Goal: Task Accomplishment & Management: Manage account settings

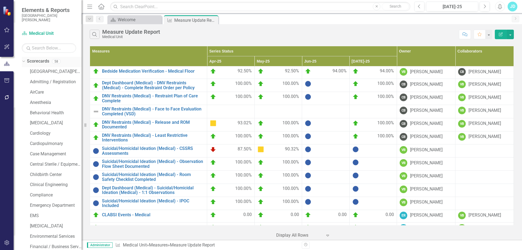
click at [23, 61] on icon "Dropdown" at bounding box center [22, 61] width 3 height 4
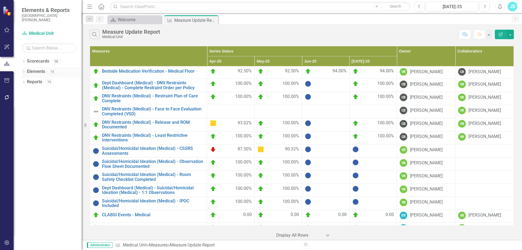
click at [23, 71] on icon at bounding box center [23, 71] width 1 height 2
click at [44, 94] on link "Measure Measures" at bounding box center [43, 92] width 27 height 6
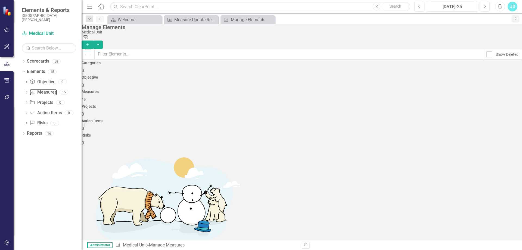
scroll to position [82, 0]
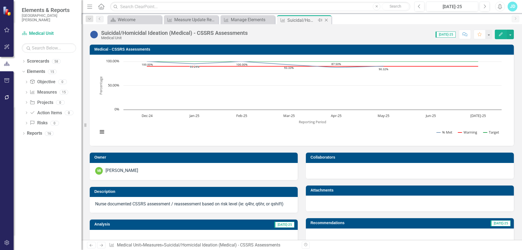
click at [328, 19] on icon at bounding box center [326, 20] width 3 height 3
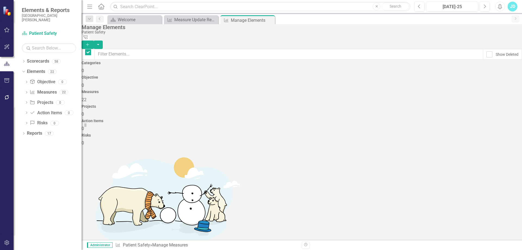
checkbox input "false"
click at [188, 21] on div "Measure Update Report" at bounding box center [192, 19] width 36 height 7
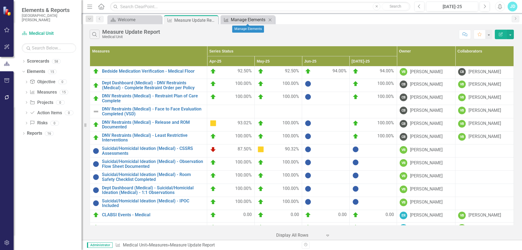
click at [244, 18] on div "Manage Elements" at bounding box center [249, 19] width 36 height 7
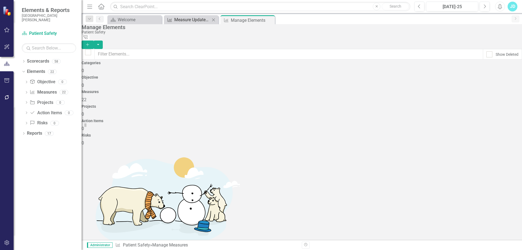
click at [191, 21] on div "Measure Update Report" at bounding box center [192, 19] width 36 height 7
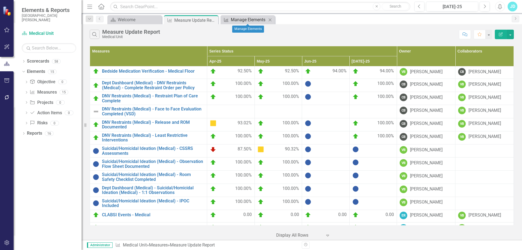
click at [237, 21] on div "Manage Elements" at bounding box center [249, 19] width 36 height 7
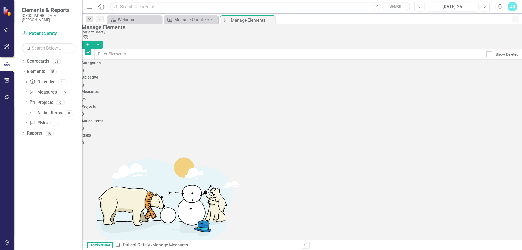
checkbox input "false"
drag, startPoint x: 270, startPoint y: 20, endPoint x: 267, endPoint y: 20, distance: 3.3
click at [0, 0] on icon "Close" at bounding box center [0, 0] width 0 height 0
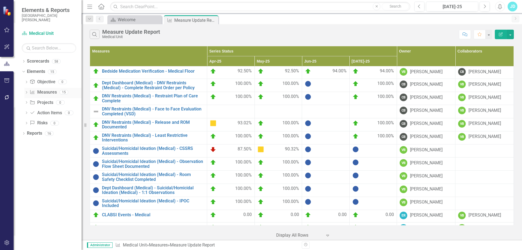
click at [45, 93] on link "Measure Measures" at bounding box center [43, 92] width 27 height 6
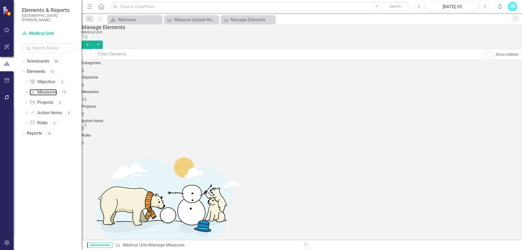
scroll to position [82, 0]
click at [482, 155] on link "Copy Duplicate Measure" at bounding box center [485, 155] width 49 height 10
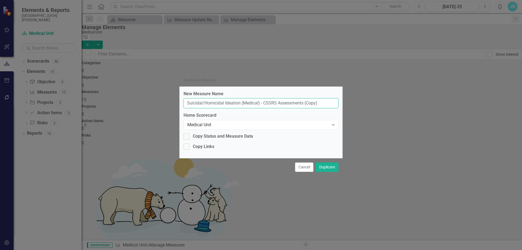
drag, startPoint x: 189, startPoint y: 103, endPoint x: 351, endPoint y: 103, distance: 161.4
click at [351, 103] on div "Duplicate Measure New Measure Name Suicidal/Homicidal Ideation (Medical) - CSSR…" at bounding box center [261, 125] width 522 height 250
type input "S"
type input "Leadership Rounding"
click at [332, 166] on button "Duplicate" at bounding box center [327, 167] width 23 height 10
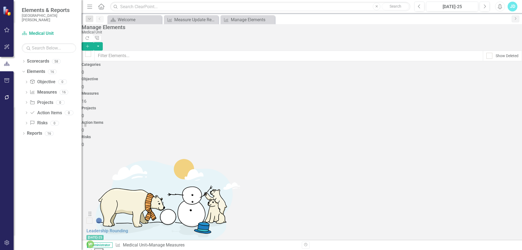
scroll to position [103, 0]
drag, startPoint x: 96, startPoint y: 126, endPoint x: 96, endPoint y: 195, distance: 68.9
drag, startPoint x: 96, startPoint y: 212, endPoint x: 96, endPoint y: 104, distance: 107.5
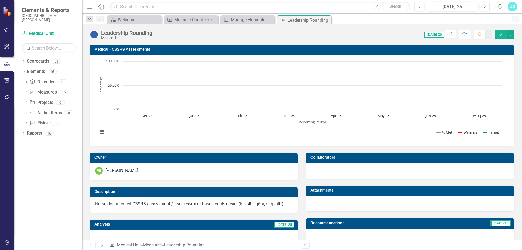
click at [130, 48] on h3 "Medical - CSSRS Assessments" at bounding box center [302, 49] width 417 height 4
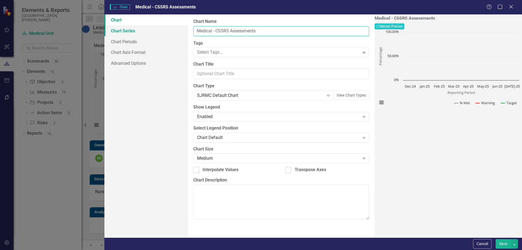
drag, startPoint x: 261, startPoint y: 31, endPoint x: 185, endPoint y: 31, distance: 75.7
click at [185, 31] on div "Chart Chart Series Chart Periods Chart Axis Format Advanced Options From this p…" at bounding box center [313, 125] width 418 height 223
type input "Leadership Rounding"
click at [506, 246] on button "Save" at bounding box center [503, 244] width 15 height 10
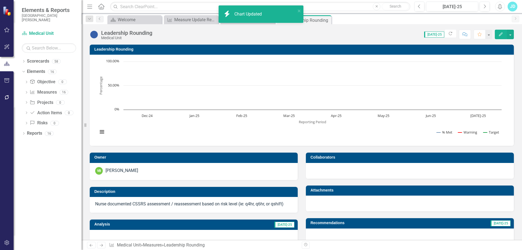
click at [169, 201] on div "Nurse documented CSSRS assessment / reassessment based on risk level (ie: q4hr,…" at bounding box center [194, 205] width 208 height 16
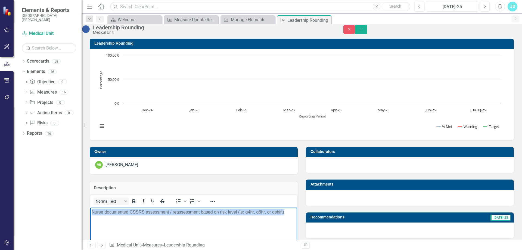
drag, startPoint x: 114, startPoint y: 219, endPoint x: 87, endPoint y: 211, distance: 28.2
click at [90, 211] on html "Nurse documented CSSRS assessment / reassessment based on risk level (ie: q4hr,…" at bounding box center [193, 248] width 207 height 82
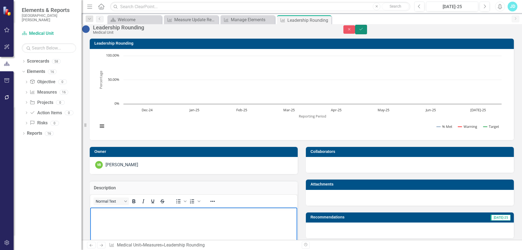
click at [367, 34] on button "Save" at bounding box center [361, 30] width 12 height 10
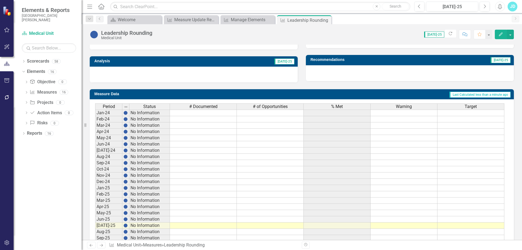
scroll to position [190, 0]
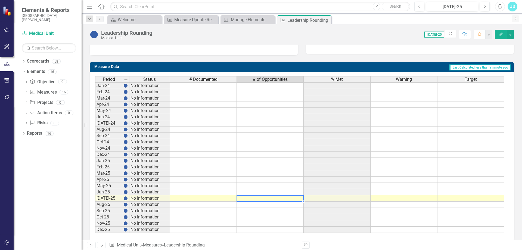
click at [260, 200] on td at bounding box center [270, 198] width 67 height 6
type textarea "40"
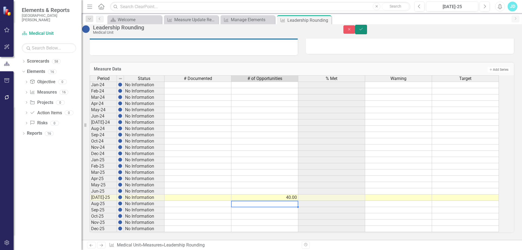
click at [364, 31] on icon "Save" at bounding box center [361, 29] width 5 height 4
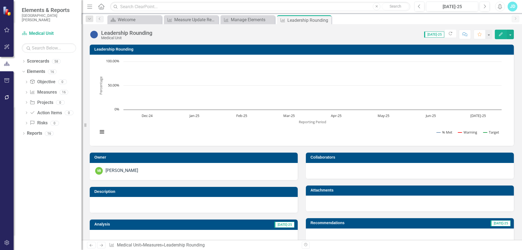
scroll to position [163, 0]
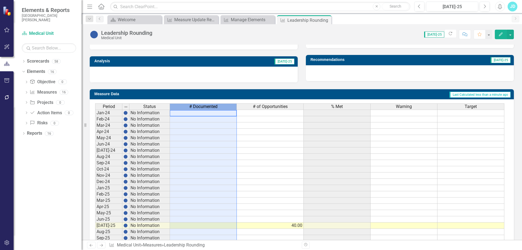
click at [213, 108] on span "# Documented" at bounding box center [203, 106] width 28 height 5
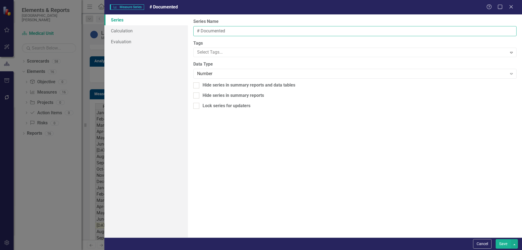
drag, startPoint x: 201, startPoint y: 30, endPoint x: 235, endPoint y: 30, distance: 34.0
click at [235, 30] on input "# Documented" at bounding box center [355, 31] width 324 height 10
type input "# of rounds"
click at [501, 243] on button "Save" at bounding box center [503, 244] width 15 height 10
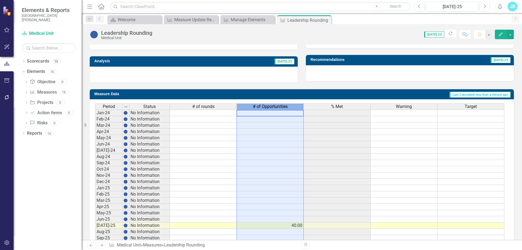
click at [272, 107] on span "# of Opportunities" at bounding box center [270, 106] width 35 height 5
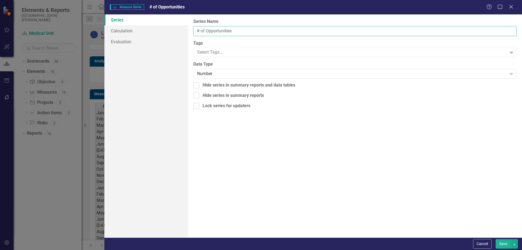
drag, startPoint x: 208, startPoint y: 30, endPoint x: 238, endPoint y: 30, distance: 30.5
click at [238, 30] on input "# of Opportunities" at bounding box center [355, 31] width 324 height 10
type input "# of required rounding"
click at [505, 244] on button "Save" at bounding box center [503, 244] width 15 height 10
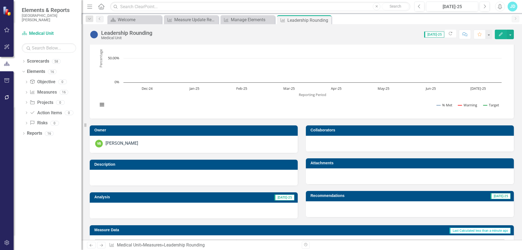
scroll to position [0, 0]
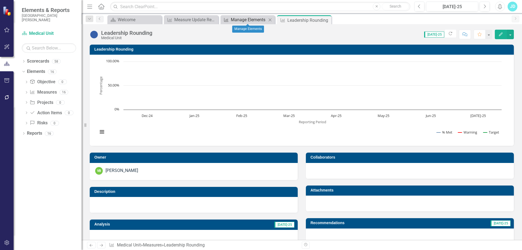
click at [240, 20] on div "Manage Elements" at bounding box center [249, 19] width 36 height 7
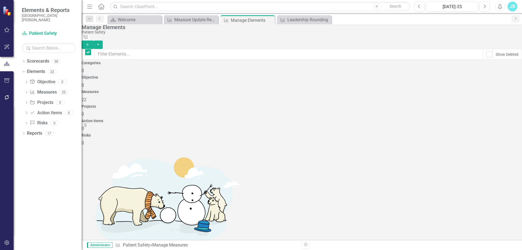
checkbox input "false"
click at [194, 20] on div "Measure Update Report" at bounding box center [192, 19] width 36 height 7
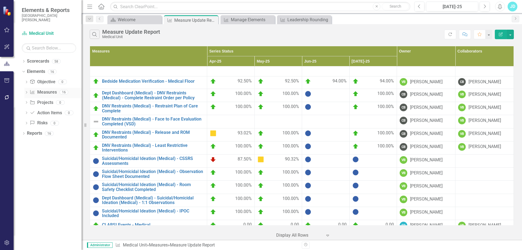
click at [45, 91] on link "Measure Measures" at bounding box center [43, 92] width 27 height 6
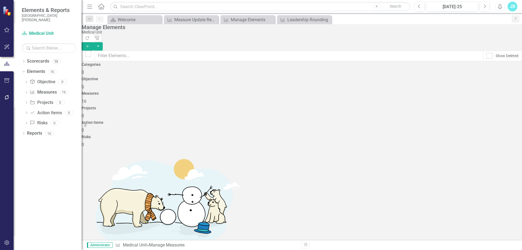
click at [487, 132] on link "Copy Duplicate Measure" at bounding box center [485, 134] width 49 height 10
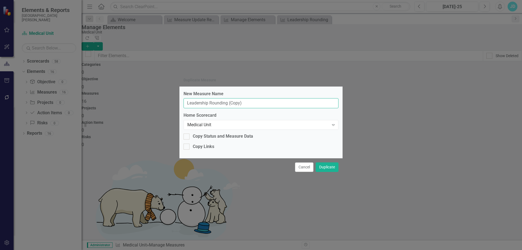
drag, startPoint x: 247, startPoint y: 103, endPoint x: 177, endPoint y: 103, distance: 69.4
click at [177, 103] on div "Duplicate Measure New Measure Name Leadership Rounding (Copy) Home Scorecard Me…" at bounding box center [261, 125] width 522 height 250
type input "Pressure Injury Prevention - Turning & Repositioning Documented"
click at [328, 170] on button "Duplicate" at bounding box center [327, 167] width 23 height 10
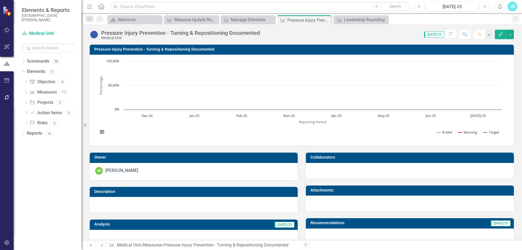
scroll to position [163, 0]
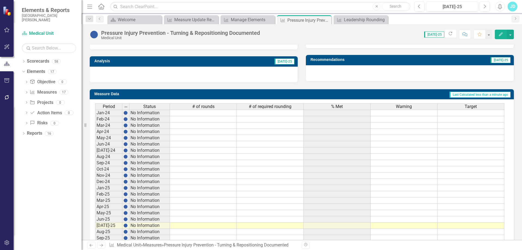
click at [264, 106] on span "# of required rounding" at bounding box center [270, 106] width 43 height 5
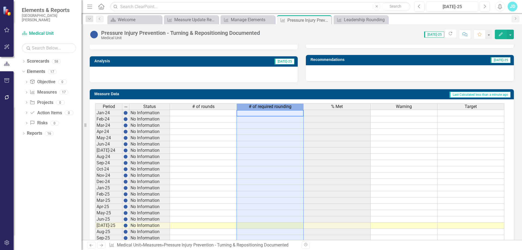
click at [264, 106] on span "# of required rounding" at bounding box center [270, 106] width 43 height 5
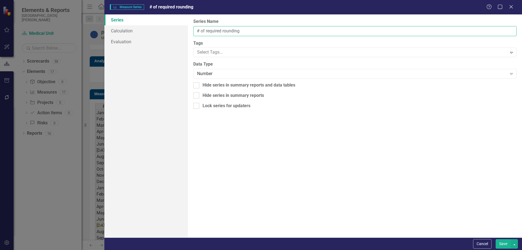
drag, startPoint x: 206, startPoint y: 31, endPoint x: 250, endPoint y: 32, distance: 44.6
click at [250, 32] on input "# of required rounding" at bounding box center [355, 31] width 324 height 10
type input "# of opportunities"
click at [501, 241] on button "Save" at bounding box center [503, 244] width 15 height 10
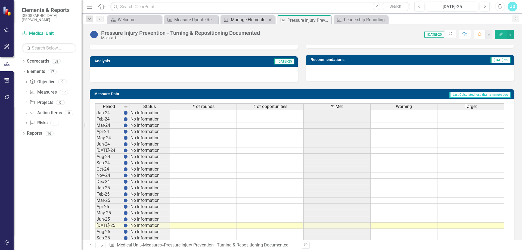
click at [249, 20] on div "Manage Elements" at bounding box center [249, 19] width 36 height 7
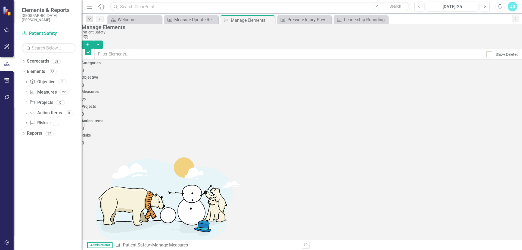
checkbox input "false"
click at [180, 20] on div "Measure Update Report" at bounding box center [192, 19] width 36 height 7
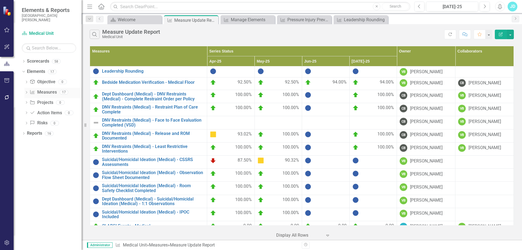
click at [49, 93] on link "Measure Measures" at bounding box center [43, 92] width 27 height 6
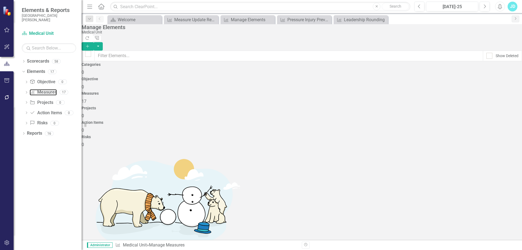
scroll to position [109, 0]
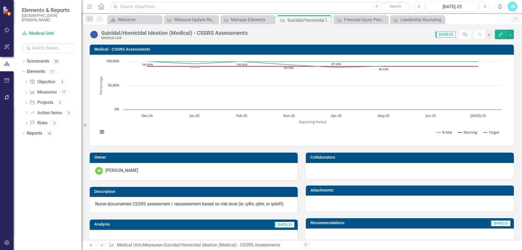
scroll to position [136, 0]
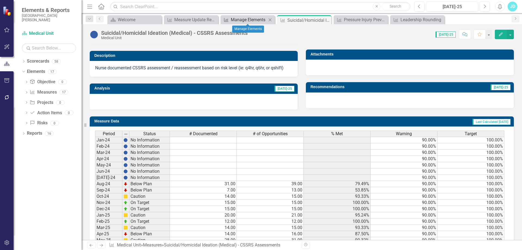
click at [249, 19] on div "Manage Elements" at bounding box center [249, 19] width 36 height 7
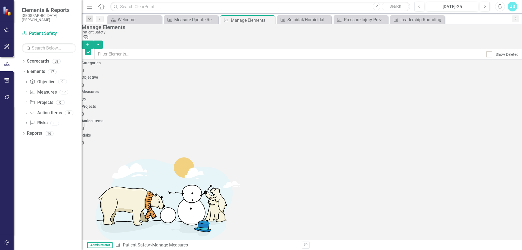
checkbox input "false"
click at [364, 19] on div "Pressure Injury Prevention - Turning & Repositioning Documented" at bounding box center [362, 19] width 36 height 7
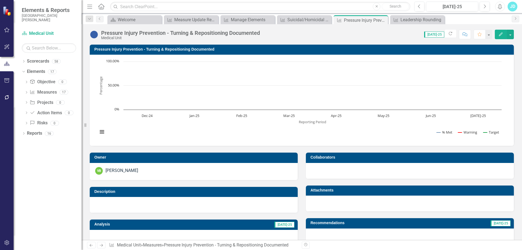
scroll to position [163, 0]
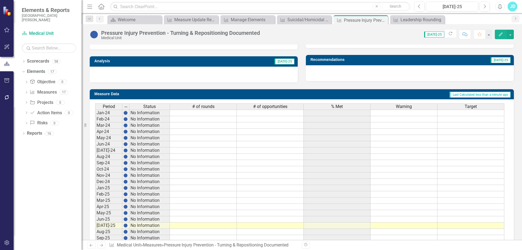
click at [204, 105] on span "# of rounds" at bounding box center [203, 106] width 22 height 5
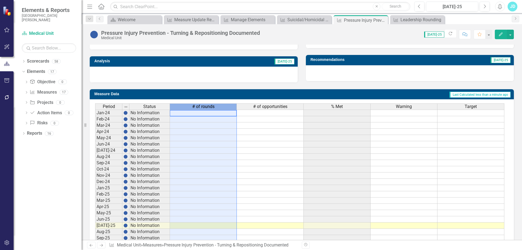
click at [204, 105] on span "# of rounds" at bounding box center [203, 106] width 22 height 5
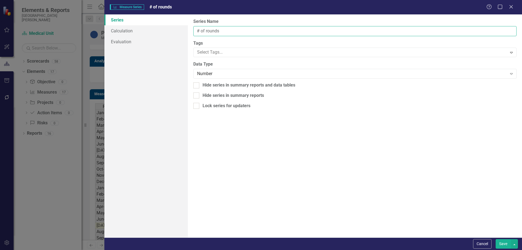
drag, startPoint x: 202, startPoint y: 31, endPoint x: 230, endPoint y: 32, distance: 28.3
click at [230, 31] on input "# of rounds" at bounding box center [355, 31] width 324 height 10
type input "# documented"
click at [506, 241] on button "Save" at bounding box center [503, 244] width 15 height 10
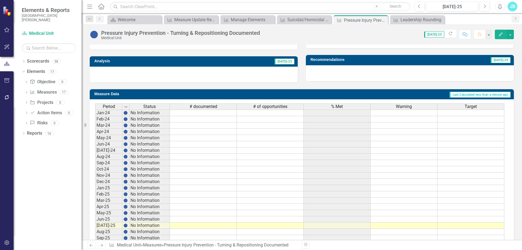
scroll to position [0, 0]
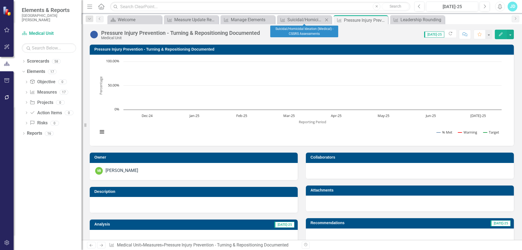
click at [327, 19] on icon "Close" at bounding box center [326, 20] width 5 height 4
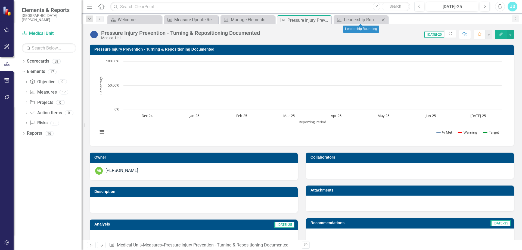
click at [383, 18] on icon "Close" at bounding box center [383, 20] width 5 height 4
click at [251, 21] on div "Manage Elements" at bounding box center [249, 19] width 36 height 7
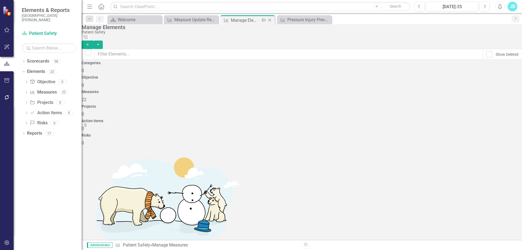
click at [270, 20] on icon "Close" at bounding box center [269, 20] width 5 height 4
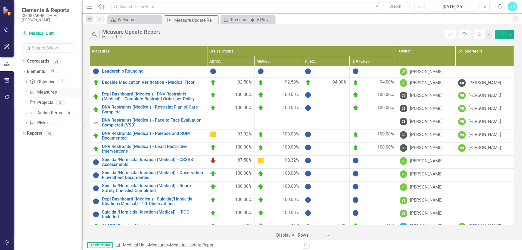
click at [45, 91] on link "Measure Measures" at bounding box center [43, 92] width 27 height 6
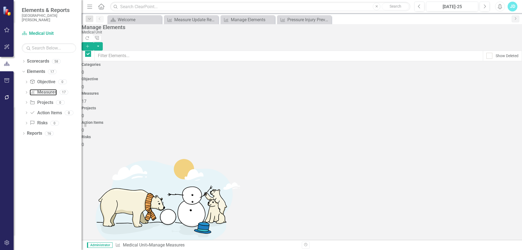
checkbox input "false"
click at [488, 149] on link "Copy Duplicate Measure" at bounding box center [485, 151] width 49 height 10
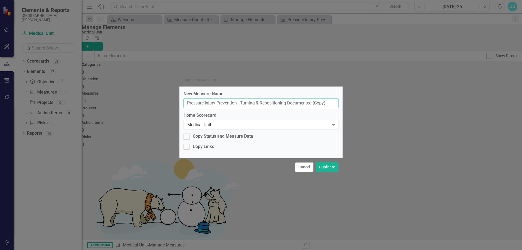
drag, startPoint x: 243, startPoint y: 103, endPoint x: 331, endPoint y: 103, distance: 88.2
click at [331, 103] on input "Pressure Injury Prevention - Turning & Repositioning Documented (Copy)" at bounding box center [261, 103] width 155 height 10
type input "Pressure Injury Prevention - Comprehensive Skin Assessment"
click at [322, 167] on button "Duplicate" at bounding box center [327, 167] width 23 height 10
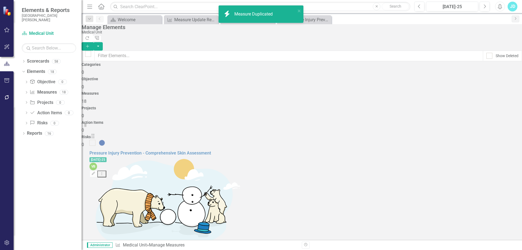
drag, startPoint x: 97, startPoint y: 124, endPoint x: 96, endPoint y: 142, distance: 18.0
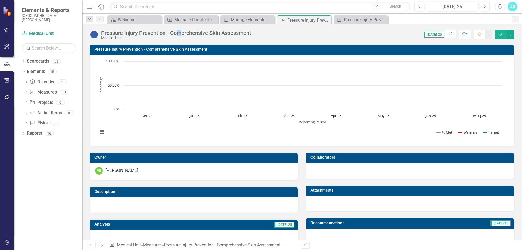
click at [180, 34] on div "Pressure Injury Prevention - Comprehensive Skin Assessment" at bounding box center [176, 33] width 150 height 6
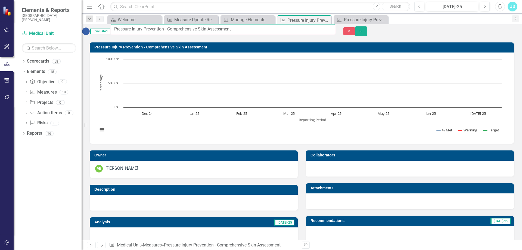
click at [255, 32] on input "Pressure Injury Prevention - Comprehensive Skin Assessment" at bounding box center [223, 29] width 225 height 10
type input "Pressure Injury Prevention - Comprehensive Skin Assessment Documented"
click at [364, 31] on icon "Save" at bounding box center [361, 31] width 5 height 4
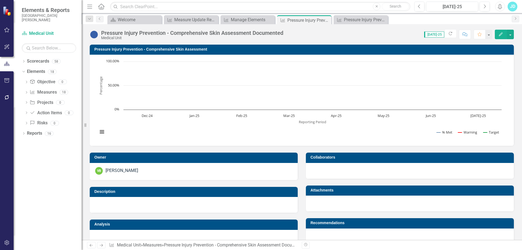
click at [142, 50] on h3 "Pressure Injury Prevention - Comprehensive Skin Assessment" at bounding box center [302, 49] width 417 height 4
click at [142, 49] on h3 "Pressure Injury Prevention - Comprehensive Skin Assessment" at bounding box center [302, 49] width 417 height 4
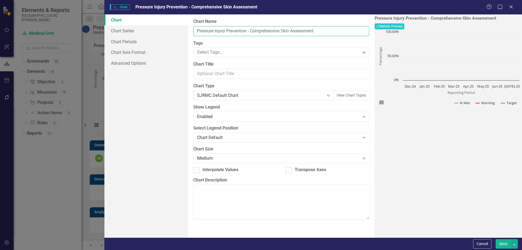
click at [322, 30] on input "Pressure Injury Prevention - Comprehensive Skin Assessment" at bounding box center [281, 31] width 176 height 10
type input "Pressure Injury Prevention - Comprehensive Skin Assessment Documented"
click at [501, 242] on button "Save" at bounding box center [503, 244] width 15 height 10
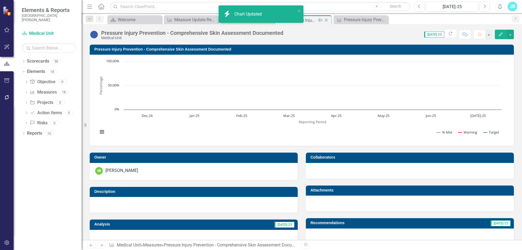
click at [328, 20] on icon "Close" at bounding box center [326, 20] width 5 height 4
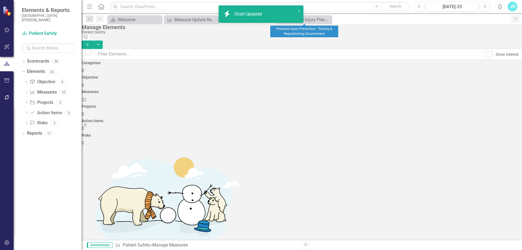
checkbox input "false"
click at [0, 0] on icon "Close" at bounding box center [0, 0] width 0 height 0
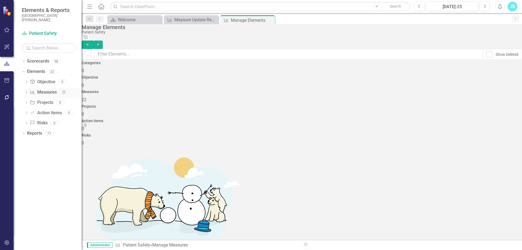
click at [46, 93] on link "Measure Measures" at bounding box center [43, 92] width 27 height 6
click at [188, 19] on div "Measure Update Report" at bounding box center [192, 19] width 36 height 7
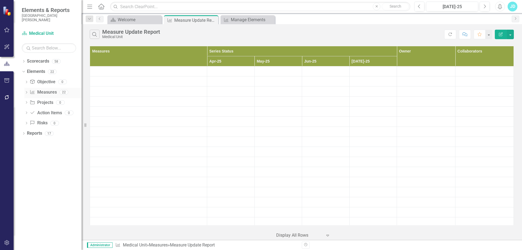
click at [51, 92] on link "Measure Measures" at bounding box center [43, 92] width 27 height 6
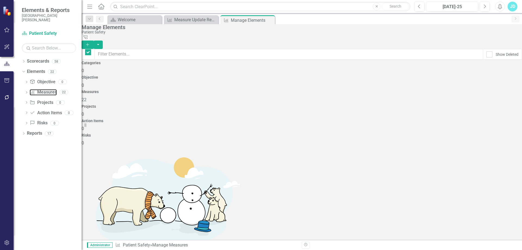
checkbox input "false"
click at [182, 21] on div "Measure Update Report" at bounding box center [192, 19] width 36 height 7
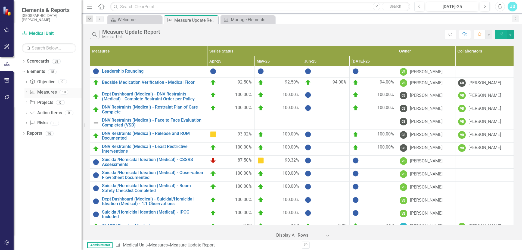
click at [40, 94] on link "Measure Measures" at bounding box center [43, 92] width 27 height 6
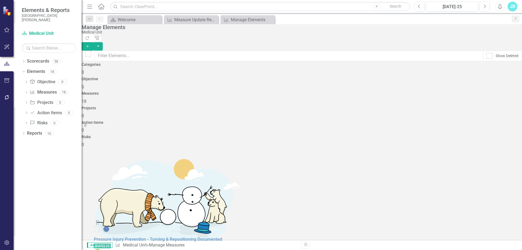
scroll to position [167, 0]
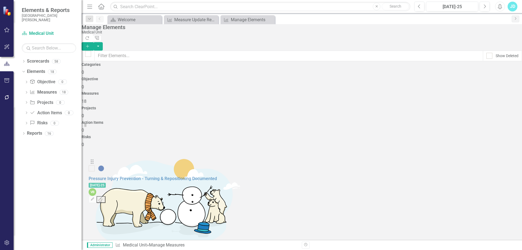
drag, startPoint x: 97, startPoint y: 122, endPoint x: 96, endPoint y: 165, distance: 42.5
drag, startPoint x: 97, startPoint y: 123, endPoint x: 99, endPoint y: 163, distance: 40.6
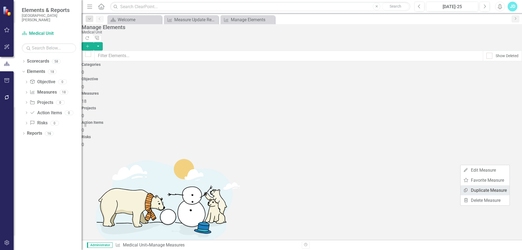
click at [491, 189] on link "Copy Duplicate Measure" at bounding box center [485, 190] width 49 height 10
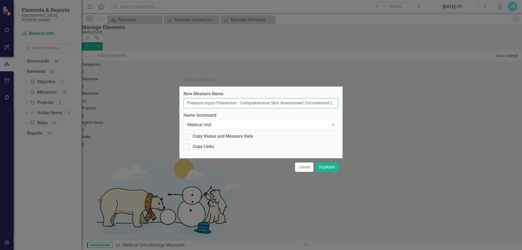
drag, startPoint x: 242, startPoint y: 103, endPoint x: 281, endPoint y: 104, distance: 38.4
click at [281, 104] on input "Pressure Injury Prevention - Comprehensive Skin Assessment Documented (Copy)" at bounding box center [261, 103] width 155 height 10
type input "Pressure Injury Prevention - Would Assessment Documented (Copy)"
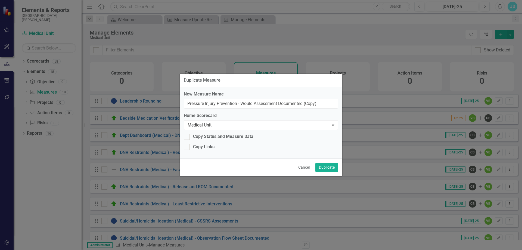
scroll to position [167, 0]
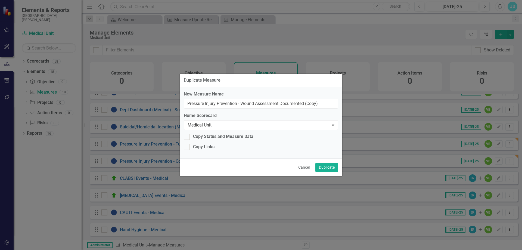
click at [282, 104] on input "Pressure Injury Prevention - Wound Assessment Documented (Copy)" at bounding box center [261, 104] width 155 height 10
click at [334, 106] on input "Pressure Injury Prevention - Wound Assessment & Care Documented (Copy)" at bounding box center [261, 104] width 155 height 10
type input "Pressure Injury Prevention - Wound Assessment & Care Documented"
click at [330, 168] on button "Duplicate" at bounding box center [327, 168] width 23 height 10
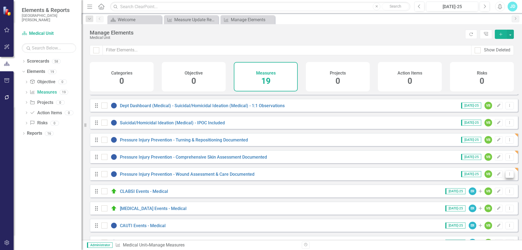
click at [508, 176] on icon "Dropdown Menu" at bounding box center [510, 174] width 5 height 4
click at [486, 207] on link "Copy Duplicate Measure" at bounding box center [485, 207] width 49 height 10
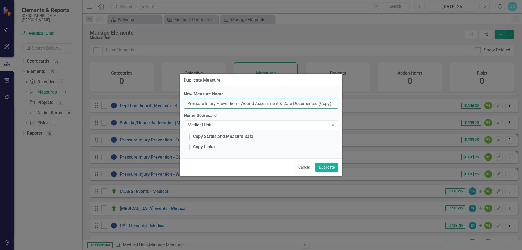
drag, startPoint x: 243, startPoint y: 103, endPoint x: 340, endPoint y: 103, distance: 96.3
click at [340, 103] on div "New Measure Name Pressure Injury Prevention - Wound Assessment & Care Documente…" at bounding box center [261, 122] width 163 height 71
type input "Pressure Injury Prevention - Hourly Rounding Documented"
click at [334, 169] on button "Duplicate" at bounding box center [327, 168] width 23 height 10
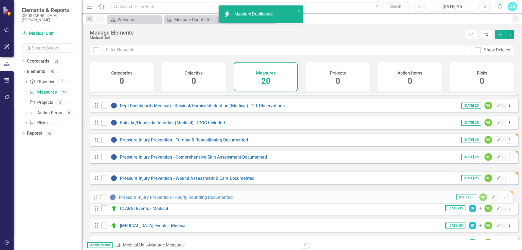
drag, startPoint x: 98, startPoint y: 180, endPoint x: 97, endPoint y: 199, distance: 19.1
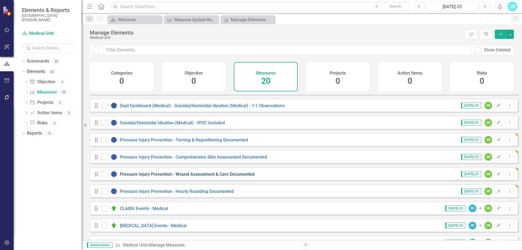
click at [224, 177] on link "Pressure Injury Prevention - Wound Assessment & Care Documented" at bounding box center [187, 174] width 135 height 5
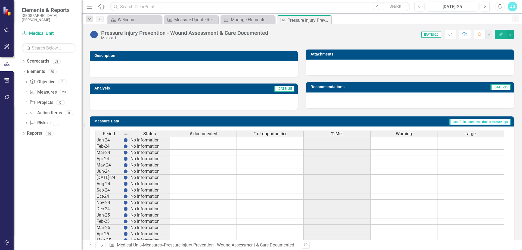
scroll to position [197, 0]
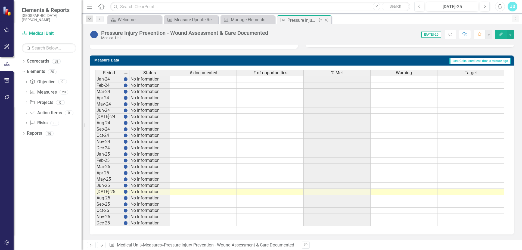
click at [325, 20] on icon "Close" at bounding box center [326, 20] width 5 height 4
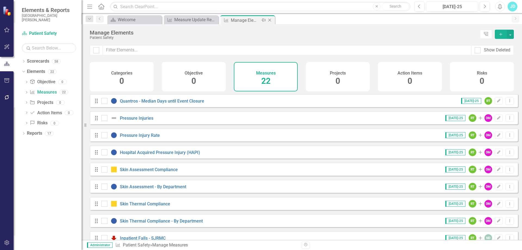
click at [269, 20] on icon "Close" at bounding box center [269, 20] width 5 height 4
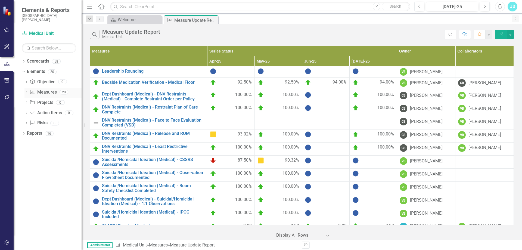
click at [43, 91] on link "Measure Measures" at bounding box center [43, 92] width 27 height 6
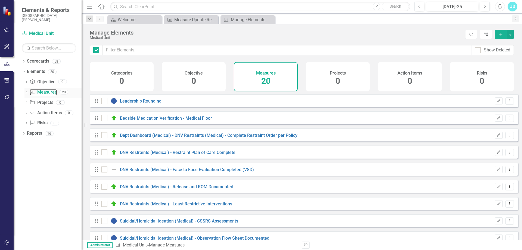
checkbox input "false"
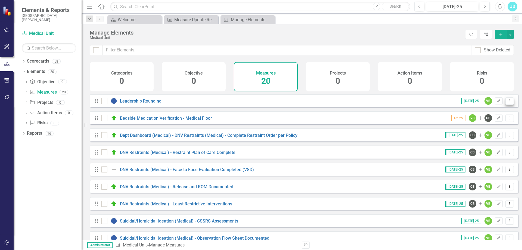
click at [508, 103] on icon "Dropdown Menu" at bounding box center [510, 101] width 5 height 4
click at [489, 133] on link "Copy Duplicate Measure" at bounding box center [485, 134] width 49 height 10
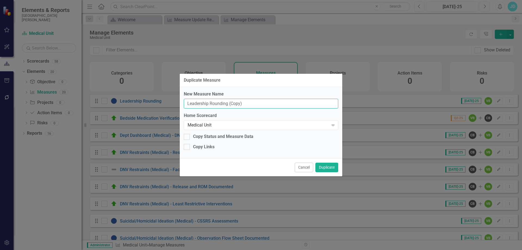
click at [248, 105] on input "Leadership Rounding (Copy)" at bounding box center [261, 104] width 155 height 10
type input "Leadership Rounding"
click at [215, 126] on div "Medical Unit" at bounding box center [258, 125] width 141 height 6
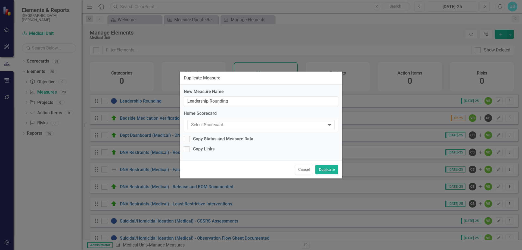
scroll to position [268, 0]
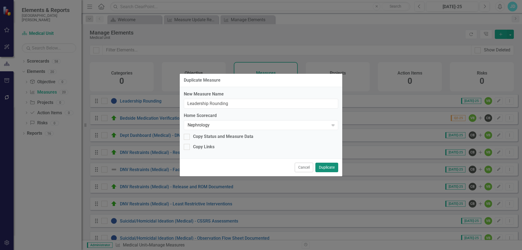
click at [329, 168] on button "Duplicate" at bounding box center [327, 168] width 23 height 10
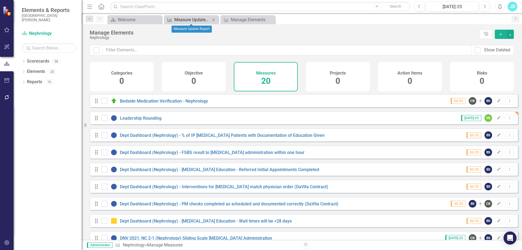
click at [190, 21] on div "Measure Update Report" at bounding box center [192, 19] width 36 height 7
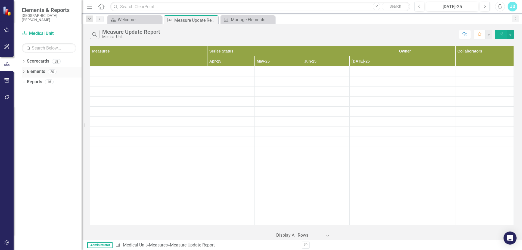
click at [22, 72] on icon "Dropdown" at bounding box center [24, 72] width 4 height 3
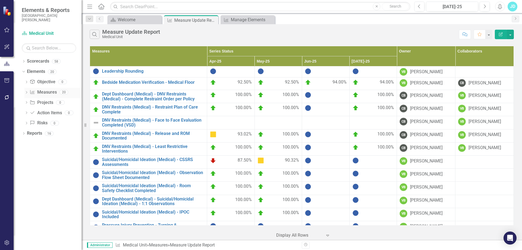
click at [43, 91] on link "Measure Measures" at bounding box center [43, 92] width 27 height 6
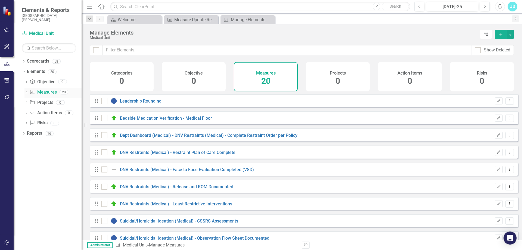
checkbox input "false"
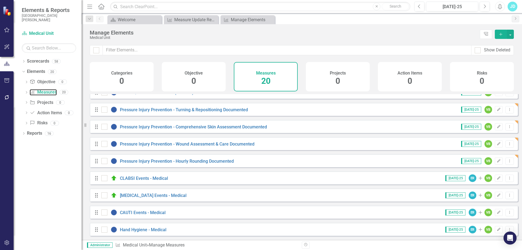
scroll to position [174, 0]
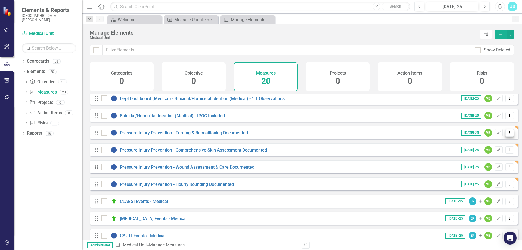
click at [508, 134] on icon "Dropdown Menu" at bounding box center [510, 133] width 5 height 4
click at [480, 167] on link "Copy Duplicate Measure" at bounding box center [485, 166] width 49 height 10
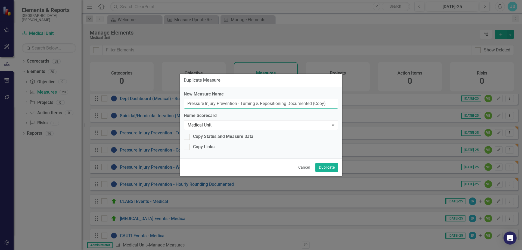
drag, startPoint x: 313, startPoint y: 103, endPoint x: 339, endPoint y: 105, distance: 25.4
click at [339, 105] on div "New Measure Name Pressure Injury Prevention - Turning & Repositioning Documente…" at bounding box center [261, 122] width 163 height 71
type input "Pressure Injury Prevention - Turning & Repositioning Documented"
click at [220, 125] on div "Medical Unit" at bounding box center [258, 125] width 141 height 6
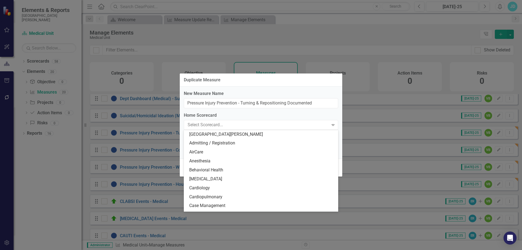
scroll to position [268, 0]
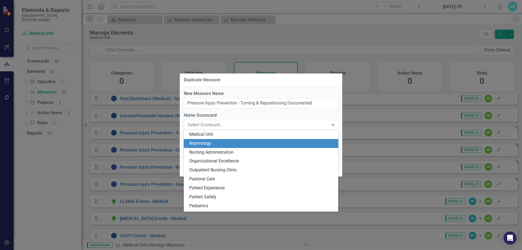
click at [218, 142] on div "Nephrology" at bounding box center [262, 143] width 146 height 6
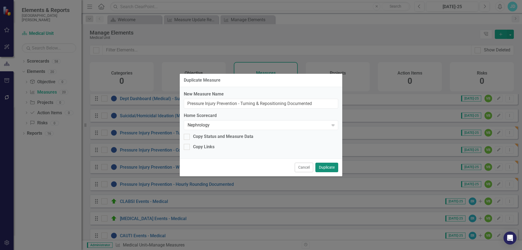
click at [331, 167] on button "Duplicate" at bounding box center [327, 168] width 23 height 10
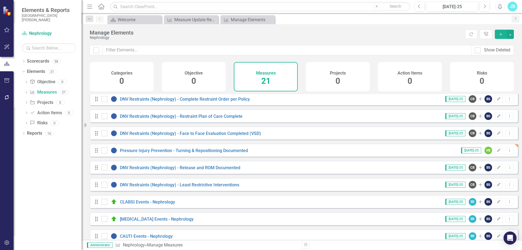
scroll to position [218, 0]
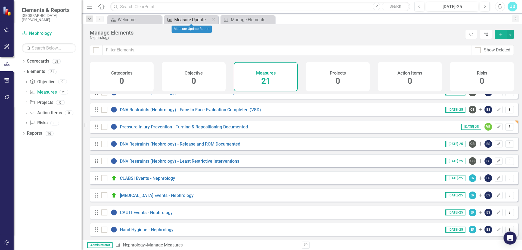
click at [186, 20] on div "Measure Update Report" at bounding box center [192, 19] width 36 height 7
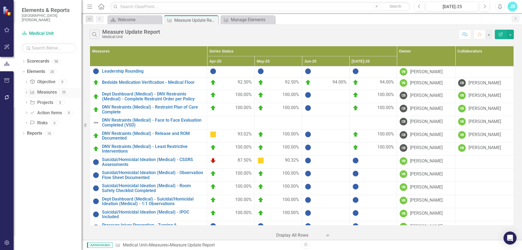
click at [45, 94] on link "Measure Measures" at bounding box center [43, 92] width 27 height 6
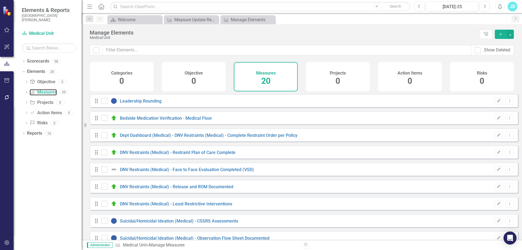
checkbox input "false"
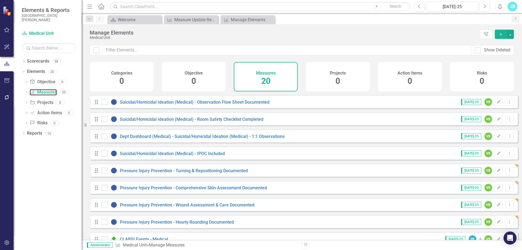
scroll to position [163, 0]
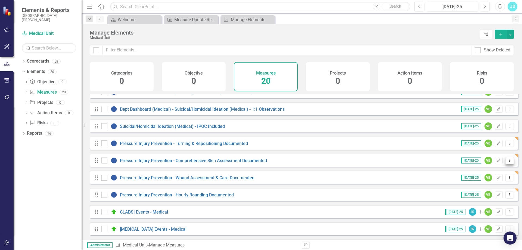
click at [509, 164] on button "Dropdown Menu" at bounding box center [510, 160] width 8 height 7
click at [495, 191] on link "Copy Duplicate Measure" at bounding box center [485, 194] width 49 height 10
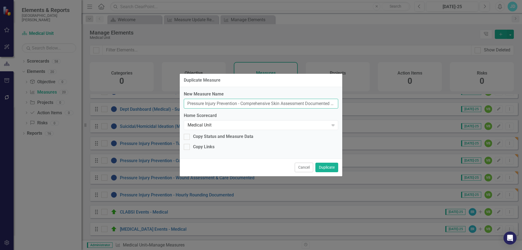
click at [321, 105] on input "Pressure Injury Prevention - Comprehensive Skin Assessment Documented (Copy)" at bounding box center [261, 104] width 155 height 10
type input "Pressure Injury Prevention - Comprehensive Skin Assessment Documented"
click at [256, 124] on div "Medical Unit" at bounding box center [258, 125] width 141 height 6
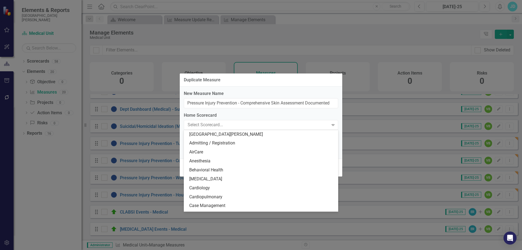
scroll to position [268, 0]
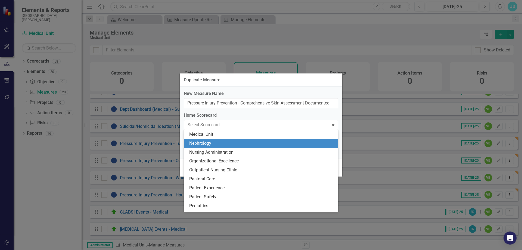
click at [228, 140] on div "Nephrology" at bounding box center [262, 143] width 146 height 6
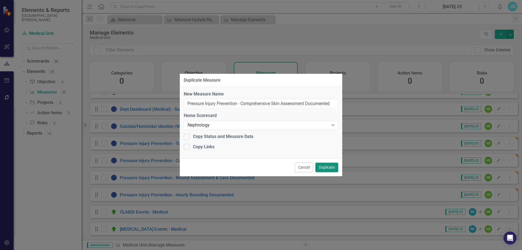
click at [331, 169] on button "Duplicate" at bounding box center [327, 168] width 23 height 10
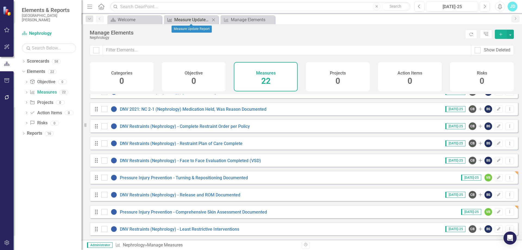
click at [181, 21] on div "Measure Update Report" at bounding box center [192, 19] width 36 height 7
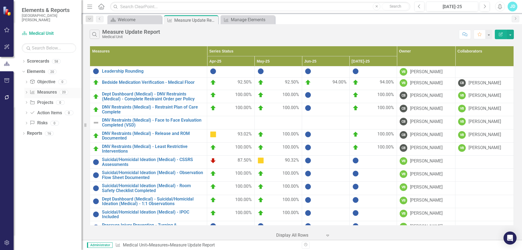
click at [50, 92] on link "Measure Measures" at bounding box center [43, 92] width 27 height 6
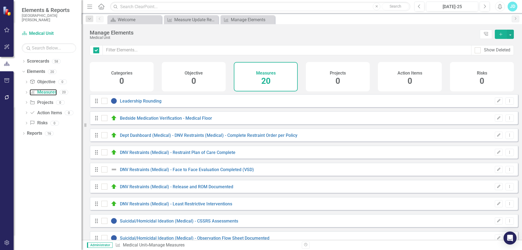
checkbox input "false"
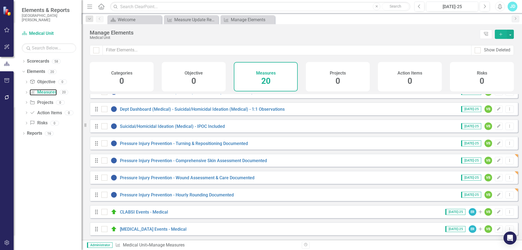
scroll to position [201, 0]
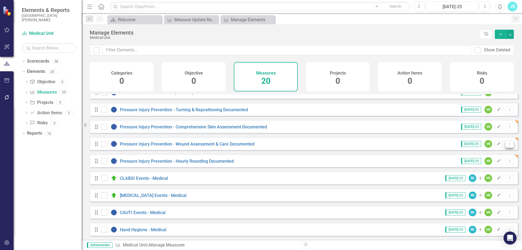
click at [508, 145] on icon "Dropdown Menu" at bounding box center [510, 144] width 5 height 4
click at [490, 171] on link "Copy Duplicate Measure" at bounding box center [485, 173] width 49 height 10
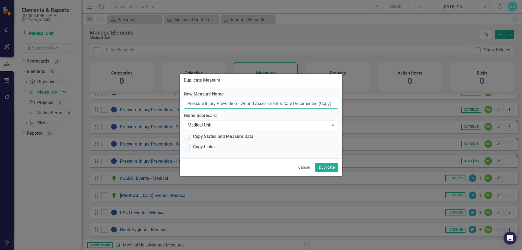
drag, startPoint x: 321, startPoint y: 104, endPoint x: 345, endPoint y: 104, distance: 23.7
click at [345, 104] on div "Duplicate Measure New Measure Name Pressure Injury Prevention - Wound Assessmen…" at bounding box center [261, 125] width 522 height 250
type input "Pressure Injury Prevention - Wound Assessment & Care Documented"
click at [195, 125] on div "Medical Unit" at bounding box center [258, 125] width 141 height 6
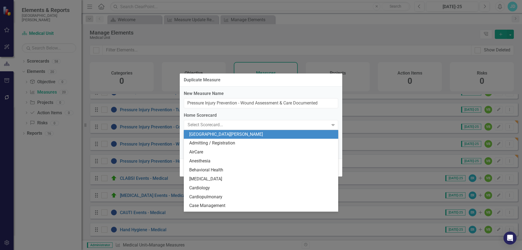
scroll to position [268, 0]
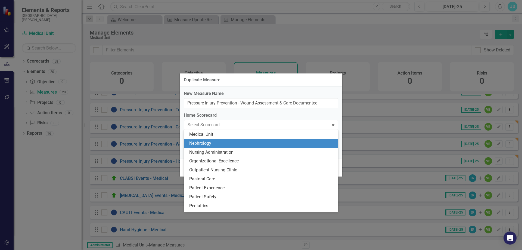
click at [198, 143] on div "Nephrology" at bounding box center [262, 143] width 146 height 6
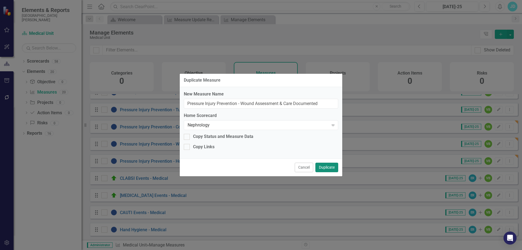
click at [328, 168] on button "Duplicate" at bounding box center [327, 168] width 23 height 10
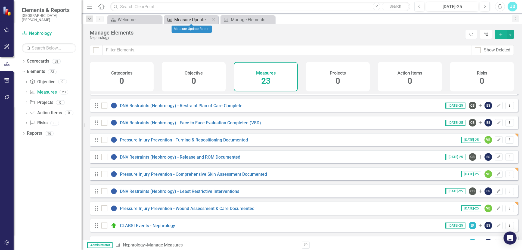
click at [190, 19] on div "Measure Update Report" at bounding box center [192, 19] width 36 height 7
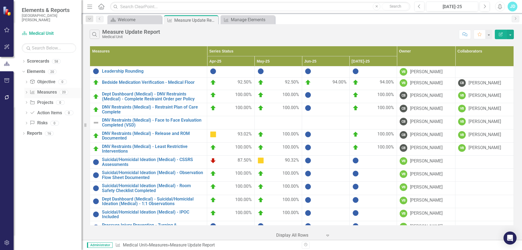
click at [47, 91] on link "Measure Measures" at bounding box center [43, 92] width 27 height 6
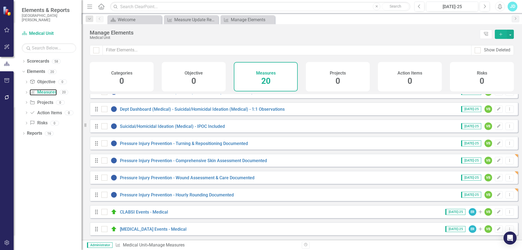
scroll to position [190, 0]
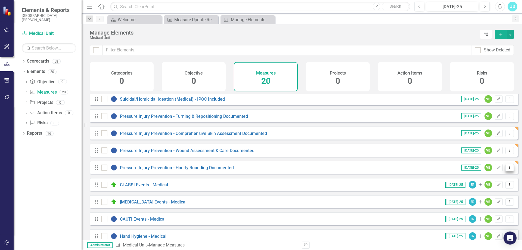
click at [510, 171] on button "Dropdown Menu" at bounding box center [510, 167] width 8 height 7
click at [496, 199] on link "Copy Duplicate Measure" at bounding box center [485, 201] width 49 height 10
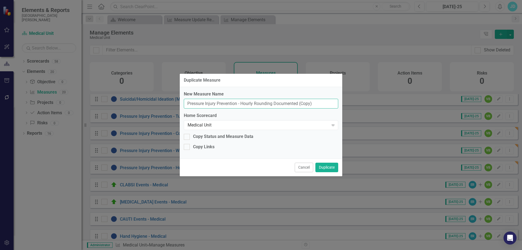
drag, startPoint x: 300, startPoint y: 104, endPoint x: 322, endPoint y: 104, distance: 22.0
click at [322, 104] on input "Pressure Injury Prevention - Hourly Rounding Documented (Copy)" at bounding box center [261, 104] width 155 height 10
type input "Pressure Injury Prevention - Hourly Rounding Documented"
click at [229, 125] on div "Medical Unit" at bounding box center [258, 125] width 141 height 6
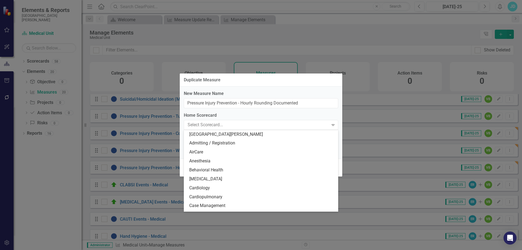
scroll to position [268, 0]
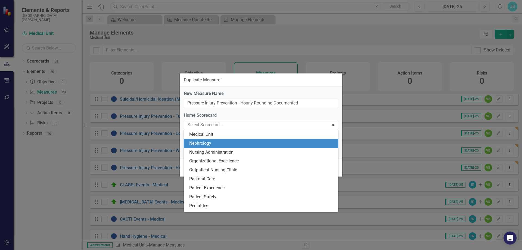
click at [222, 143] on div "Nephrology" at bounding box center [262, 143] width 146 height 6
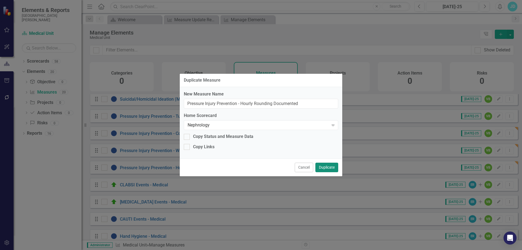
click at [327, 167] on button "Duplicate" at bounding box center [327, 168] width 23 height 10
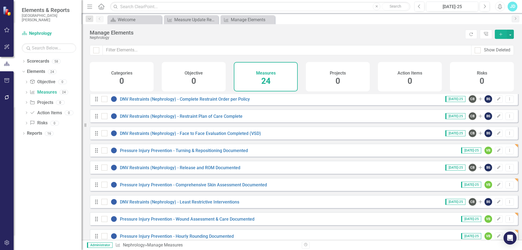
scroll to position [218, 0]
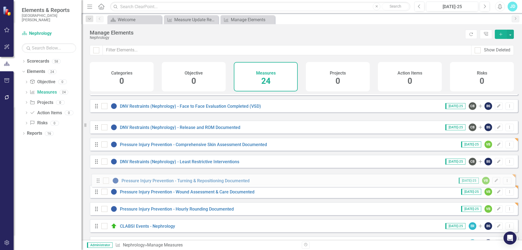
drag, startPoint x: 97, startPoint y: 127, endPoint x: 98, endPoint y: 180, distance: 53.4
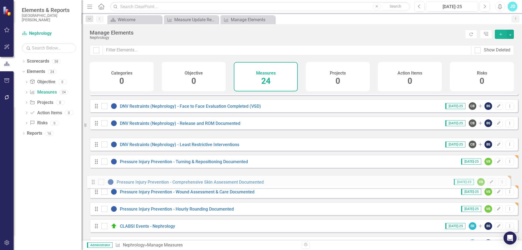
drag, startPoint x: 96, startPoint y: 144, endPoint x: 92, endPoint y: 182, distance: 37.7
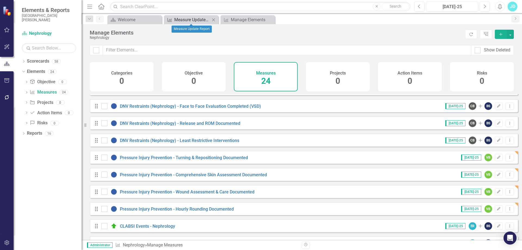
click at [200, 21] on div "Measure Update Report" at bounding box center [192, 19] width 36 height 7
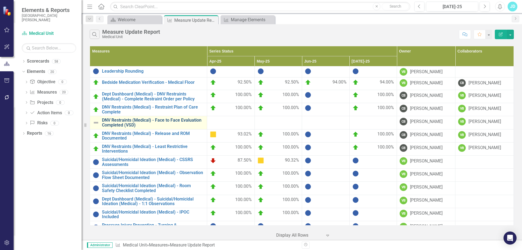
scroll to position [99, 0]
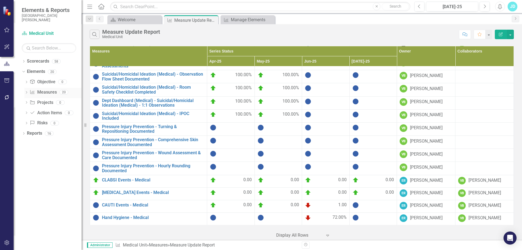
click at [48, 92] on link "Measure Measures" at bounding box center [43, 92] width 27 height 6
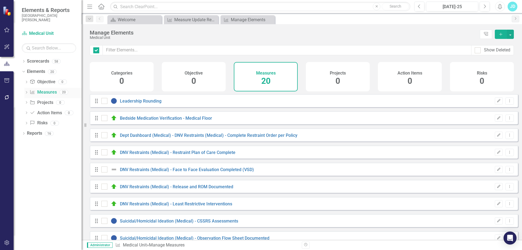
checkbox input "false"
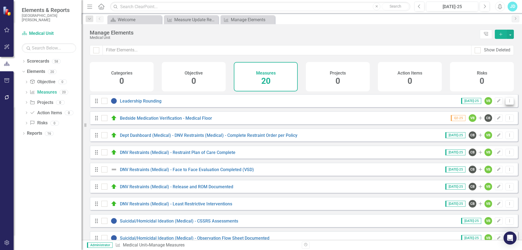
click at [508, 103] on icon "Dropdown Menu" at bounding box center [510, 101] width 5 height 4
click at [489, 132] on link "Copy Duplicate Measure" at bounding box center [485, 134] width 49 height 10
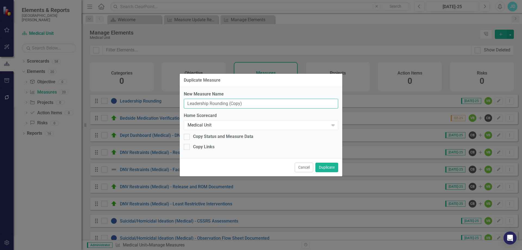
drag, startPoint x: 230, startPoint y: 104, endPoint x: 253, endPoint y: 103, distance: 23.4
click at [253, 103] on input "Leadership Rounding (Copy)" at bounding box center [261, 104] width 155 height 10
type input "Leadership Rounding"
click at [219, 124] on div "Medical Unit" at bounding box center [258, 125] width 141 height 6
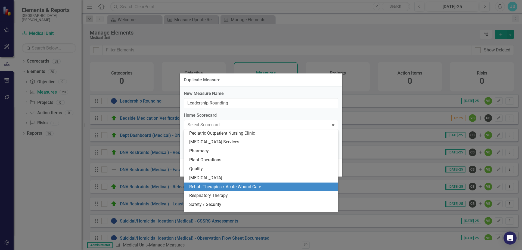
scroll to position [377, 0]
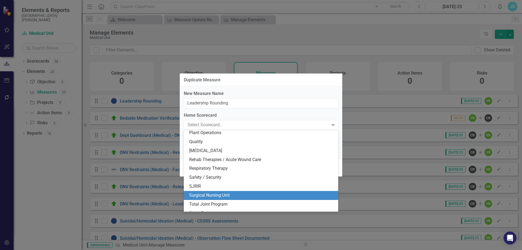
click at [225, 193] on div "Surgical Nursing Unit" at bounding box center [262, 195] width 146 height 6
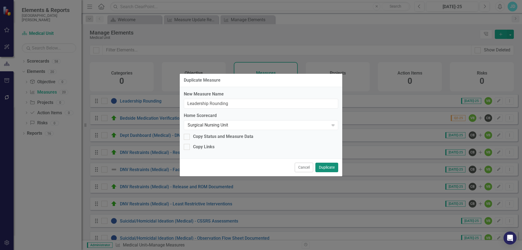
click at [330, 167] on button "Duplicate" at bounding box center [327, 168] width 23 height 10
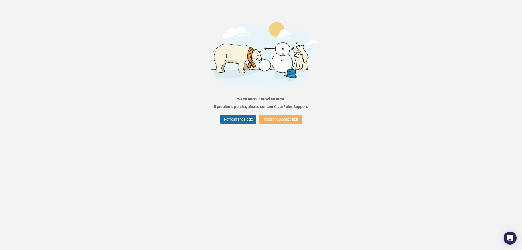
click at [237, 119] on button "Refresh the Page" at bounding box center [239, 120] width 36 height 10
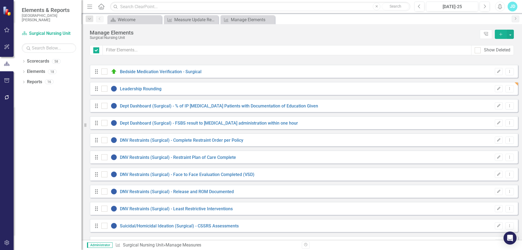
checkbox input "false"
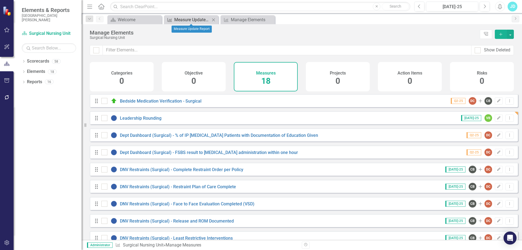
click at [185, 22] on div "Measure Update Report" at bounding box center [192, 19] width 36 height 7
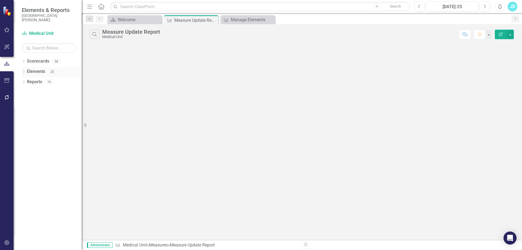
click at [24, 72] on icon "Dropdown" at bounding box center [24, 72] width 4 height 3
click at [24, 72] on icon "Dropdown" at bounding box center [22, 72] width 3 height 4
click at [23, 72] on icon "Dropdown" at bounding box center [24, 72] width 4 height 3
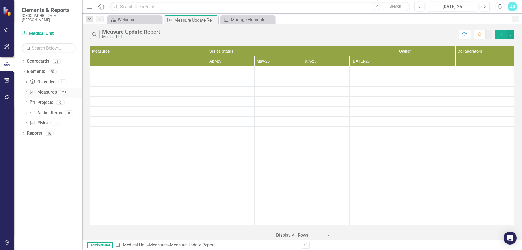
click at [41, 90] on link "Measure Measures" at bounding box center [43, 92] width 27 height 6
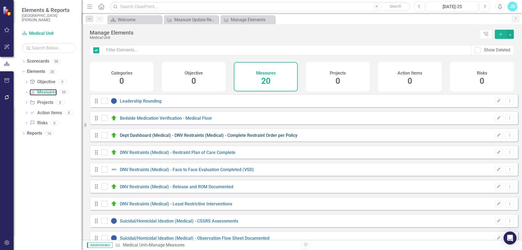
checkbox input "false"
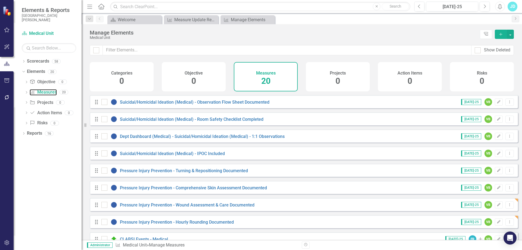
scroll to position [163, 0]
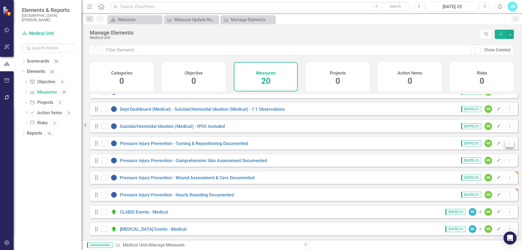
click at [508, 145] on icon "Dropdown Menu" at bounding box center [510, 144] width 5 height 4
click at [482, 177] on link "Copy Duplicate Measure" at bounding box center [485, 177] width 49 height 10
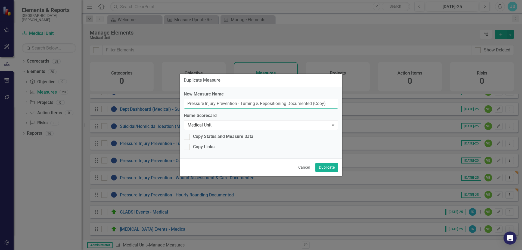
drag, startPoint x: 313, startPoint y: 104, endPoint x: 348, endPoint y: 104, distance: 34.3
click at [347, 104] on div "Duplicate Measure New Measure Name Pressure Injury Prevention - Turning & Repos…" at bounding box center [261, 125] width 522 height 250
type input "Pressure Injury Prevention - Turning & Repositioning Documented"
click at [201, 125] on div "Medical Unit" at bounding box center [258, 125] width 141 height 6
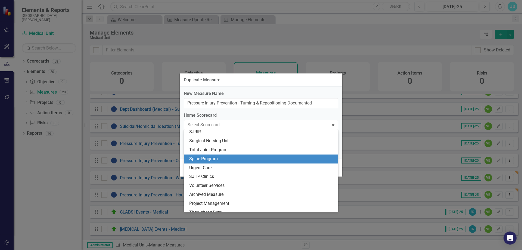
scroll to position [404, 0]
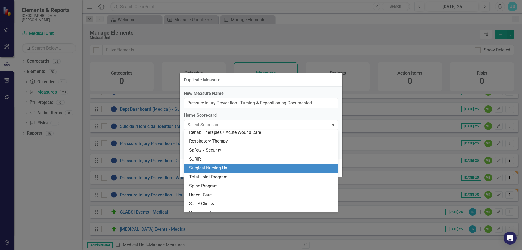
click at [222, 170] on div "Surgical Nursing Unit" at bounding box center [262, 168] width 146 height 6
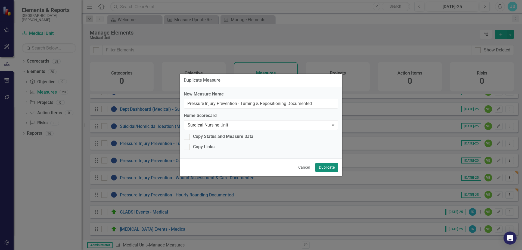
click at [326, 170] on button "Duplicate" at bounding box center [327, 168] width 23 height 10
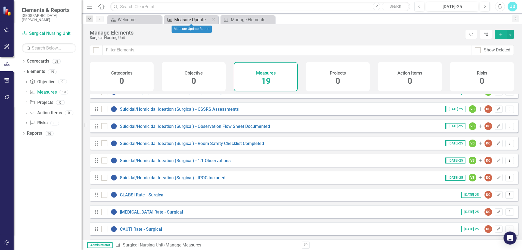
click at [183, 20] on div "Measure Update Report" at bounding box center [192, 19] width 36 height 7
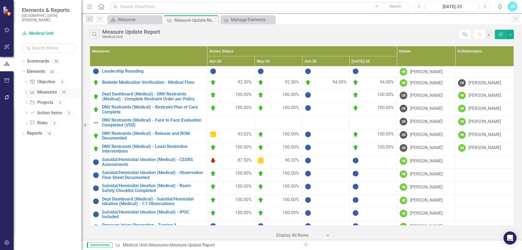
click at [45, 91] on link "Measure Measures" at bounding box center [43, 92] width 27 height 6
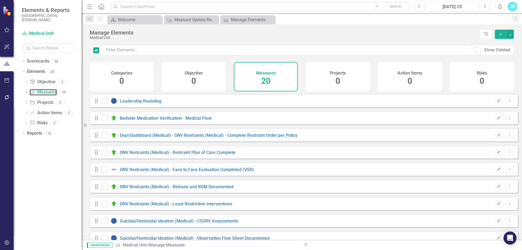
checkbox input "false"
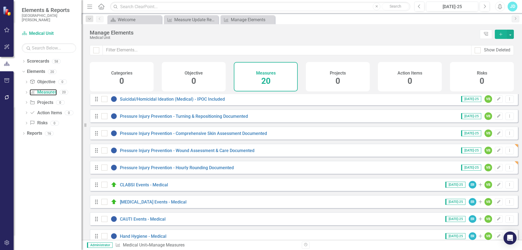
scroll to position [201, 0]
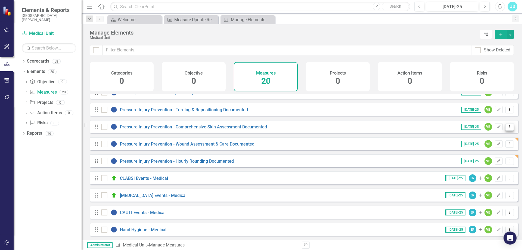
click at [509, 127] on button "Dropdown Menu" at bounding box center [510, 126] width 8 height 7
click at [499, 156] on link "Copy Duplicate Measure" at bounding box center [485, 156] width 49 height 10
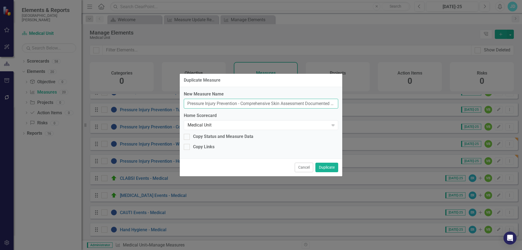
click at [324, 105] on input "Pressure Injury Prevention - Comprehensive Skin Assessment Documented (Copy)" at bounding box center [261, 104] width 155 height 10
type input "Pressure Injury Prevention - Comprehensive Skin Assessment Documented"
click at [228, 128] on div "Medical Unit" at bounding box center [258, 125] width 141 height 6
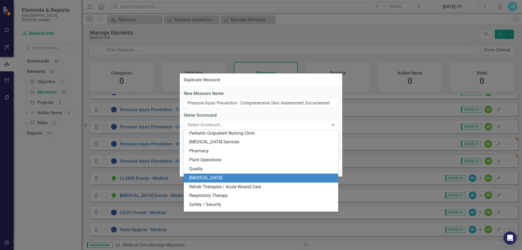
scroll to position [377, 0]
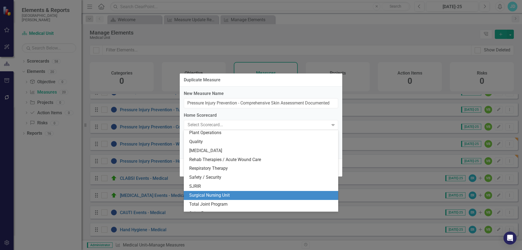
click at [222, 192] on div "Surgical Nursing Unit" at bounding box center [261, 195] width 155 height 9
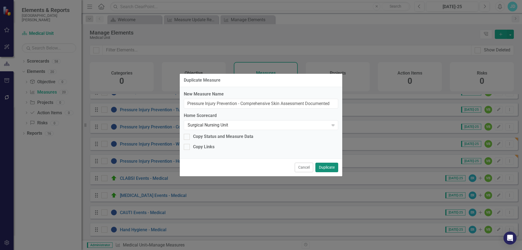
click at [324, 167] on button "Duplicate" at bounding box center [327, 168] width 23 height 10
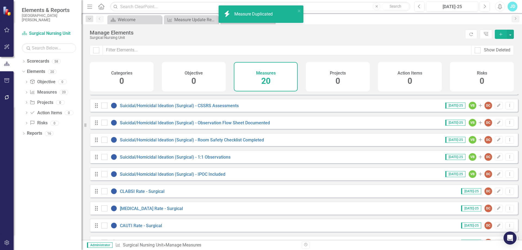
scroll to position [201, 0]
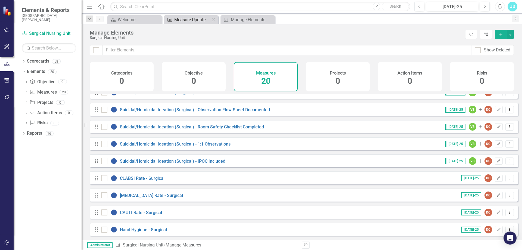
click at [186, 19] on div "Measure Update Report" at bounding box center [192, 19] width 36 height 7
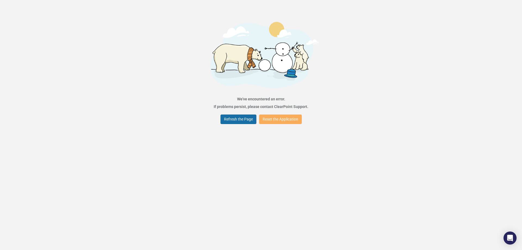
click at [235, 118] on button "Refresh the Page" at bounding box center [239, 120] width 36 height 10
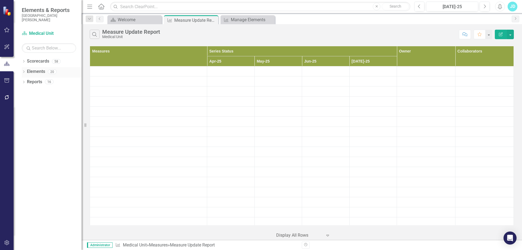
click at [24, 72] on icon "Dropdown" at bounding box center [24, 72] width 4 height 3
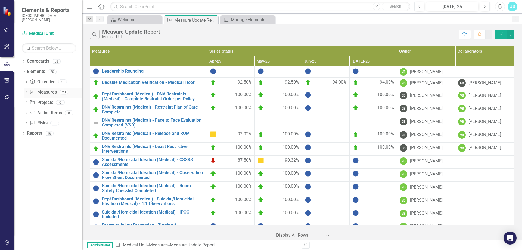
click at [46, 92] on link "Measure Measures" at bounding box center [43, 92] width 27 height 6
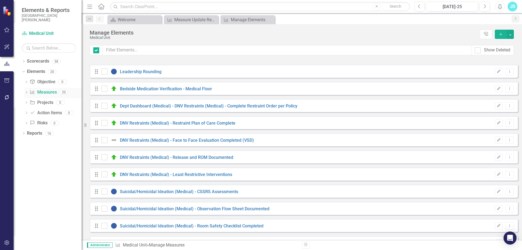
checkbox input "false"
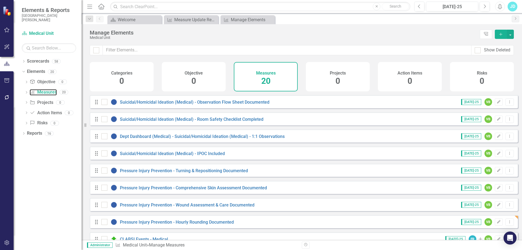
scroll to position [163, 0]
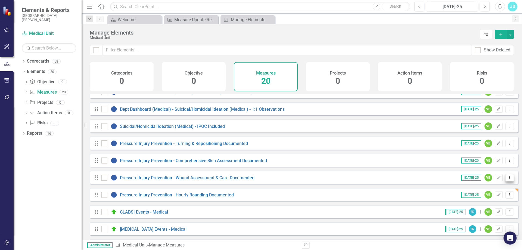
click at [509, 182] on button "Dropdown Menu" at bounding box center [510, 177] width 8 height 7
click at [488, 210] on link "Copy Duplicate Measure" at bounding box center [485, 211] width 49 height 10
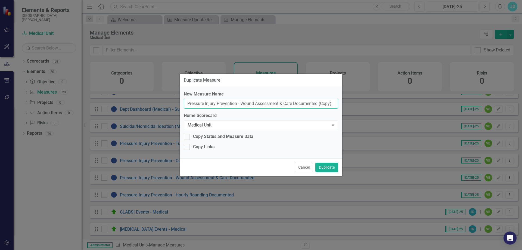
drag, startPoint x: 320, startPoint y: 103, endPoint x: 338, endPoint y: 103, distance: 17.4
click at [338, 103] on input "Pressure Injury Prevention - Wound Assessment & Care Documented (Copy)" at bounding box center [261, 104] width 155 height 10
type input "Pressure Injury Prevention - Wound Assessment & Care Documented"
click at [229, 127] on div "Medical Unit" at bounding box center [258, 125] width 141 height 6
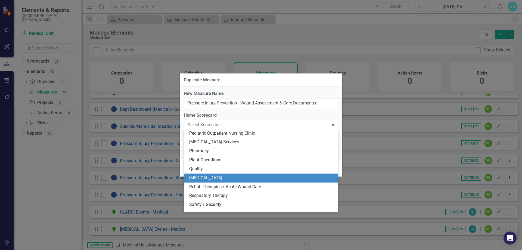
scroll to position [377, 0]
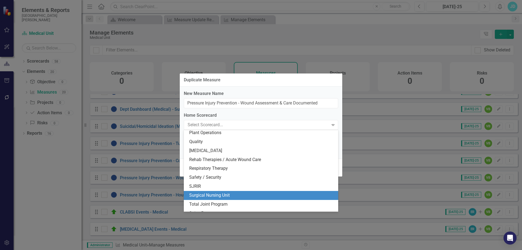
click at [230, 193] on div "Surgical Nursing Unit" at bounding box center [262, 195] width 146 height 6
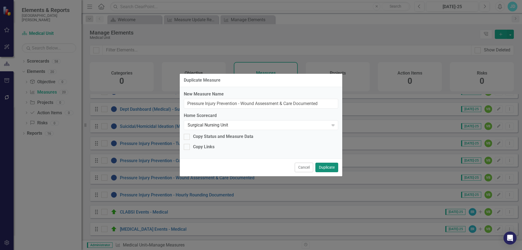
click at [326, 169] on button "Duplicate" at bounding box center [327, 168] width 23 height 10
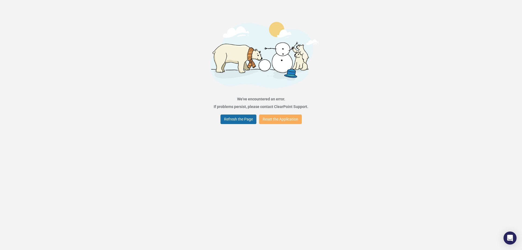
click at [241, 122] on button "Refresh the Page" at bounding box center [239, 120] width 36 height 10
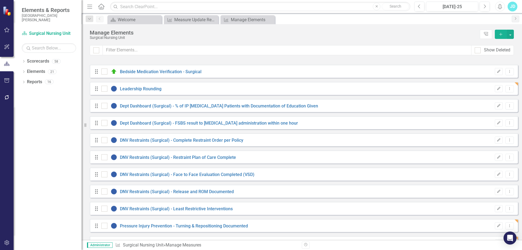
checkbox input "false"
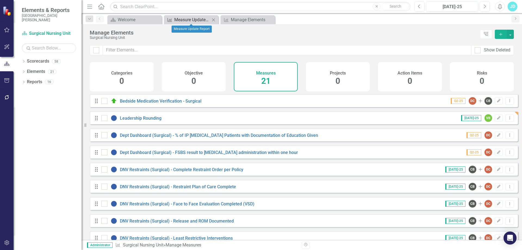
click at [190, 19] on div "Measure Update Report" at bounding box center [192, 19] width 36 height 7
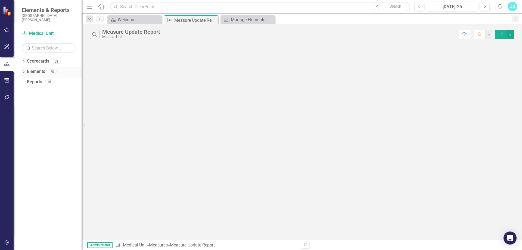
click at [24, 72] on icon at bounding box center [23, 71] width 1 height 2
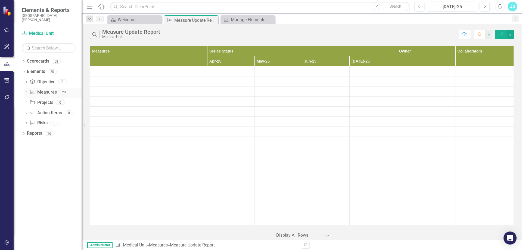
click at [43, 92] on link "Measure Measures" at bounding box center [43, 92] width 27 height 6
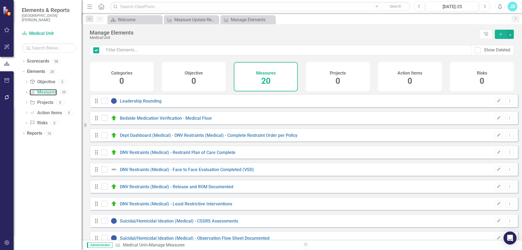
checkbox input "false"
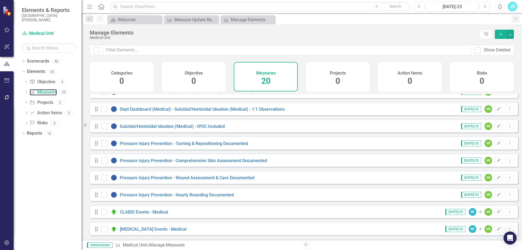
scroll to position [190, 0]
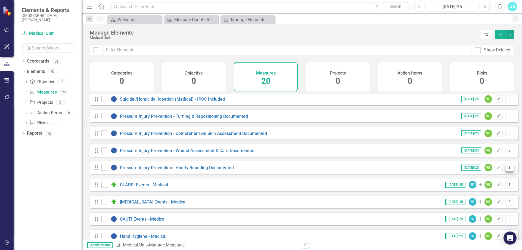
click at [508, 169] on icon "Dropdown Menu" at bounding box center [510, 168] width 5 height 4
click at [494, 200] on link "Copy Duplicate Measure" at bounding box center [485, 201] width 49 height 10
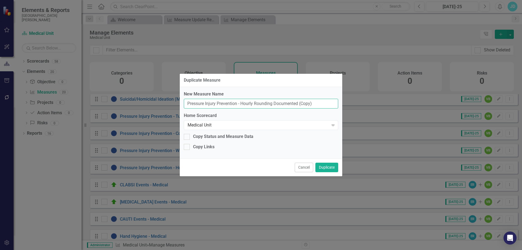
drag, startPoint x: 300, startPoint y: 104, endPoint x: 329, endPoint y: 104, distance: 29.4
click at [329, 104] on input "Pressure Injury Prevention - Hourly Rounding Documented (Copy)" at bounding box center [261, 104] width 155 height 10
type input "Pressure Injury Prevention - Hourly Rounding Documented"
click at [209, 124] on div "Medical Unit" at bounding box center [258, 125] width 141 height 6
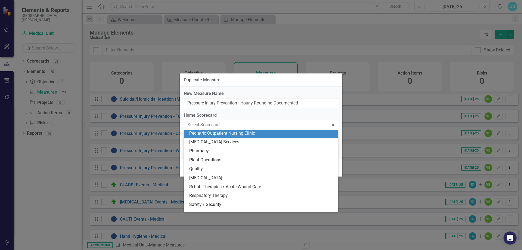
scroll to position [377, 0]
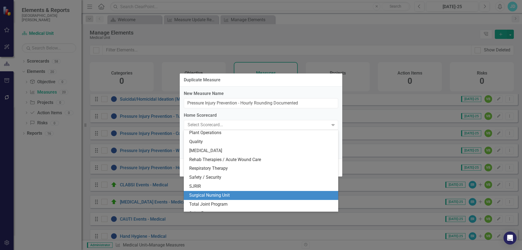
click at [223, 193] on div "Surgical Nursing Unit" at bounding box center [262, 195] width 146 height 6
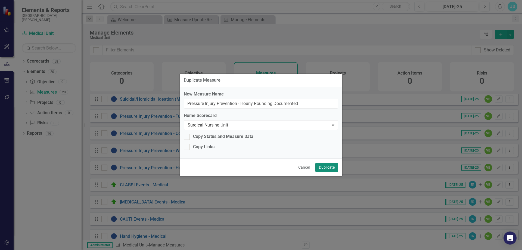
click at [325, 170] on button "Duplicate" at bounding box center [327, 168] width 23 height 10
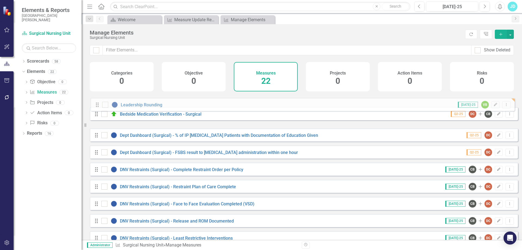
drag, startPoint x: 97, startPoint y: 122, endPoint x: 98, endPoint y: 104, distance: 17.4
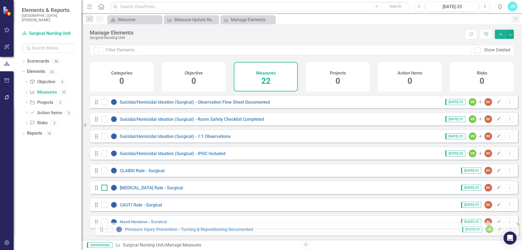
scroll to position [235, 0]
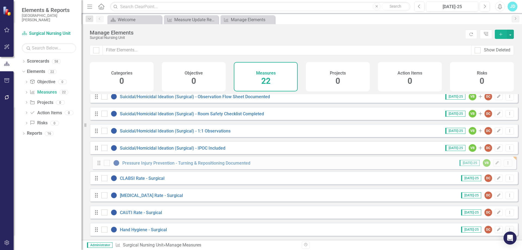
drag, startPoint x: 96, startPoint y: 133, endPoint x: 99, endPoint y: 164, distance: 30.3
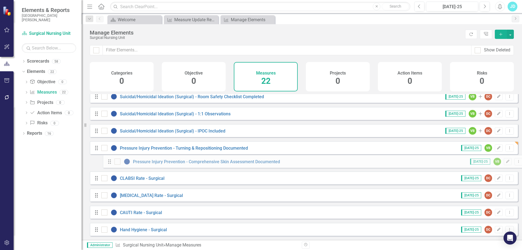
drag, startPoint x: 97, startPoint y: 106, endPoint x: 110, endPoint y: 162, distance: 57.6
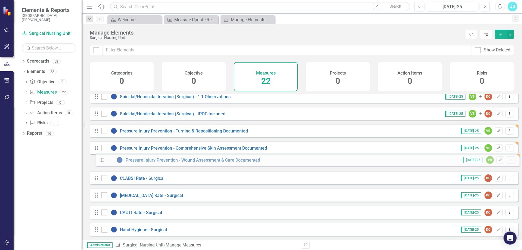
drag, startPoint x: 97, startPoint y: 133, endPoint x: 103, endPoint y: 160, distance: 27.8
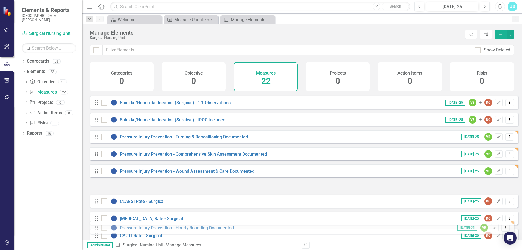
scroll to position [214, 0]
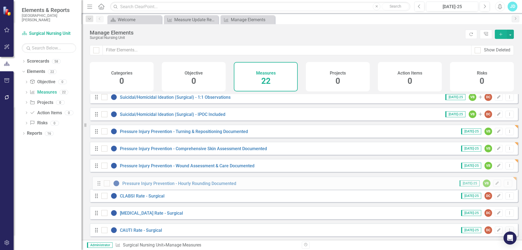
drag, startPoint x: 96, startPoint y: 133, endPoint x: 98, endPoint y: 183, distance: 50.4
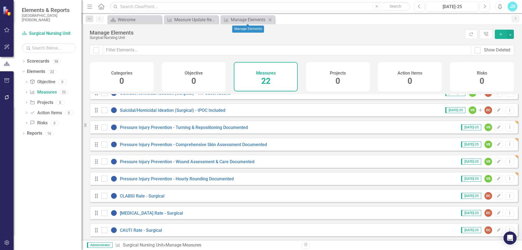
click at [270, 21] on icon "Close" at bounding box center [270, 20] width 5 height 4
click at [269, 20] on icon "Close" at bounding box center [270, 20] width 5 height 4
click at [270, 20] on icon at bounding box center [270, 19] width 3 height 3
click at [140, 21] on div "Welcome" at bounding box center [136, 19] width 36 height 7
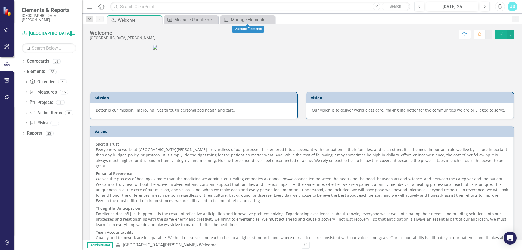
click at [0, 0] on icon "Close" at bounding box center [0, 0] width 0 height 0
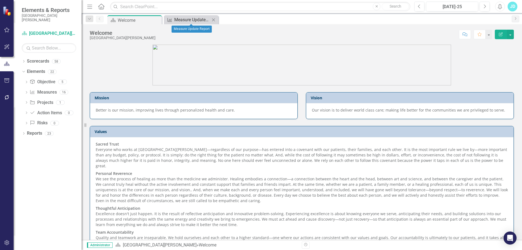
click at [199, 19] on div "Measure Update Report" at bounding box center [192, 19] width 36 height 7
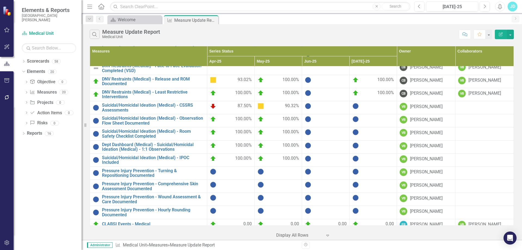
scroll to position [99, 0]
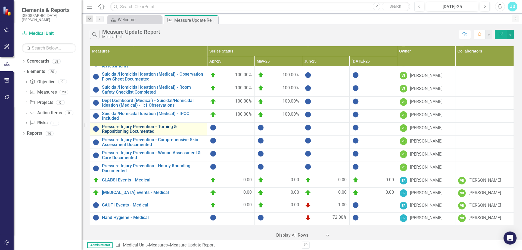
click at [151, 127] on link "Pressure Injury Prevention - Turning & Repositioning Documented" at bounding box center [153, 129] width 102 height 10
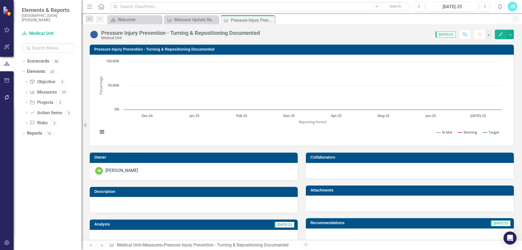
click at [159, 33] on div "Pressure Injury Prevention - Turning & Repositioning Documented" at bounding box center [180, 33] width 159 height 6
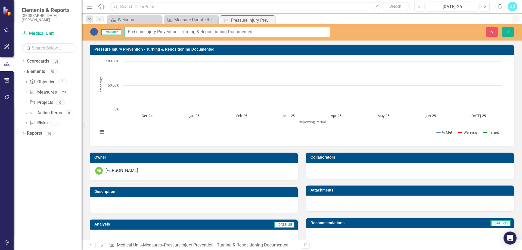
click at [178, 32] on input "Pressure Injury Prevention - Turning & Repositioning Documented" at bounding box center [227, 32] width 206 height 10
type input "Pressure Injury Prevention (Medical) - Turning & Repositioning Documented"
drag, startPoint x: 179, startPoint y: 32, endPoint x: 199, endPoint y: 32, distance: 19.6
click at [199, 32] on input "Pressure Injury Prevention (Medical) - Turning & Repositioning Documented" at bounding box center [227, 32] width 206 height 10
click at [507, 31] on icon "Save" at bounding box center [508, 32] width 5 height 4
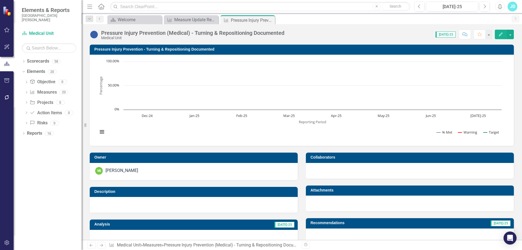
click at [136, 48] on h3 "Pressure Injury Prevention - Turning & Repositioning Documented" at bounding box center [302, 49] width 417 height 4
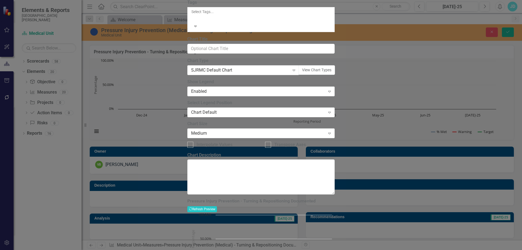
paste input "(Medical)"
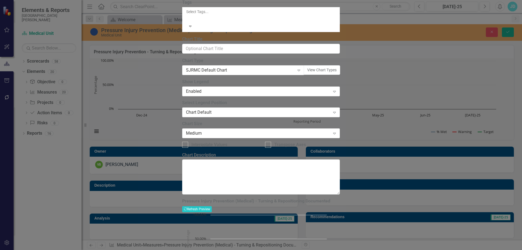
type input "Pressure Injury Prevention (Medical) - Turning & Repositioning Documented"
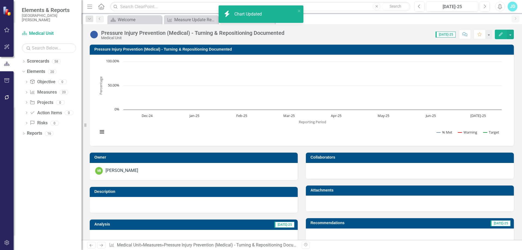
click at [103, 244] on icon "Next" at bounding box center [101, 246] width 5 height 4
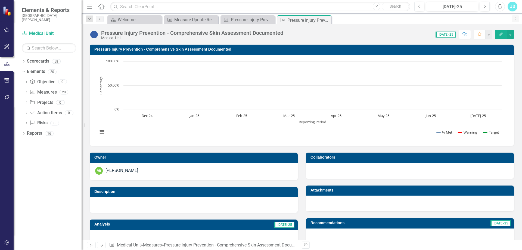
click at [188, 33] on div "Pressure Injury Prevention - Comprehensive Skin Assessment Documented" at bounding box center [192, 33] width 182 height 6
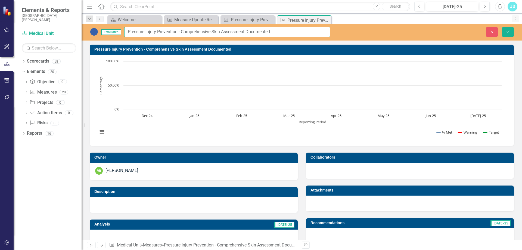
click at [178, 31] on input "Pressure Injury Prevention - Comprehensive Skin Assessment Documented" at bounding box center [227, 32] width 206 height 10
type input "Pressure Injury Prevention (Medical) - Comprehensive Skin Assessment Documented"
click at [508, 30] on icon "Save" at bounding box center [508, 32] width 5 height 4
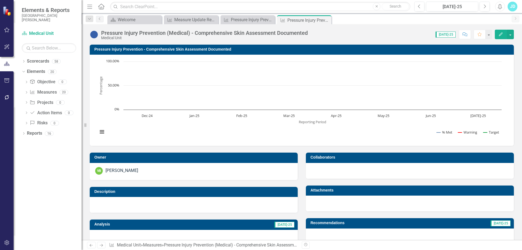
click at [129, 49] on h3 "Pressure Injury Prevention - Comprehensive Skin Assessment Documented" at bounding box center [302, 49] width 417 height 4
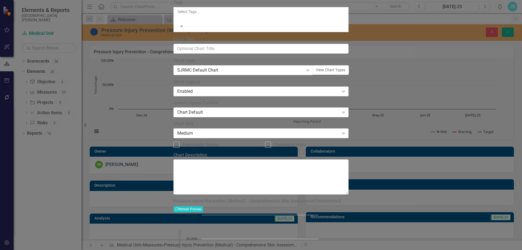
type input "Pressure Injury Prevention (Medical) - Comprehensive Skin Assessment Documented"
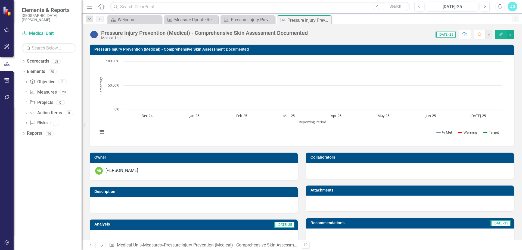
click at [103, 246] on icon "Next" at bounding box center [101, 246] width 5 height 4
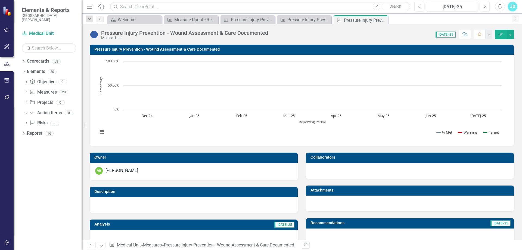
click at [157, 33] on div "Pressure Injury Prevention - Wound Assessment & Care Documented" at bounding box center [184, 33] width 167 height 6
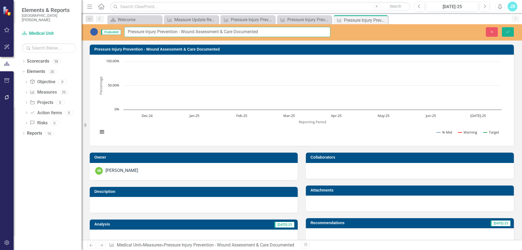
click at [178, 31] on input "Pressure Injury Prevention - Wound Assessment & Care Documented" at bounding box center [227, 32] width 206 height 10
type input "Pressure Injury Prevention (Medical) - Wound Assessment & Care Documented"
click at [509, 32] on icon "Save" at bounding box center [508, 32] width 5 height 4
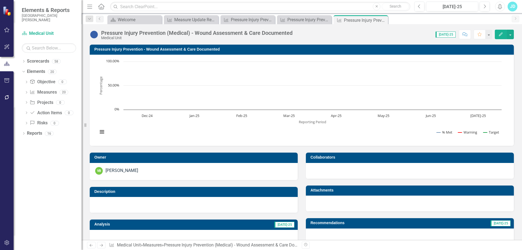
click at [124, 50] on h3 "Pressure Injury Prevention - Wound Assessment & Care Documented" at bounding box center [302, 49] width 417 height 4
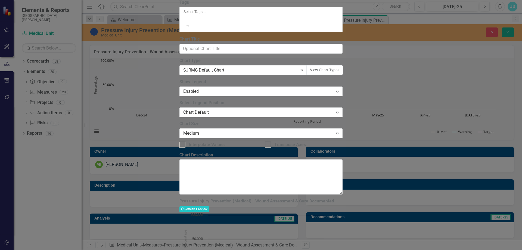
type input "Pressure Injury Prevention (Medical) - Wound Assessment & Care Documented"
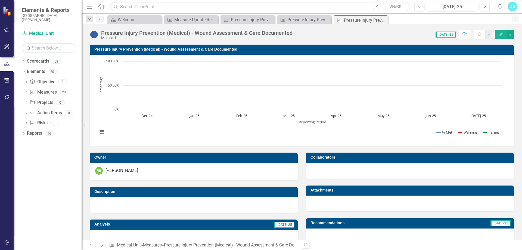
click at [103, 245] on icon "Next" at bounding box center [101, 246] width 5 height 4
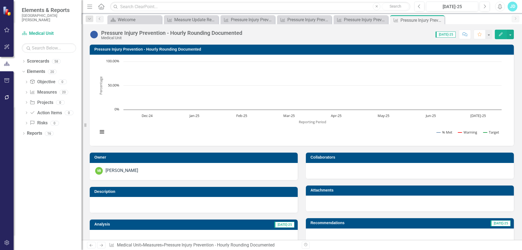
click at [155, 36] on div "Medical Unit" at bounding box center [171, 38] width 141 height 4
click at [155, 36] on div "Pressure Injury Prevention - Hourly Rounding Documented" at bounding box center [171, 33] width 141 height 6
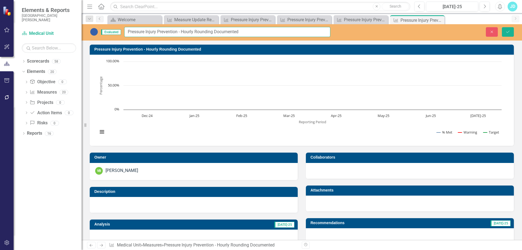
click at [179, 32] on input "Pressure Injury Prevention - Hourly Rounding Documented" at bounding box center [227, 32] width 206 height 10
type input "Pressure Injury Prevention (Medical) - Hourly Rounding Documented"
click at [510, 34] on button "Save" at bounding box center [508, 32] width 12 height 10
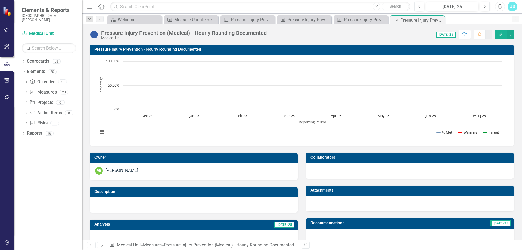
click at [143, 49] on h3 "Pressure Injury Prevention - Hourly Rounding Documented" at bounding box center [302, 49] width 417 height 4
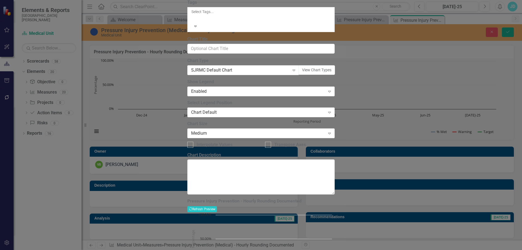
type input "Pressure Injury Prevention (Medical) - Hourly Rounding Documented"
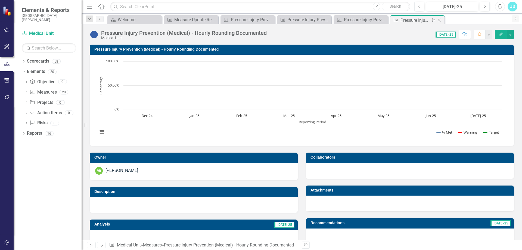
click at [441, 19] on icon at bounding box center [439, 20] width 3 height 3
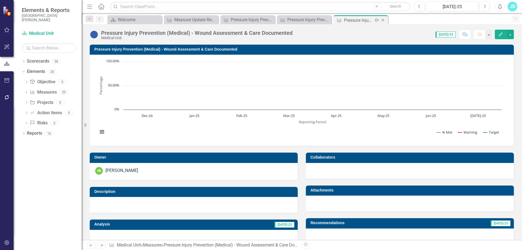
click at [384, 19] on icon at bounding box center [383, 20] width 3 height 3
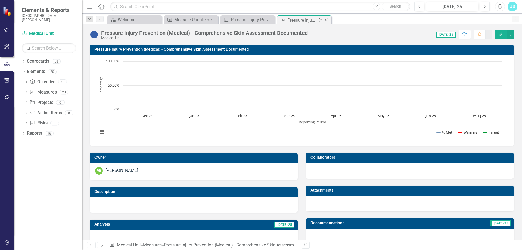
click at [327, 20] on icon "Close" at bounding box center [326, 20] width 5 height 4
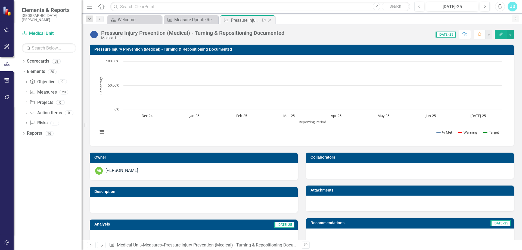
click at [271, 20] on icon "Close" at bounding box center [269, 20] width 5 height 4
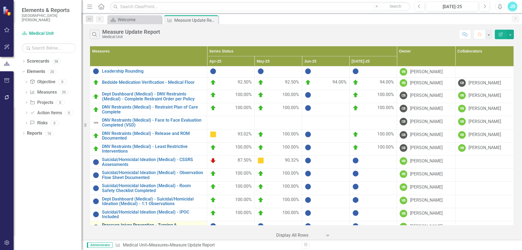
scroll to position [99, 0]
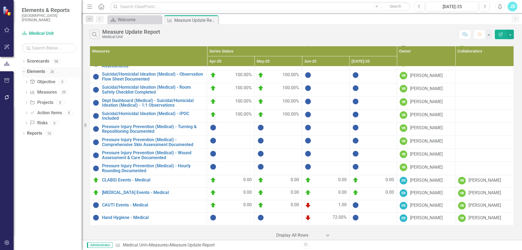
click at [23, 72] on icon at bounding box center [23, 71] width 2 height 1
click at [23, 61] on icon "Dropdown" at bounding box center [24, 61] width 4 height 3
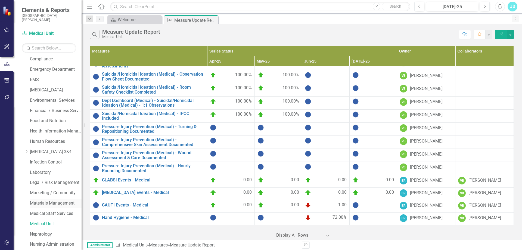
scroll to position [218, 0]
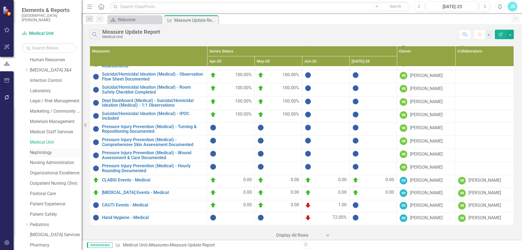
click at [45, 153] on link "Nephrology" at bounding box center [56, 153] width 52 height 6
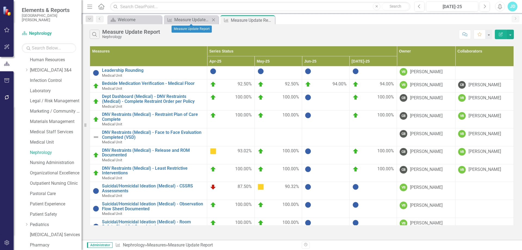
click at [213, 20] on icon "Close" at bounding box center [213, 20] width 5 height 4
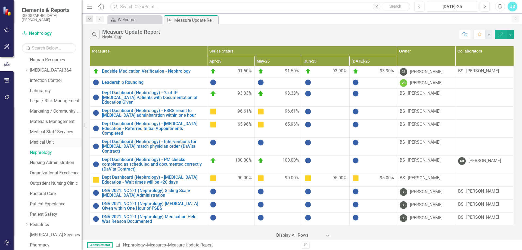
click at [43, 141] on link "Medical Unit" at bounding box center [56, 142] width 52 height 6
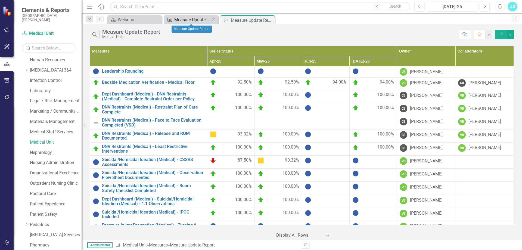
click at [189, 21] on div "Measure Update Report" at bounding box center [192, 19] width 36 height 7
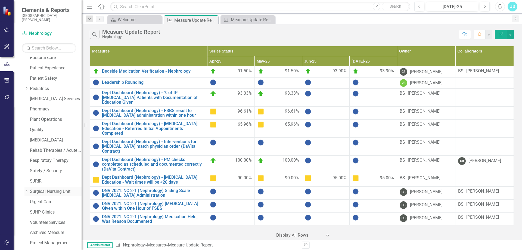
scroll to position [383, 0]
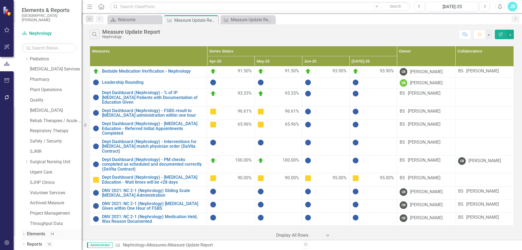
click at [24, 233] on icon "Dropdown" at bounding box center [24, 234] width 4 height 3
click at [45, 205] on link "Measure Measures" at bounding box center [43, 203] width 27 height 6
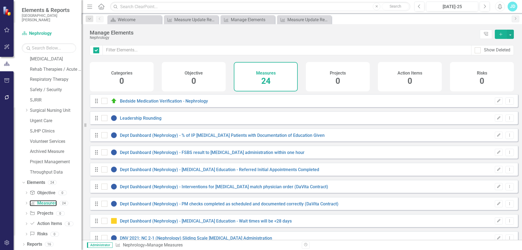
checkbox input "false"
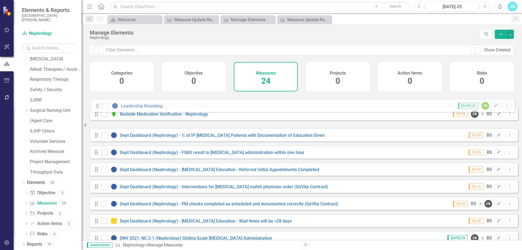
drag, startPoint x: 97, startPoint y: 123, endPoint x: 99, endPoint y: 103, distance: 19.6
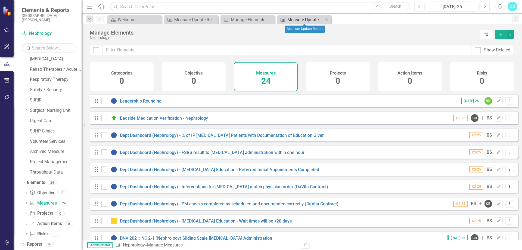
click at [298, 20] on div "Measure Update Report" at bounding box center [306, 19] width 36 height 7
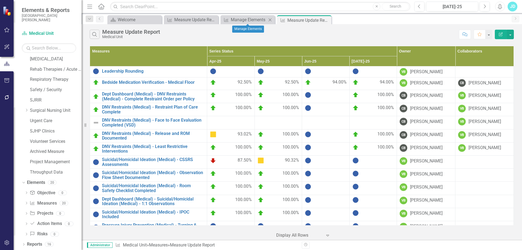
click at [270, 19] on icon "Close" at bounding box center [270, 20] width 5 height 4
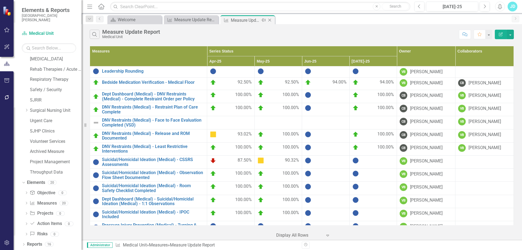
click at [271, 21] on icon "Close" at bounding box center [269, 20] width 5 height 4
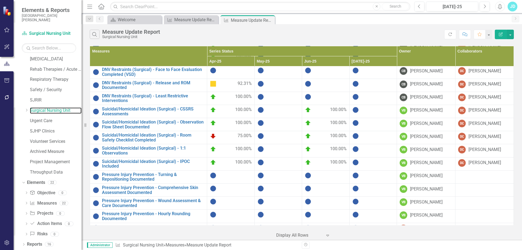
scroll to position [109, 0]
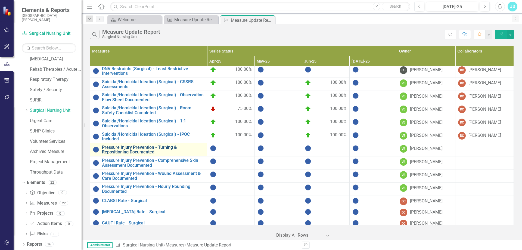
click at [149, 147] on link "Pressure Injury Prevention - Turning & Repositioning Documented" at bounding box center [153, 150] width 102 height 10
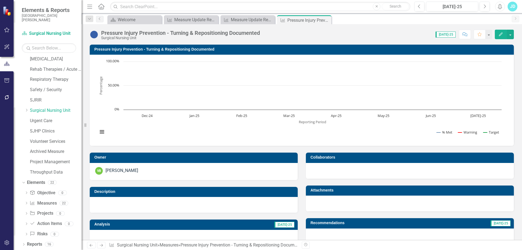
click at [156, 33] on div "Pressure Injury Prevention - Turning & Repositioning Documented" at bounding box center [180, 33] width 159 height 6
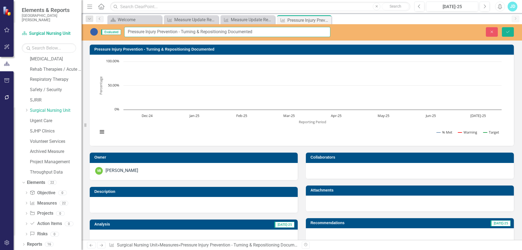
click at [178, 32] on input "Pressure Injury Prevention - Turning & Repositioning Documented" at bounding box center [227, 32] width 206 height 10
type input "Pressure Injury Prevention (Surgical) - Turning & Repositioning Documented"
click at [506, 33] on icon "Save" at bounding box center [508, 32] width 5 height 4
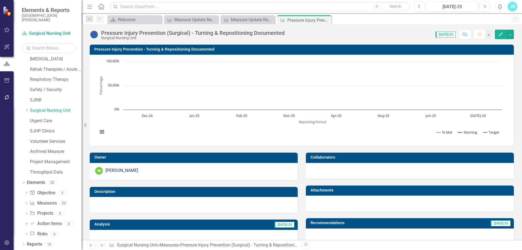
click at [137, 50] on h3 "Pressure Injury Prevention - Turning & Repositioning Documented" at bounding box center [302, 49] width 417 height 4
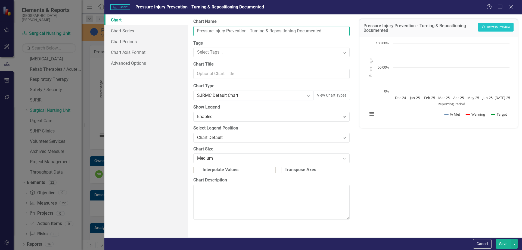
click at [247, 30] on input "Pressure Injury Prevention - Turning & Repositioning Documented" at bounding box center [271, 31] width 156 height 10
type input "Pressure Injury Prevention (Surgical) - Turning & Repositioning Documented"
click at [505, 244] on button "Save" at bounding box center [503, 244] width 15 height 10
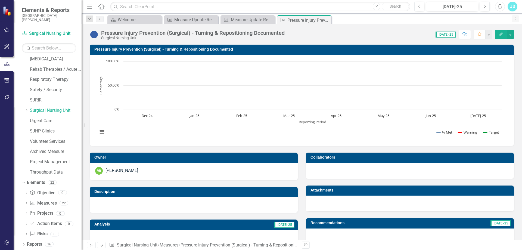
click at [101, 246] on icon "Next" at bounding box center [101, 246] width 5 height 4
click at [157, 31] on div "Pressure Injury Prevention - Comprehensive Skin Assessment Documented" at bounding box center [192, 33] width 182 height 6
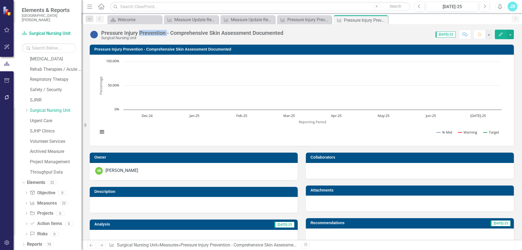
click at [157, 31] on div "Pressure Injury Prevention - Comprehensive Skin Assessment Documented" at bounding box center [192, 33] width 182 height 6
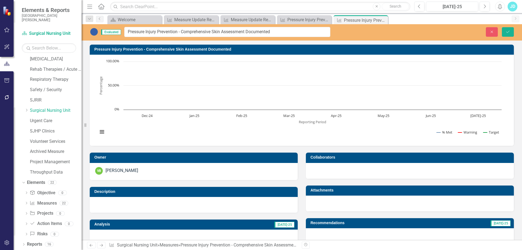
click at [157, 31] on input "Pressure Injury Prevention - Comprehensive Skin Assessment Documented" at bounding box center [227, 32] width 206 height 10
click at [178, 32] on input "Pressure Injury Prevention - Comprehensive Skin Assessment Documented" at bounding box center [227, 32] width 206 height 10
click at [180, 31] on input "Pressure Injury Prevention - Comprehensive Skin Assessment Documented" at bounding box center [227, 32] width 206 height 10
click at [179, 32] on input "Pressure Injury Prevention - Comprehensive Skin Assessment Documented" at bounding box center [227, 32] width 206 height 10
type input "Pressure Injury Prevention (Surgical) - Comprehensive Skin Assessment Documented"
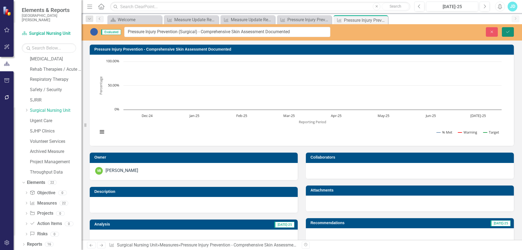
click at [509, 34] on button "Save" at bounding box center [508, 32] width 12 height 10
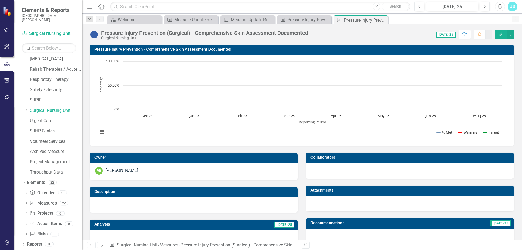
click at [137, 49] on h3 "Pressure Injury Prevention - Comprehensive Skin Assessment Documented" at bounding box center [302, 49] width 417 height 4
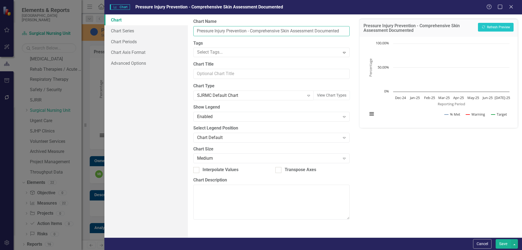
click at [247, 30] on input "Pressure Injury Prevention - Comprehensive Skin Assessment Documented" at bounding box center [271, 31] width 156 height 10
type input "Pressure Injury Prevention (Surgical) - Comprehensive Skin Assessment Documented"
click at [504, 246] on button "Save" at bounding box center [503, 244] width 15 height 10
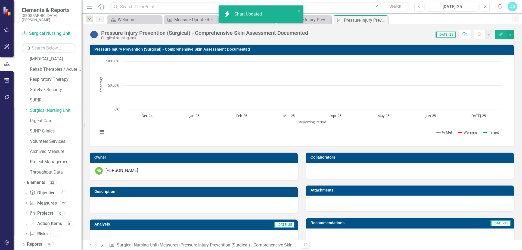
click at [101, 246] on icon "Next" at bounding box center [101, 246] width 5 height 4
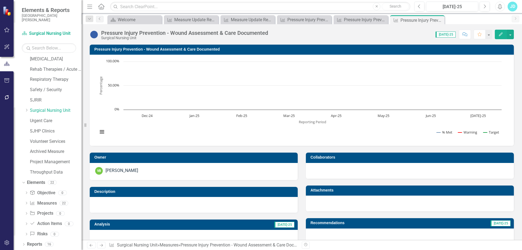
click at [150, 35] on div "Pressure Injury Prevention - Wound Assessment & Care Documented" at bounding box center [184, 33] width 167 height 6
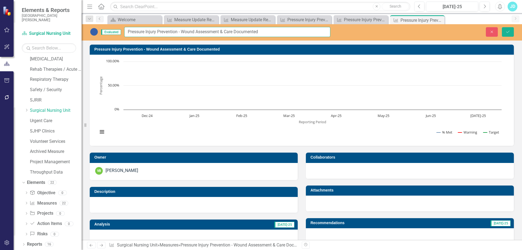
click at [178, 32] on input "Pressure Injury Prevention - Wound Assessment & Care Documented" at bounding box center [227, 32] width 206 height 10
type input "Pressure Injury Prevention (Surgical) - Wound Assessment & Care Documented"
click at [510, 30] on icon "Save" at bounding box center [508, 32] width 5 height 4
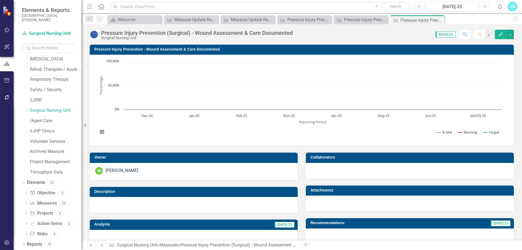
click at [124, 49] on h3 "Pressure Injury Prevention - Wound Assessment & Care Documented" at bounding box center [302, 49] width 417 height 4
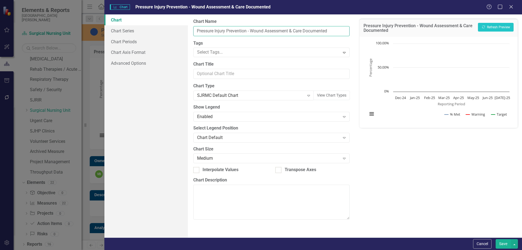
click at [248, 31] on input "Pressure Injury Prevention - Wound Assessment & Care Documented" at bounding box center [271, 31] width 156 height 10
type input "Pressure Injury Prevention (Surgical) - Wound Assessment & Care Documented"
click at [503, 247] on button "Save" at bounding box center [503, 244] width 15 height 10
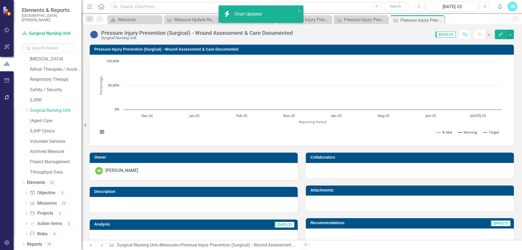
click at [104, 247] on icon "Next" at bounding box center [101, 246] width 5 height 4
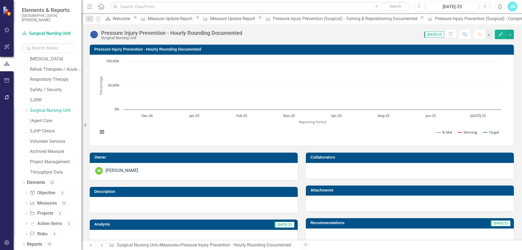
click at [145, 33] on div "Pressure Injury Prevention - Hourly Rounding Documented" at bounding box center [171, 33] width 141 height 6
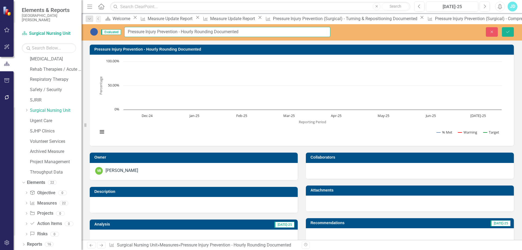
click at [179, 32] on input "Pressure Injury Prevention - Hourly Rounding Documented" at bounding box center [227, 32] width 206 height 10
type input "Pressure Injury Prevention (Surgical) - Hourly Rounding Documented"
click at [511, 35] on button "Save" at bounding box center [508, 32] width 12 height 10
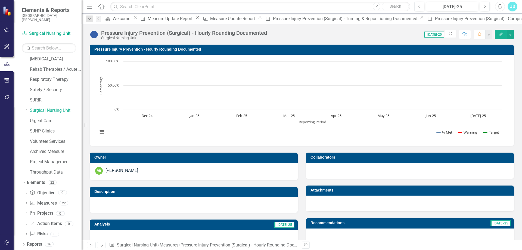
click at [138, 50] on h3 "Pressure Injury Prevention - Hourly Rounding Documented" at bounding box center [302, 49] width 417 height 4
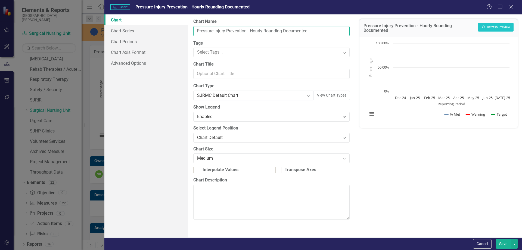
click at [247, 30] on input "Pressure Injury Prevention - Hourly Rounding Documented" at bounding box center [271, 31] width 156 height 10
click at [248, 31] on input "Pressure Injury Prevention - Hourly Rounding Documented" at bounding box center [271, 31] width 156 height 10
type input "Pressure Injury Prevention (Surgical) - Hourly Rounding Documented"
click at [504, 242] on button "Save" at bounding box center [503, 244] width 15 height 10
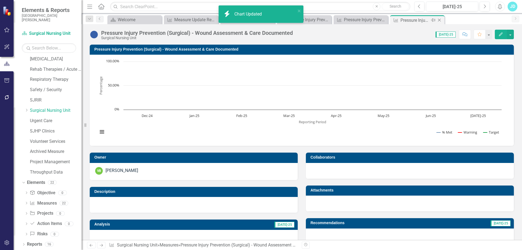
click at [443, 20] on div "Close" at bounding box center [440, 20] width 7 height 7
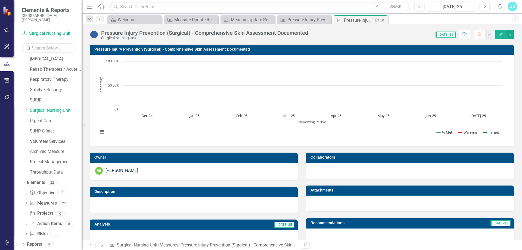
click at [385, 20] on icon "Close" at bounding box center [382, 20] width 5 height 4
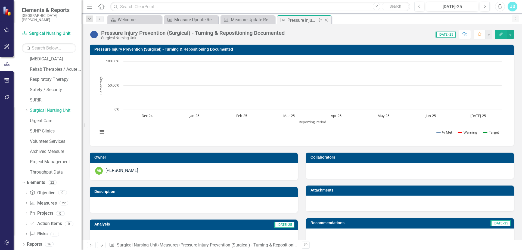
click at [328, 20] on icon "Close" at bounding box center [326, 20] width 5 height 4
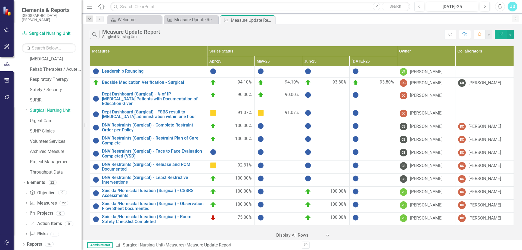
scroll to position [119, 0]
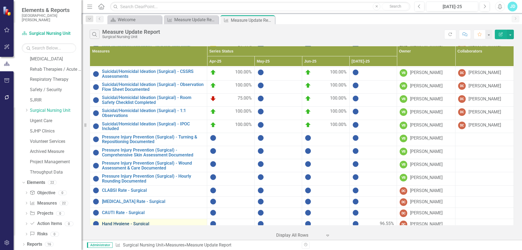
click at [149, 222] on link "Hand Hygiene - Surgical" at bounding box center [153, 224] width 102 height 5
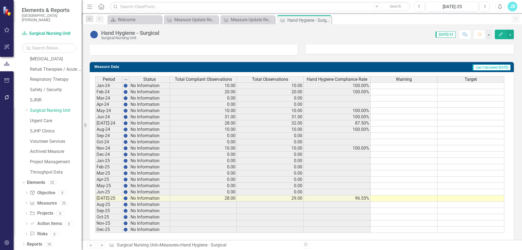
scroll to position [197, 0]
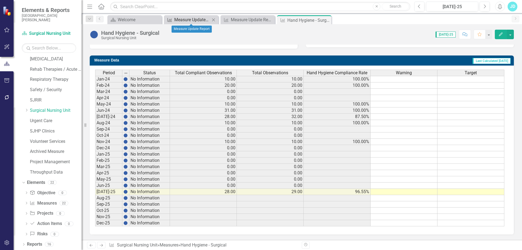
click at [193, 23] on div "Measure Update Report" at bounding box center [192, 19] width 36 height 7
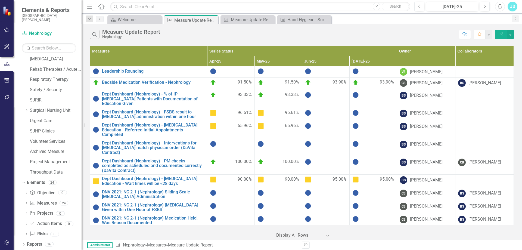
scroll to position [161, 0]
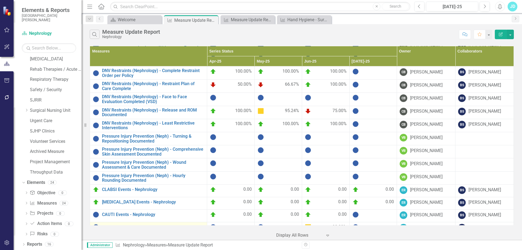
click at [127, 225] on link "Hand Hygiene - Nephrology" at bounding box center [153, 227] width 102 height 5
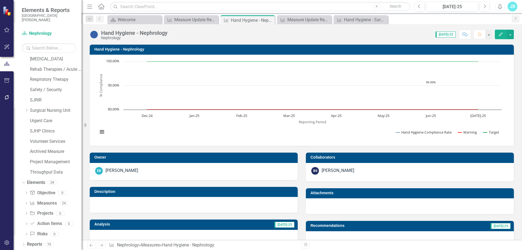
scroll to position [190, 0]
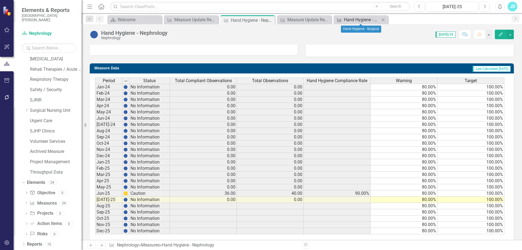
click at [364, 20] on div "Hand Hygiene - Surgical" at bounding box center [362, 19] width 36 height 7
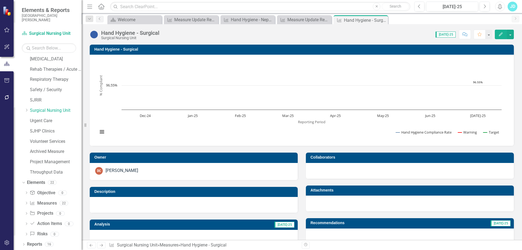
scroll to position [190, 0]
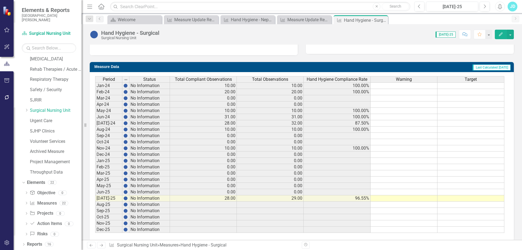
click at [424, 87] on td at bounding box center [404, 85] width 67 height 7
type textarea "80"
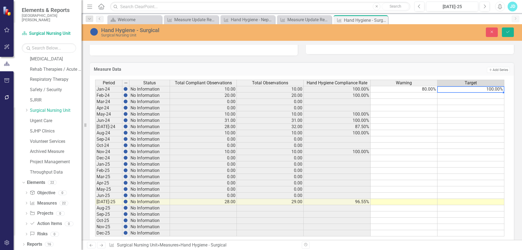
scroll to position [200, 0]
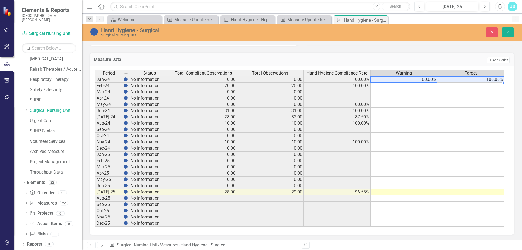
drag, startPoint x: 427, startPoint y: 81, endPoint x: 445, endPoint y: 81, distance: 18.8
click at [445, 81] on tr "Jan-24 No Information 10.00 10.00 100.00% 80.00% 100.00%" at bounding box center [300, 79] width 410 height 7
drag, startPoint x: 503, startPoint y: 83, endPoint x: 491, endPoint y: 213, distance: 130.6
click at [95, 224] on div "Period Status Total Compliant Observations Total Observations Hand Hygiene Comp…" at bounding box center [95, 148] width 0 height 157
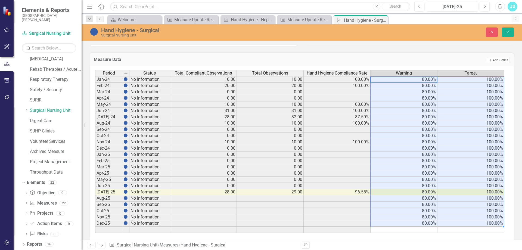
type textarea "80"
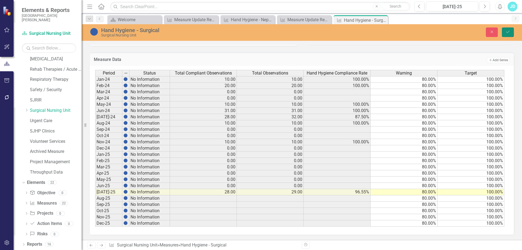
click at [508, 36] on button "Save" at bounding box center [508, 32] width 12 height 10
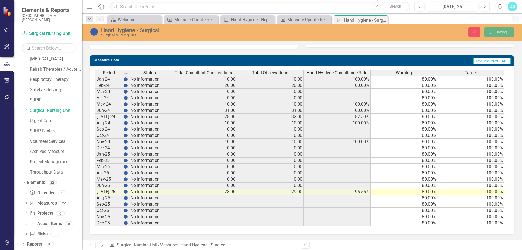
scroll to position [197, 0]
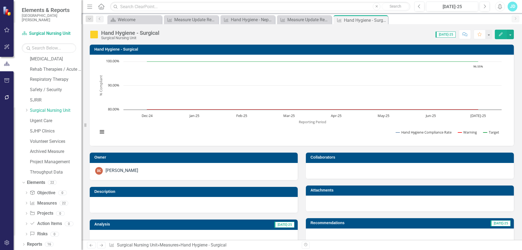
click at [0, 0] on icon "Close" at bounding box center [0, 0] width 0 height 0
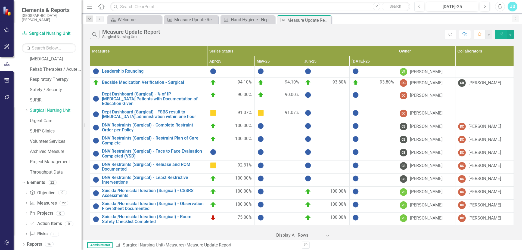
scroll to position [119, 0]
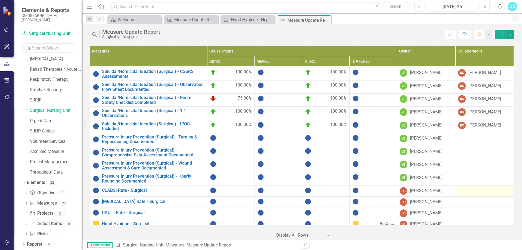
click at [472, 187] on div at bounding box center [485, 190] width 53 height 7
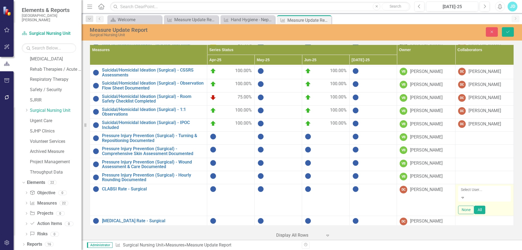
click at [472, 186] on div at bounding box center [485, 189] width 53 height 7
type input "cros"
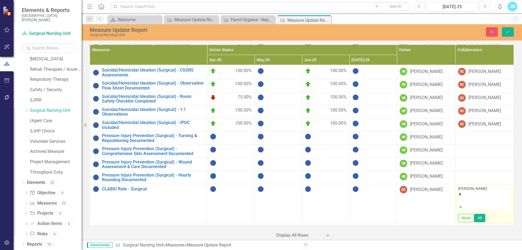
scroll to position [147, 0]
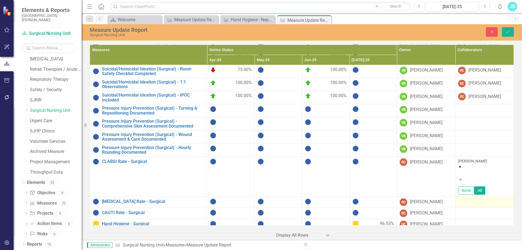
click at [466, 199] on div at bounding box center [485, 201] width 53 height 7
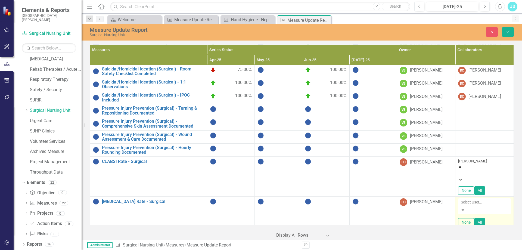
click at [466, 199] on div at bounding box center [485, 202] width 53 height 7
type input "cr"
click at [49, 250] on span "Diana Cr oss" at bounding box center [27, 254] width 44 height 5
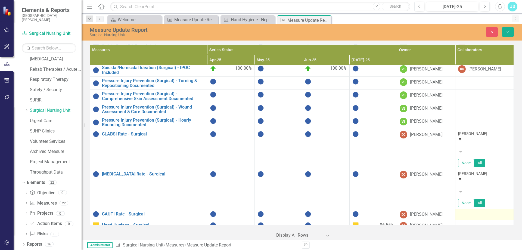
click at [471, 211] on div at bounding box center [485, 214] width 53 height 7
click at [469, 211] on div at bounding box center [485, 214] width 53 height 7
type input "cr"
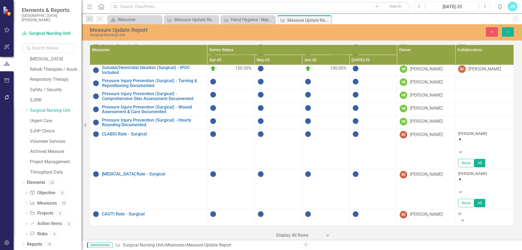
click at [49, 250] on span "Diana Cr oss" at bounding box center [27, 254] width 44 height 5
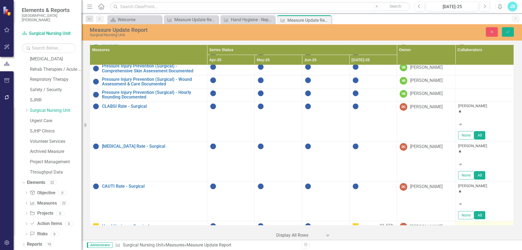
click at [466, 223] on div at bounding box center [485, 226] width 53 height 7
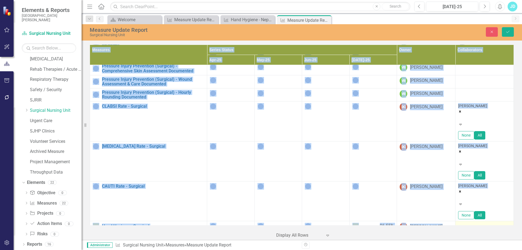
click at [466, 223] on div at bounding box center [485, 226] width 53 height 7
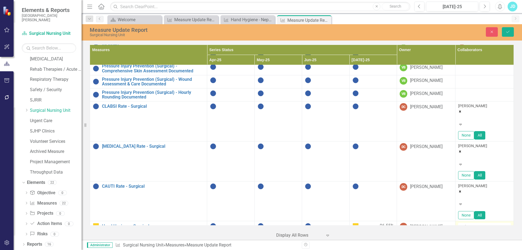
click at [466, 223] on div at bounding box center [485, 226] width 53 height 7
type input "cr"
click at [49, 250] on span "Diana Cr oss" at bounding box center [27, 254] width 44 height 5
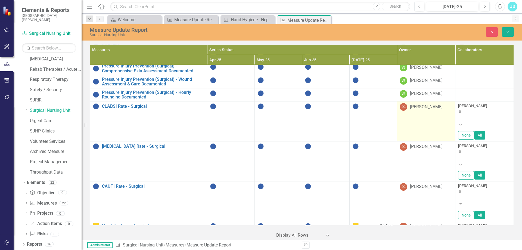
click at [423, 104] on div "[PERSON_NAME]" at bounding box center [426, 107] width 33 height 6
click at [445, 106] on icon "Expand" at bounding box center [447, 108] width 5 height 4
type input "eva"
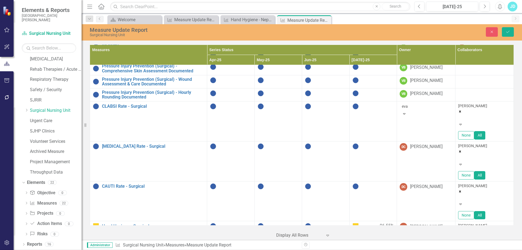
click at [425, 250] on div "Eva Rojas" at bounding box center [262, 254] width 514 height 6
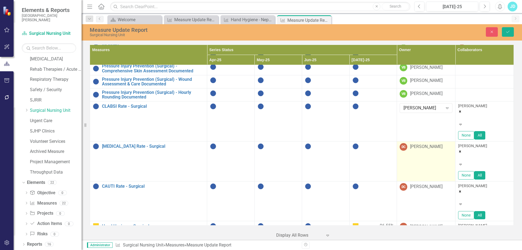
click at [426, 144] on div "[PERSON_NAME]" at bounding box center [426, 147] width 33 height 6
click at [426, 145] on div "[PERSON_NAME]" at bounding box center [423, 148] width 39 height 6
type input "eva"
click at [424, 250] on div "Eva Rojas" at bounding box center [262, 254] width 514 height 6
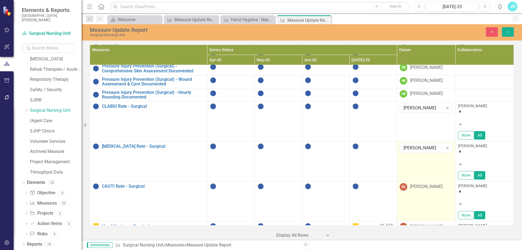
click at [425, 184] on div "[PERSON_NAME]" at bounding box center [426, 187] width 33 height 6
click at [426, 184] on div "[PERSON_NAME]" at bounding box center [426, 187] width 33 height 6
click at [426, 185] on div "[PERSON_NAME]" at bounding box center [423, 188] width 39 height 6
type input "eva"
click at [423, 250] on div "Eva Rojas" at bounding box center [262, 254] width 514 height 6
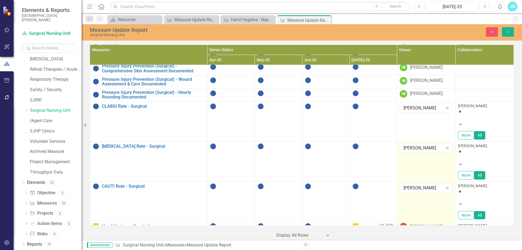
scroll to position [230, 0]
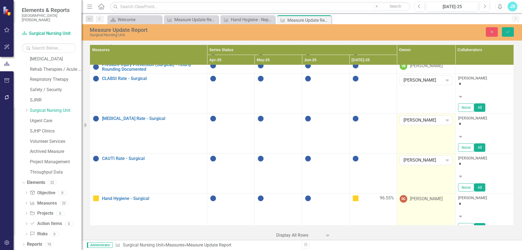
click at [421, 196] on div "[PERSON_NAME]" at bounding box center [426, 199] width 33 height 6
click at [422, 197] on div "[PERSON_NAME]" at bounding box center [423, 200] width 39 height 6
type input "eva"
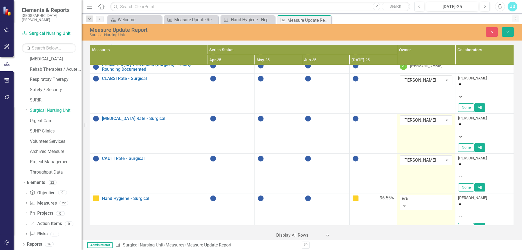
click at [45, 250] on span "Eva Rojas" at bounding box center [25, 254] width 40 height 5
click at [509, 34] on button "Save" at bounding box center [508, 32] width 12 height 10
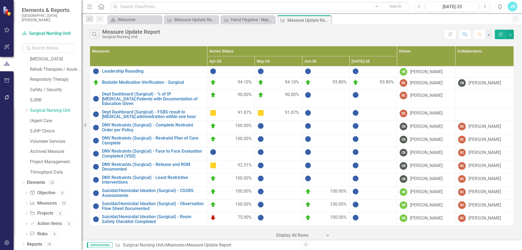
scroll to position [125, 0]
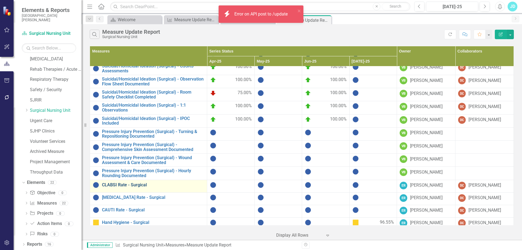
click at [136, 183] on link "CLABSI Rate - Surgical" at bounding box center [153, 185] width 102 height 5
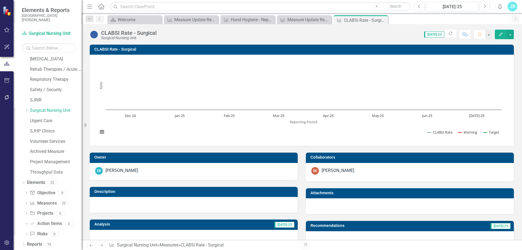
scroll to position [190, 0]
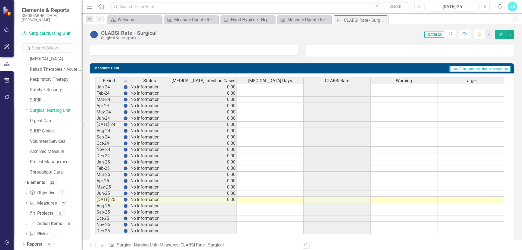
click at [0, 0] on icon "Close" at bounding box center [0, 0] width 0 height 0
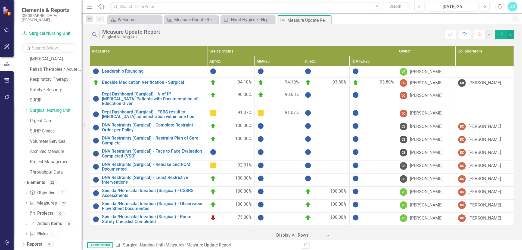
scroll to position [125, 0]
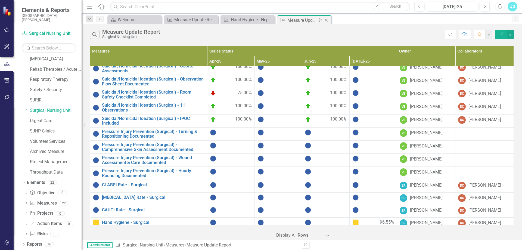
click at [326, 21] on icon "Close" at bounding box center [326, 20] width 5 height 4
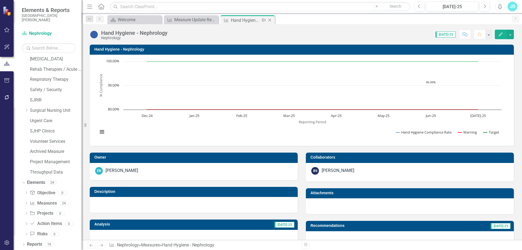
click at [271, 19] on icon at bounding box center [270, 20] width 3 height 3
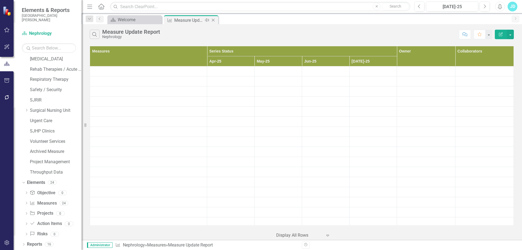
click at [213, 20] on icon at bounding box center [213, 20] width 3 height 3
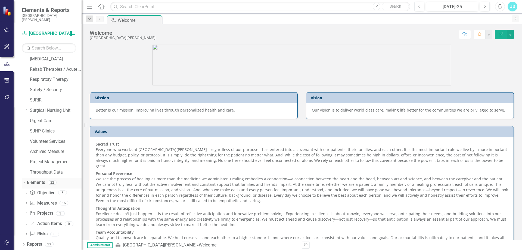
click at [24, 182] on icon "Dropdown" at bounding box center [22, 182] width 3 height 4
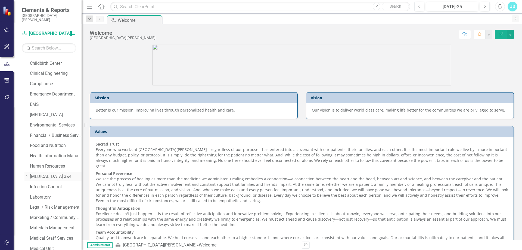
scroll to position [193, 0]
click at [40, 166] on link "Medical Unit" at bounding box center [56, 167] width 52 height 6
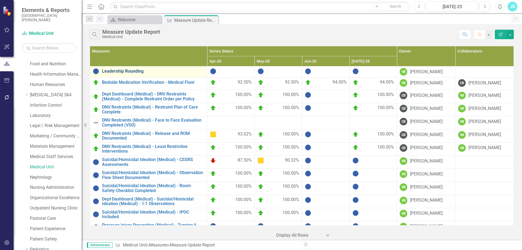
click at [119, 72] on link "Leadership Rounding" at bounding box center [153, 71] width 102 height 5
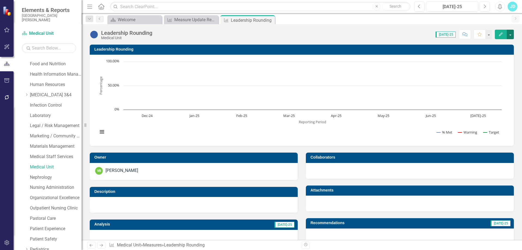
click at [511, 36] on button "button" at bounding box center [510, 35] width 7 height 10
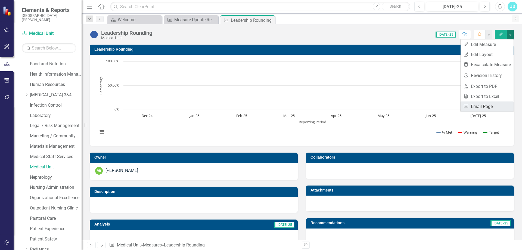
click at [493, 105] on link "Email Email Page" at bounding box center [487, 107] width 53 height 10
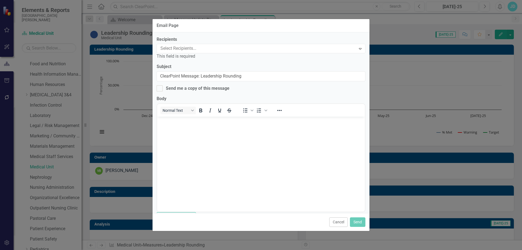
click at [179, 49] on div at bounding box center [257, 48] width 198 height 7
type input "nya"
click at [38, 250] on span "Nya juok Doluony" at bounding box center [21, 254] width 33 height 5
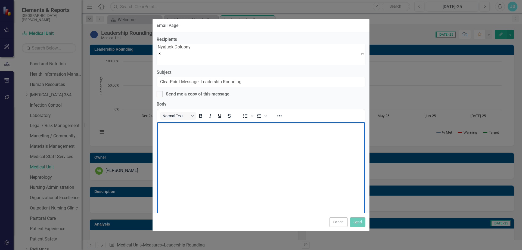
click at [198, 140] on body "Rich Text Area. Press ALT-0 for help." at bounding box center [261, 163] width 208 height 82
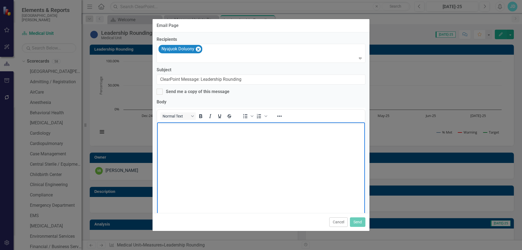
scroll to position [193, 0]
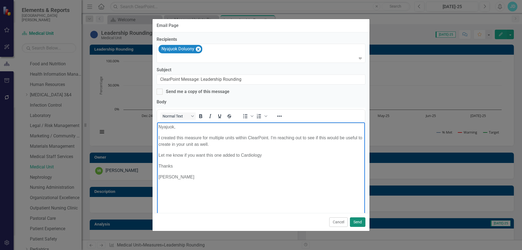
click at [358, 223] on button "Send" at bounding box center [358, 222] width 16 height 10
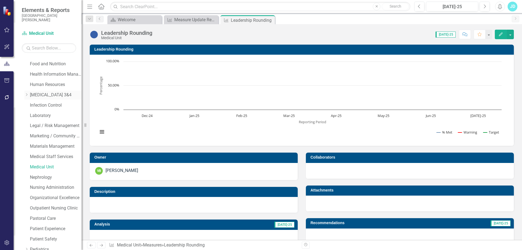
click at [41, 93] on link "[MEDICAL_DATA] 3&4" at bounding box center [56, 95] width 52 height 6
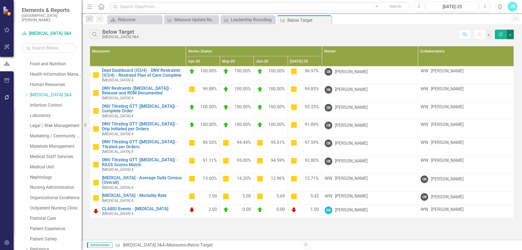
click at [513, 35] on button "button" at bounding box center [510, 35] width 7 height 10
click at [499, 42] on link "Edit Report Edit Report" at bounding box center [492, 44] width 43 height 10
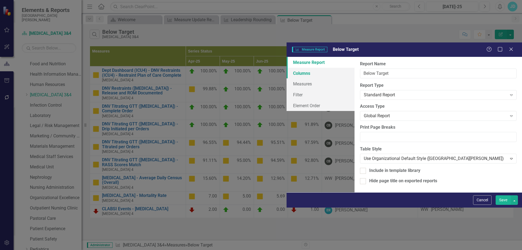
click at [287, 68] on link "Columns" at bounding box center [321, 73] width 68 height 11
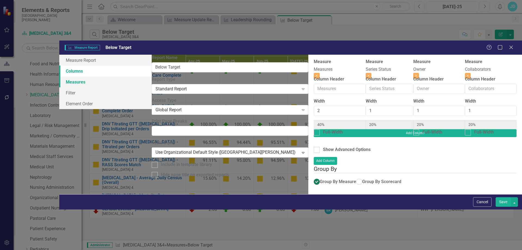
click at [71, 76] on link "Measures" at bounding box center [105, 81] width 93 height 11
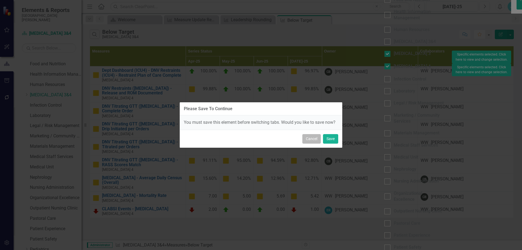
click at [310, 142] on button "Cancel" at bounding box center [312, 139] width 19 height 10
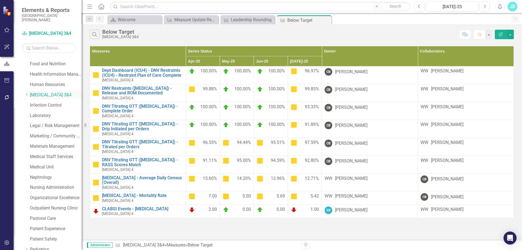
click at [26, 95] on icon "Dropdown" at bounding box center [26, 94] width 4 height 3
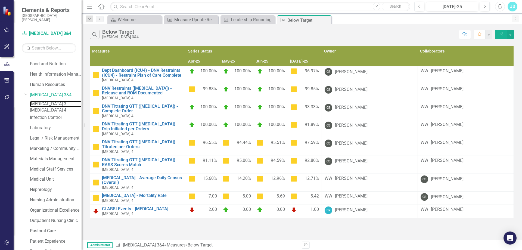
drag, startPoint x: 40, startPoint y: 105, endPoint x: 70, endPoint y: 121, distance: 33.8
click at [41, 105] on link "[MEDICAL_DATA] 3" at bounding box center [56, 104] width 52 height 6
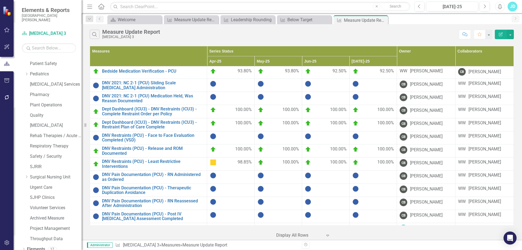
scroll to position [404, 0]
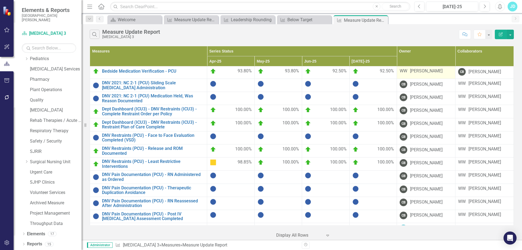
click at [428, 73] on div "[PERSON_NAME]" at bounding box center [426, 71] width 33 height 6
click at [429, 72] on div "[PERSON_NAME]" at bounding box center [426, 71] width 33 height 6
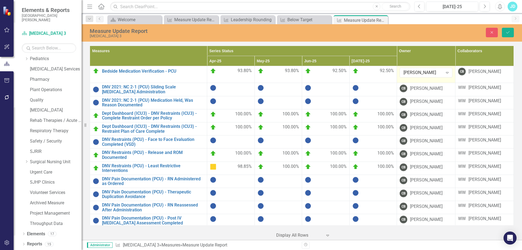
click at [429, 72] on div "[PERSON_NAME]" at bounding box center [423, 73] width 39 height 6
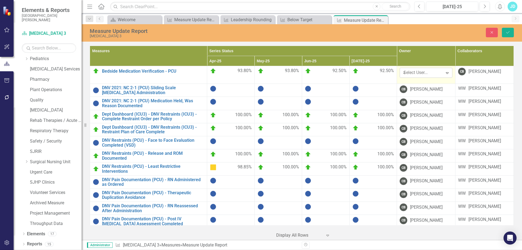
scroll to position [1205, 0]
type input "ad"
click at [432, 250] on div "Ad [PERSON_NAME]" at bounding box center [262, 254] width 514 height 6
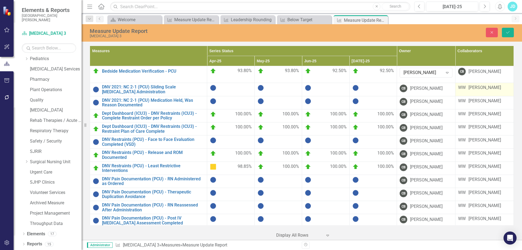
click at [474, 90] on div "[PERSON_NAME]" at bounding box center [485, 88] width 33 height 6
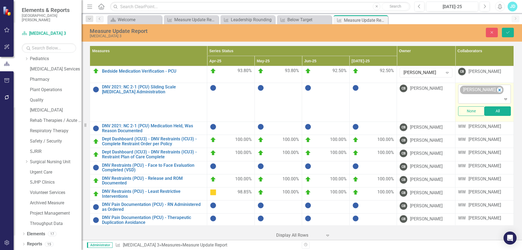
click at [473, 90] on div "[PERSON_NAME]" at bounding box center [479, 90] width 35 height 8
click at [499, 91] on icon "Remove Wesley Warner" at bounding box center [500, 90] width 2 height 3
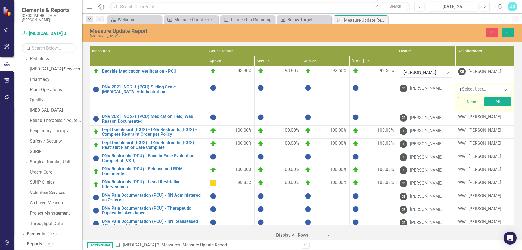
type input "ad"
click at [44, 250] on span "Ad [PERSON_NAME]" at bounding box center [24, 254] width 38 height 5
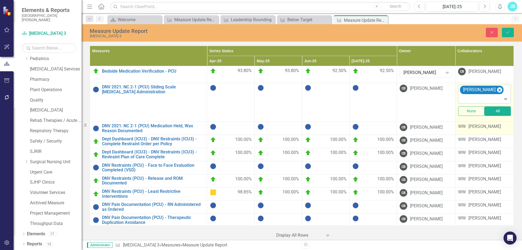
click at [482, 126] on div "[PERSON_NAME]" at bounding box center [485, 127] width 33 height 6
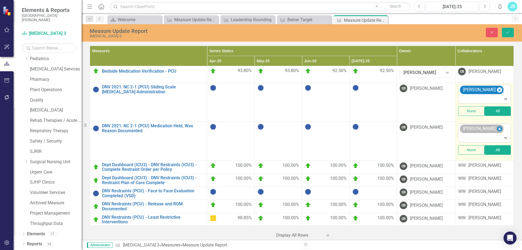
click at [499, 128] on icon "Remove Wesley Warner" at bounding box center [500, 128] width 2 height 3
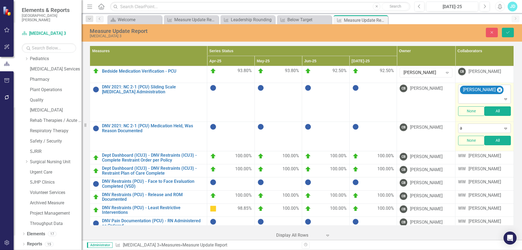
type input "ad"
click at [44, 250] on span "Ad [PERSON_NAME]" at bounding box center [24, 254] width 38 height 5
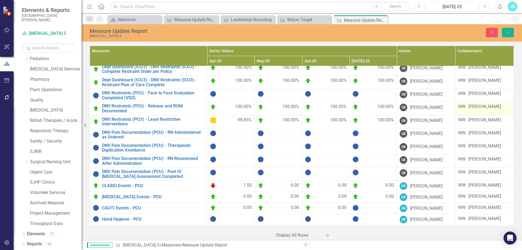
scroll to position [76, 0]
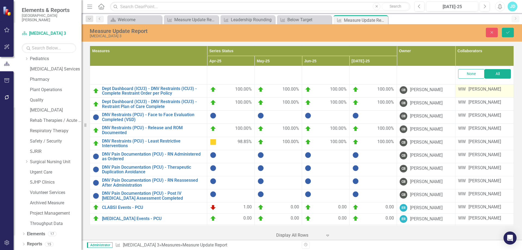
click at [477, 92] on div "[PERSON_NAME]" at bounding box center [485, 89] width 33 height 6
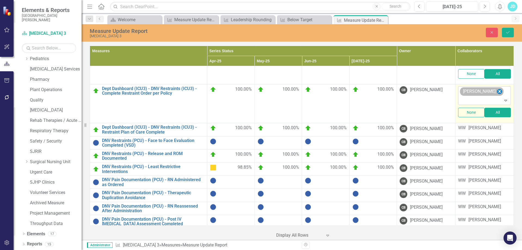
click at [497, 91] on icon "Remove Wesley Warner" at bounding box center [499, 91] width 5 height 7
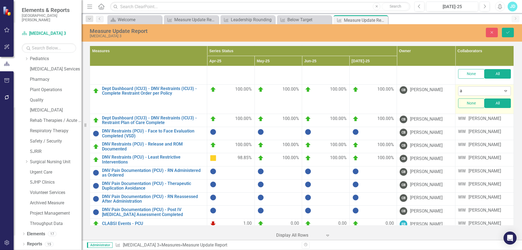
type input "ad"
click at [44, 250] on span "Ad [PERSON_NAME]" at bounding box center [24, 254] width 38 height 5
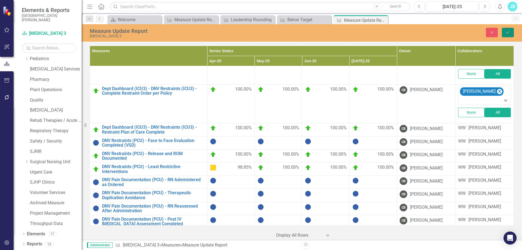
click at [510, 32] on icon "Save" at bounding box center [508, 32] width 5 height 4
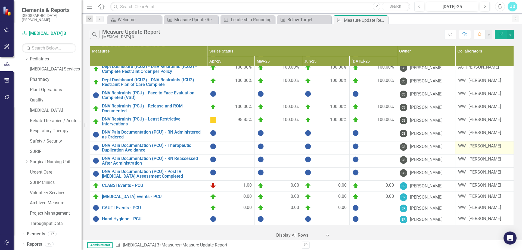
scroll to position [0, 0]
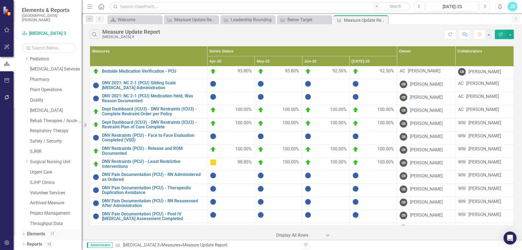
click at [24, 233] on icon "Dropdown" at bounding box center [24, 234] width 4 height 3
click at [44, 204] on link "Measure Measures" at bounding box center [43, 203] width 27 height 6
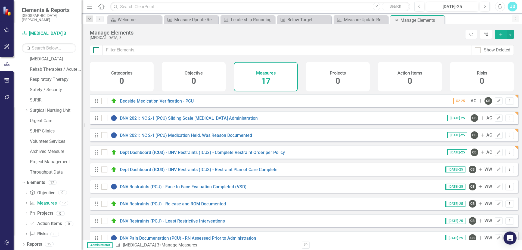
click at [97, 51] on div at bounding box center [96, 50] width 6 height 6
click at [97, 51] on input "checkbox" at bounding box center [95, 49] width 4 height 4
checkbox input "true"
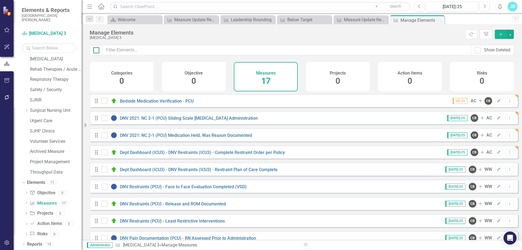
checkbox input "true"
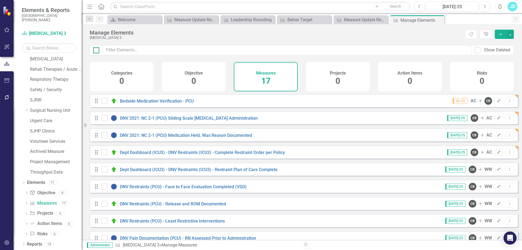
checkbox input "true"
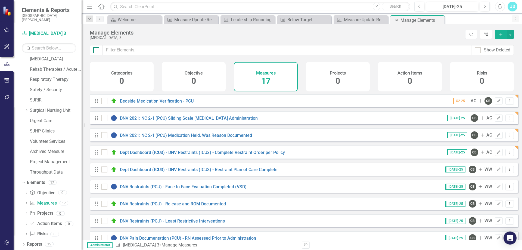
checkbox input "true"
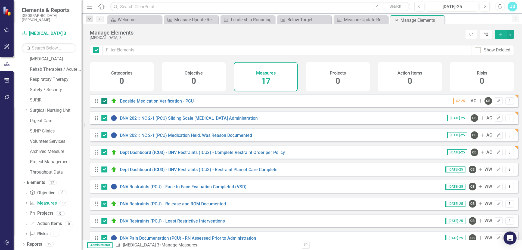
click at [104, 102] on input "checkbox" at bounding box center [104, 100] width 4 height 4
checkbox input "false"
click at [104, 119] on input "checkbox" at bounding box center [104, 117] width 4 height 4
checkbox input "false"
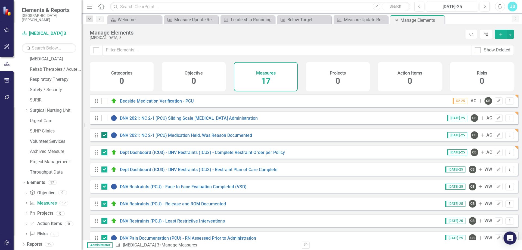
click at [104, 136] on input "checkbox" at bounding box center [104, 134] width 4 height 4
checkbox input "false"
click at [105, 153] on input "checkbox" at bounding box center [104, 151] width 4 height 4
checkbox input "false"
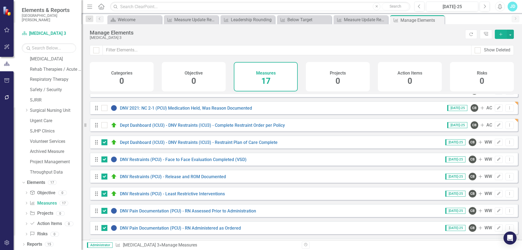
scroll to position [54, 0]
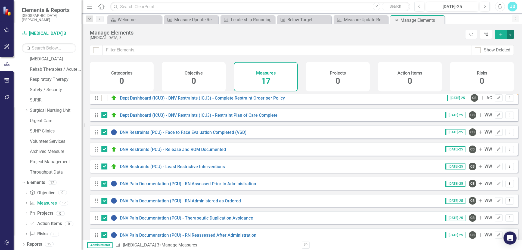
click at [513, 36] on button "button" at bounding box center [510, 34] width 7 height 9
click at [496, 62] on link "Edit Multiple Edit Multiple" at bounding box center [492, 64] width 43 height 10
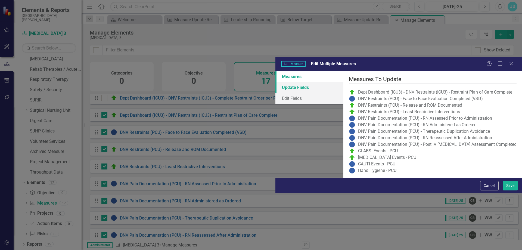
click at [276, 82] on link "Update Fields" at bounding box center [310, 87] width 68 height 11
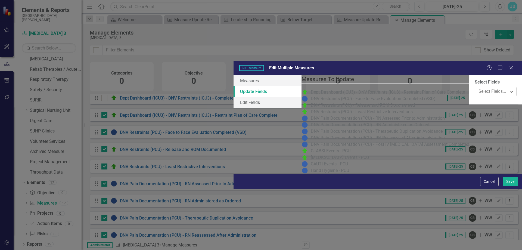
click at [477, 88] on div at bounding box center [492, 91] width 31 height 7
click at [234, 75] on div "Measures Update Fields Edit Fields" at bounding box center [268, 91] width 68 height 33
click at [234, 97] on link "Edit Fields" at bounding box center [268, 102] width 68 height 11
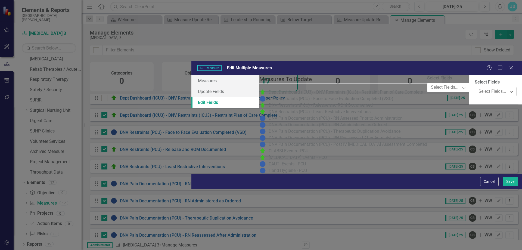
click at [477, 88] on div at bounding box center [492, 91] width 31 height 7
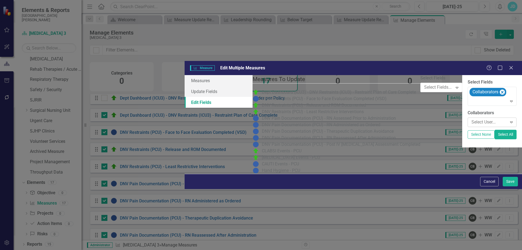
click at [470, 119] on div at bounding box center [489, 122] width 38 height 7
type input "ad"
click at [44, 250] on span "Ad rian Cordova" at bounding box center [24, 254] width 38 height 5
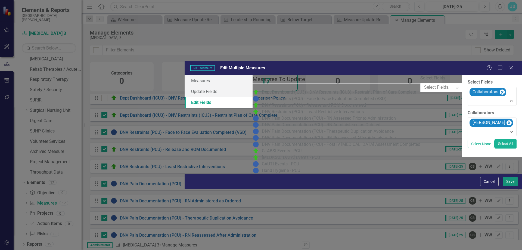
click at [510, 186] on button "Save" at bounding box center [510, 182] width 15 height 10
checkbox input "false"
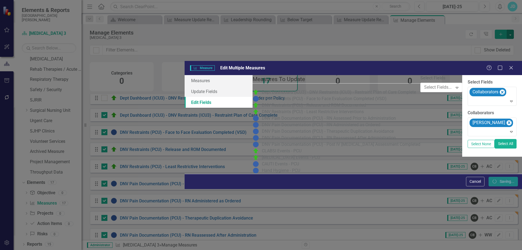
checkbox input "false"
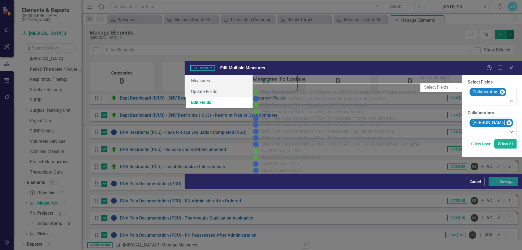
checkbox input "false"
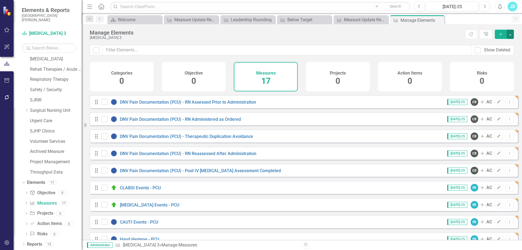
scroll to position [150, 0]
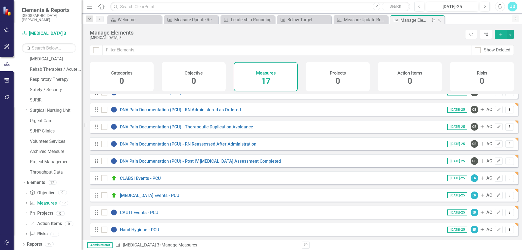
click at [439, 20] on icon "Close" at bounding box center [439, 20] width 5 height 4
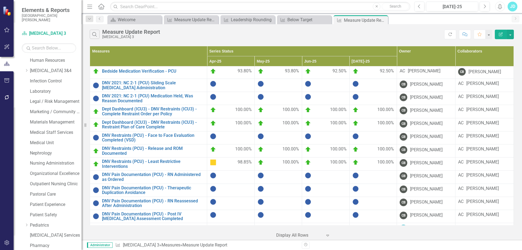
scroll to position [108, 0]
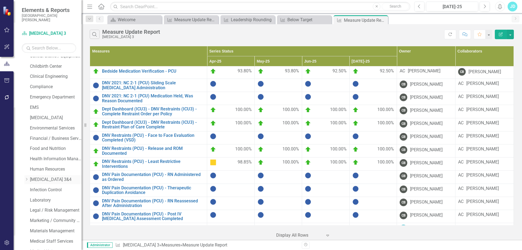
click at [26, 177] on div "Dropdown" at bounding box center [26, 179] width 4 height 5
click at [42, 198] on link "[MEDICAL_DATA] 4" at bounding box center [56, 195] width 52 height 6
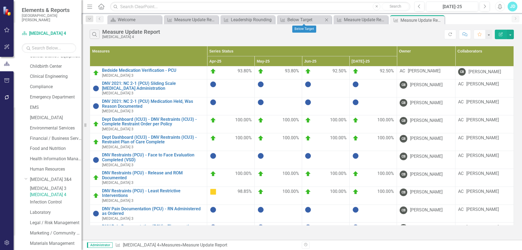
click at [327, 20] on icon "Close" at bounding box center [326, 20] width 5 height 4
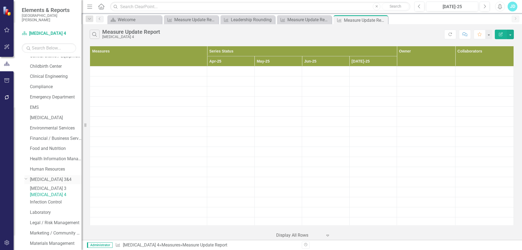
click at [42, 178] on link "[MEDICAL_DATA] 3&4" at bounding box center [56, 180] width 52 height 6
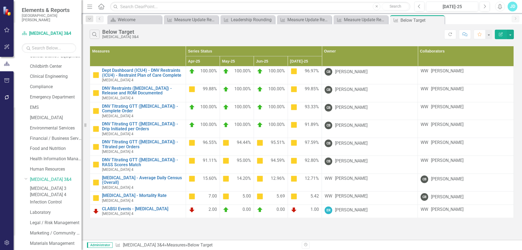
click at [120, 31] on div "Below Target" at bounding box center [120, 32] width 36 height 6
click at [510, 35] on button "button" at bounding box center [510, 35] width 7 height 10
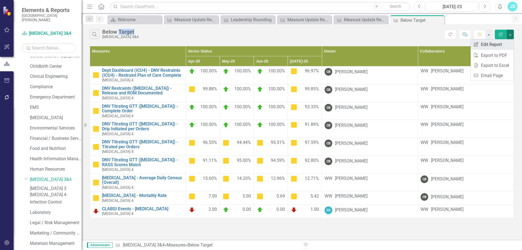
click at [494, 43] on link "Edit Report Edit Report" at bounding box center [492, 44] width 43 height 10
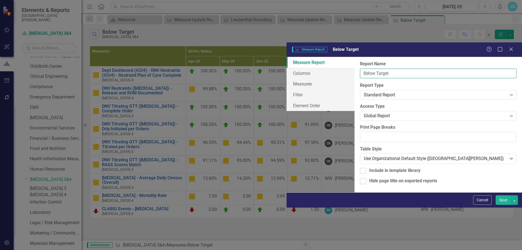
click at [360, 69] on input "Below Target" at bounding box center [438, 74] width 157 height 10
type input "Caution and Below Target"
click at [505, 205] on button "Save" at bounding box center [503, 200] width 15 height 10
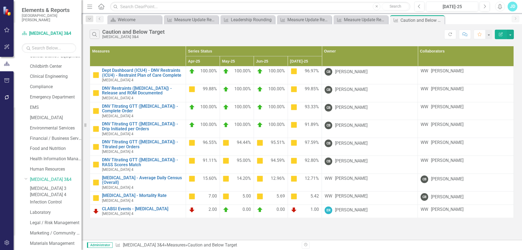
click at [0, 0] on icon "Close" at bounding box center [0, 0] width 0 height 0
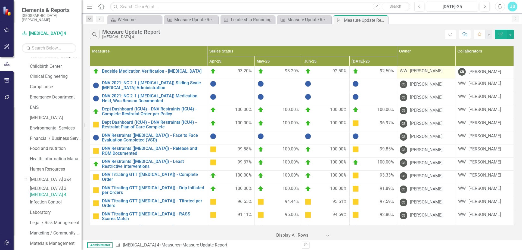
click at [417, 72] on div "Wesley Warner" at bounding box center [426, 71] width 33 height 6
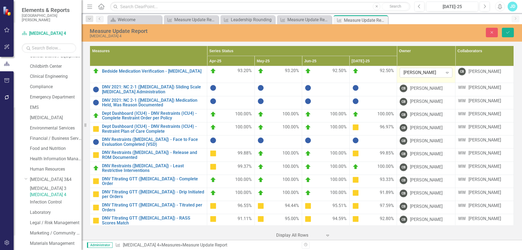
click at [426, 73] on div "Wesley Warner" at bounding box center [423, 73] width 39 height 6
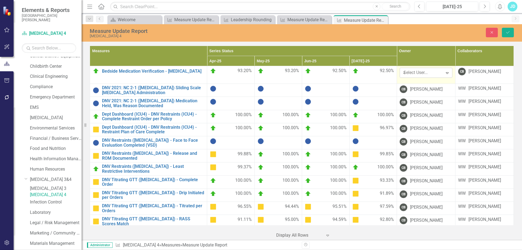
scroll to position [1205, 0]
type input "ad"
click at [44, 250] on span "Ad rian Cordova" at bounding box center [24, 254] width 38 height 5
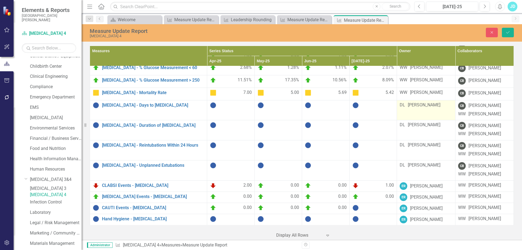
scroll to position [302, 0]
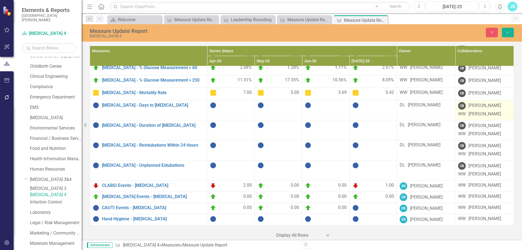
click at [478, 111] on div "Wesley Warner" at bounding box center [485, 114] width 33 height 6
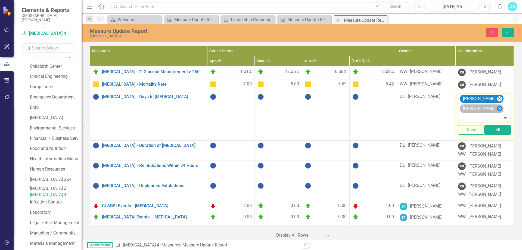
click at [497, 106] on icon "Remove Wesley Warner" at bounding box center [499, 109] width 5 height 7
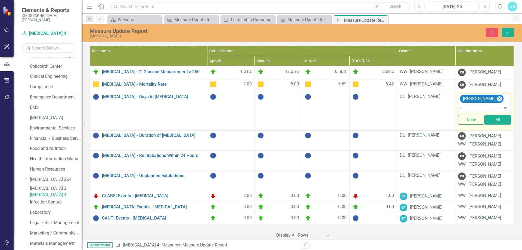
type input "ad"
click at [44, 250] on span "Ad rian Cordova" at bounding box center [24, 254] width 38 height 5
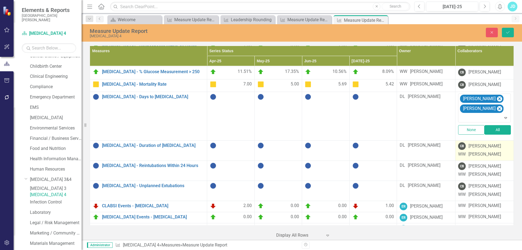
click at [480, 151] on div "Wesley Warner" at bounding box center [485, 154] width 33 height 6
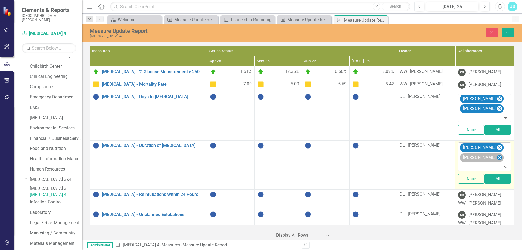
click at [499, 156] on icon "Remove Wesley Warner" at bounding box center [500, 157] width 2 height 3
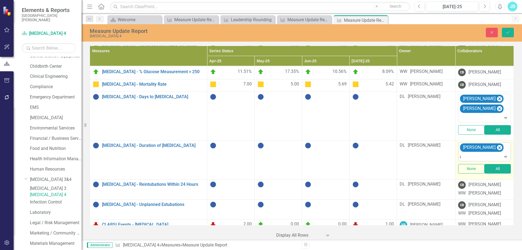
type input "ad"
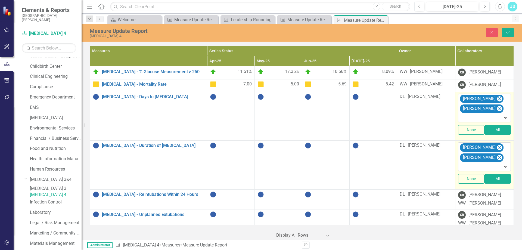
scroll to position [357, 0]
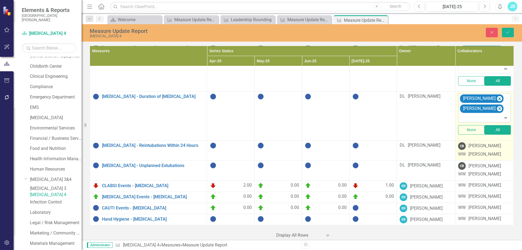
click at [483, 151] on div "Wesley Warner" at bounding box center [485, 154] width 33 height 6
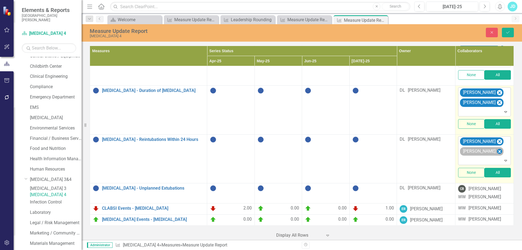
click at [497, 149] on icon "Remove Wesley Warner" at bounding box center [499, 151] width 5 height 7
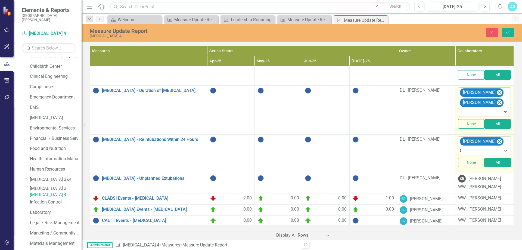
type input "ad"
click at [44, 250] on span "Ad rian Cordova" at bounding box center [24, 254] width 38 height 5
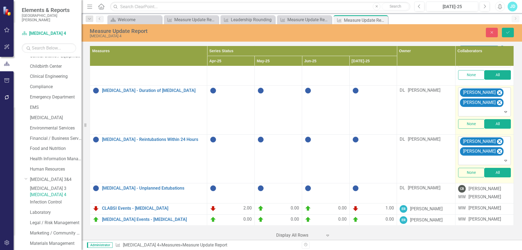
scroll to position [384, 0]
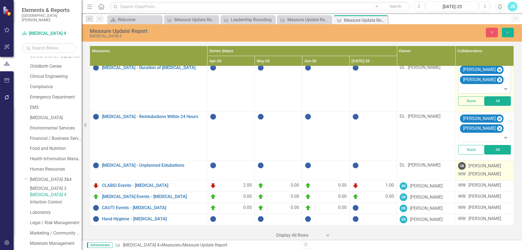
click at [478, 171] on div "Wesley Warner" at bounding box center [485, 174] width 33 height 6
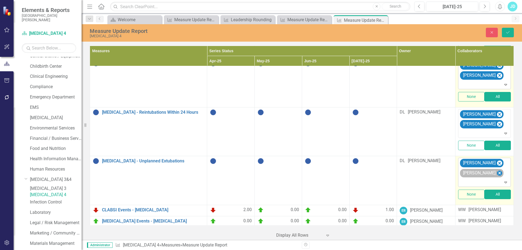
click at [497, 171] on icon "Remove Wesley Warner" at bounding box center [499, 173] width 5 height 7
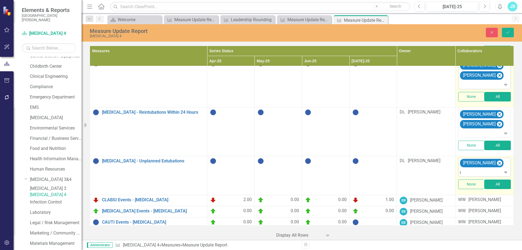
type input "ad"
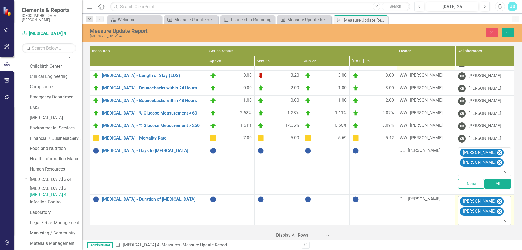
scroll to position [166, 0]
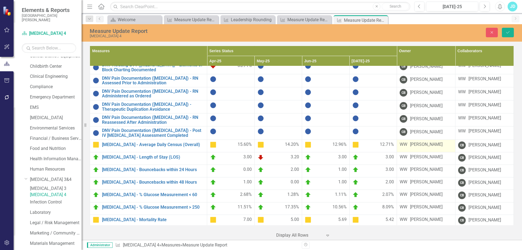
click at [421, 142] on div "Wesley Warner" at bounding box center [426, 145] width 33 height 6
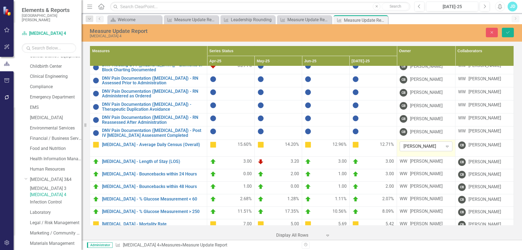
click at [428, 144] on div "Wesley Warner" at bounding box center [423, 146] width 39 height 6
type input "ad"
click at [44, 250] on span "Ad rian Cordova" at bounding box center [24, 254] width 38 height 5
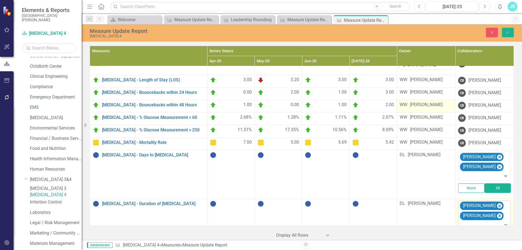
scroll to position [221, 0]
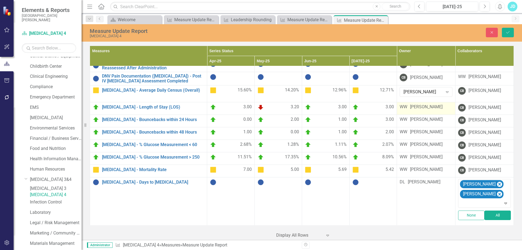
click at [424, 104] on div "Wesley Warner" at bounding box center [426, 107] width 33 height 6
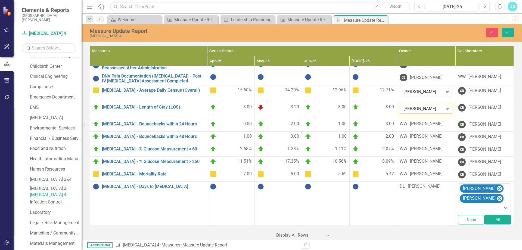
click at [423, 107] on div "Wesley Warner" at bounding box center [423, 109] width 39 height 6
type input "ad"
click at [44, 250] on span "Ad rian Cordova" at bounding box center [24, 254] width 38 height 5
click at [422, 122] on div "Wesley Warner" at bounding box center [426, 124] width 33 height 6
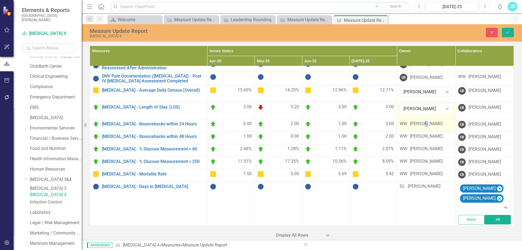
click at [422, 122] on div "Wesley Warner" at bounding box center [426, 124] width 33 height 6
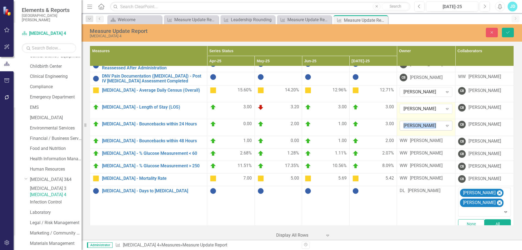
click at [422, 123] on div "Wesley Warner" at bounding box center [423, 125] width 39 height 6
type input "ad"
click at [44, 250] on span "Ad rian Cordova" at bounding box center [24, 254] width 38 height 5
click at [422, 141] on div "Wesley Warner" at bounding box center [426, 141] width 33 height 6
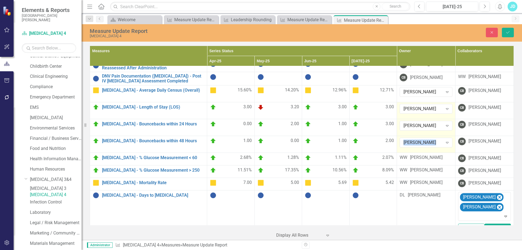
click at [422, 140] on div "Wesley Warner" at bounding box center [423, 142] width 39 height 6
type input "ad"
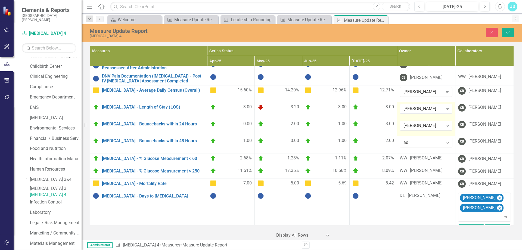
click at [44, 250] on span "Ad rian Cordova" at bounding box center [24, 254] width 38 height 5
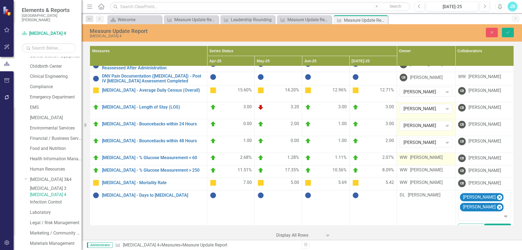
click at [417, 158] on div "Wesley Warner" at bounding box center [426, 158] width 33 height 6
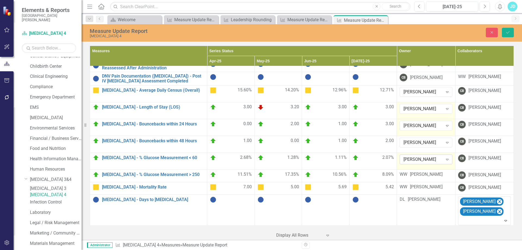
click at [419, 158] on div "Wesley Warner" at bounding box center [423, 159] width 39 height 6
type input "ad"
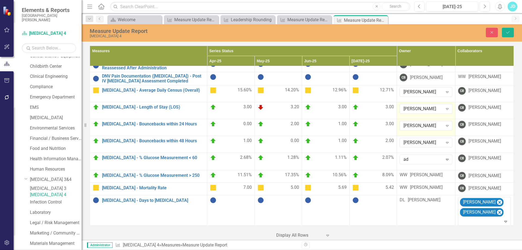
click at [44, 250] on span "Ad rian Cordova" at bounding box center [24, 254] width 38 height 5
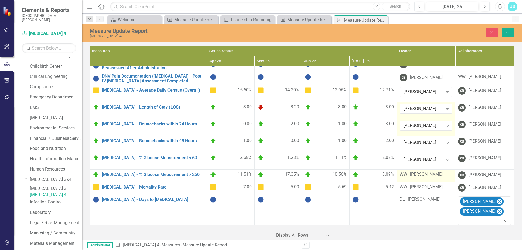
click at [419, 173] on div "Wesley Warner" at bounding box center [426, 174] width 33 height 6
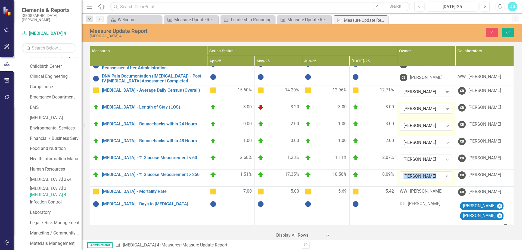
click at [419, 173] on div "Wesley Warner" at bounding box center [423, 176] width 39 height 6
type input "ad"
click at [414, 190] on div "Wesley Warner" at bounding box center [426, 191] width 33 height 6
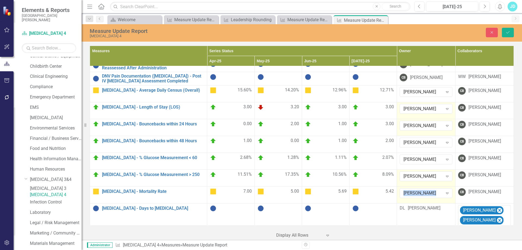
click at [414, 190] on div "Wesley Warner" at bounding box center [423, 193] width 39 height 6
type input "ad"
drag, startPoint x: 509, startPoint y: 34, endPoint x: 502, endPoint y: 51, distance: 18.7
click at [509, 34] on icon "Save" at bounding box center [508, 32] width 5 height 4
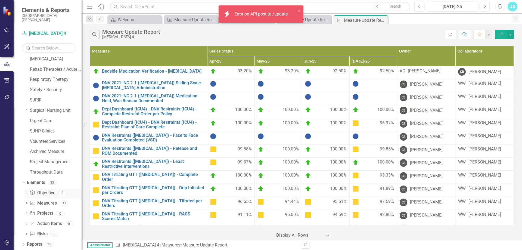
scroll to position [435, 0]
click at [47, 201] on link "Measure Measures" at bounding box center [43, 203] width 27 height 6
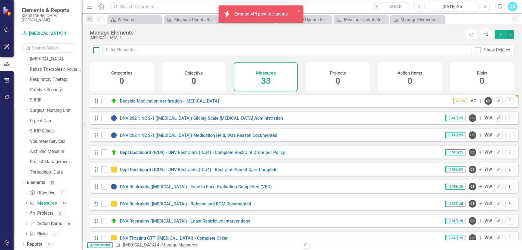
click at [95, 51] on input "checkbox" at bounding box center [95, 49] width 4 height 4
checkbox input "true"
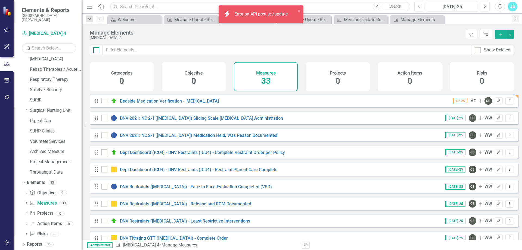
checkbox input "true"
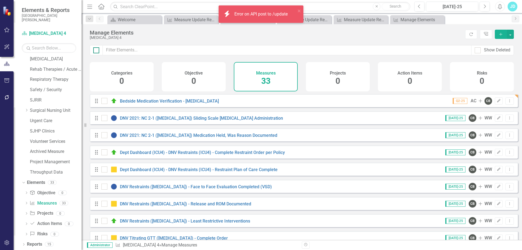
checkbox input "true"
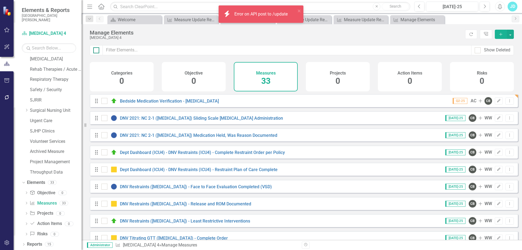
checkbox input "true"
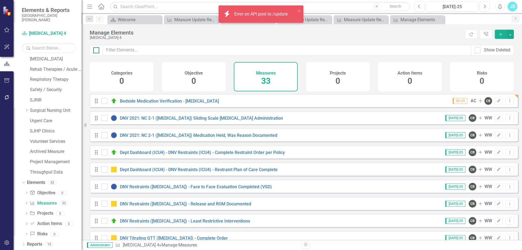
checkbox input "true"
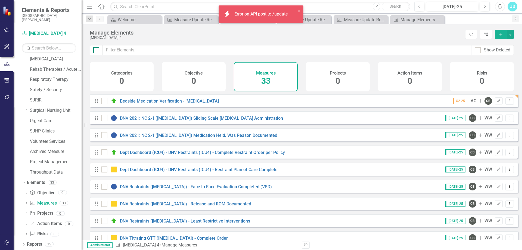
checkbox input "true"
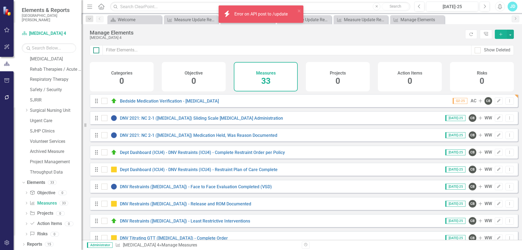
checkbox input "true"
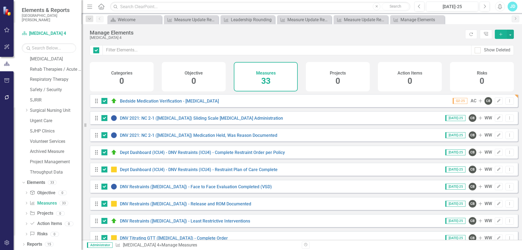
click at [103, 102] on input "checkbox" at bounding box center [104, 100] width 4 height 4
checkbox input "false"
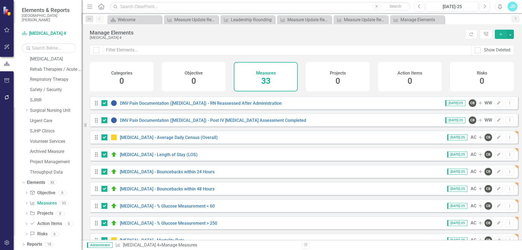
scroll to position [299, 0]
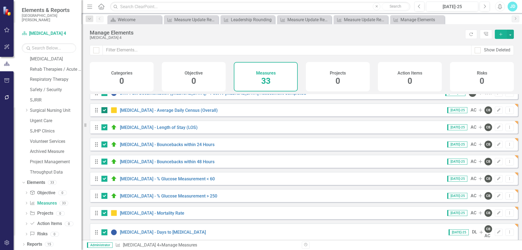
drag, startPoint x: 102, startPoint y: 116, endPoint x: 102, endPoint y: 120, distance: 4.1
click at [102, 113] on div at bounding box center [105, 110] width 6 height 6
click at [102, 111] on input "checkbox" at bounding box center [104, 109] width 4 height 4
checkbox input "false"
click at [104, 130] on div at bounding box center [105, 127] width 6 height 6
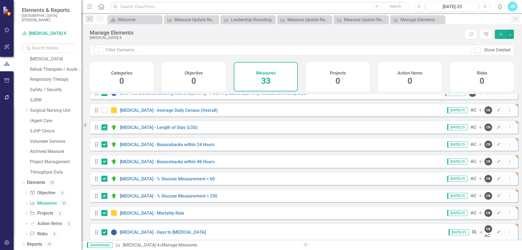
click at [104, 128] on input "checkbox" at bounding box center [104, 126] width 4 height 4
checkbox input "false"
click at [104, 145] on input "checkbox" at bounding box center [104, 144] width 4 height 4
checkbox input "false"
click at [103, 162] on input "checkbox" at bounding box center [104, 161] width 4 height 4
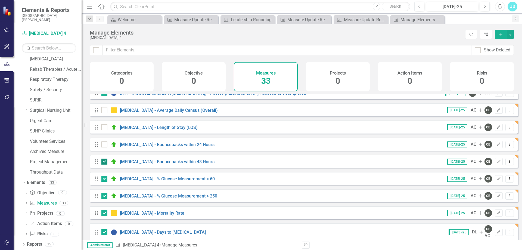
checkbox input "false"
click at [104, 179] on input "checkbox" at bounding box center [104, 178] width 4 height 4
checkbox input "false"
click at [103, 196] on input "checkbox" at bounding box center [104, 195] width 4 height 4
checkbox input "false"
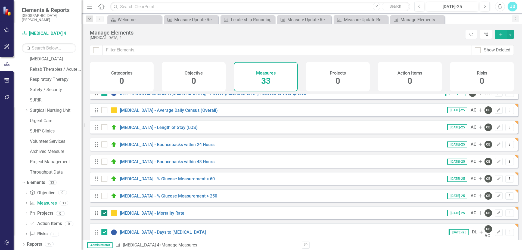
click at [104, 214] on input "checkbox" at bounding box center [104, 212] width 4 height 4
checkbox input "false"
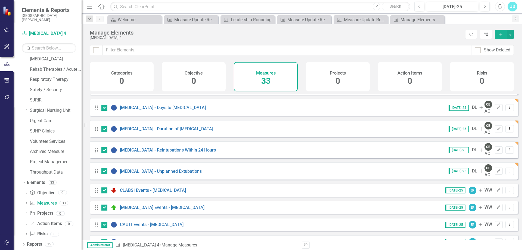
scroll to position [397, 0]
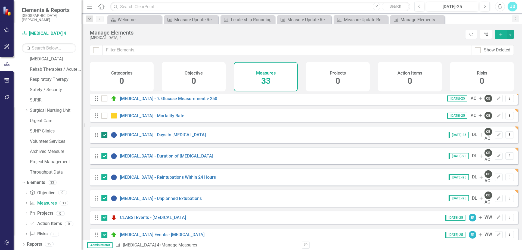
click at [103, 138] on div at bounding box center [105, 135] width 6 height 6
click at [103, 136] on input "checkbox" at bounding box center [104, 134] width 4 height 4
checkbox input "false"
click at [105, 153] on input "checkbox" at bounding box center [104, 155] width 4 height 4
checkbox input "false"
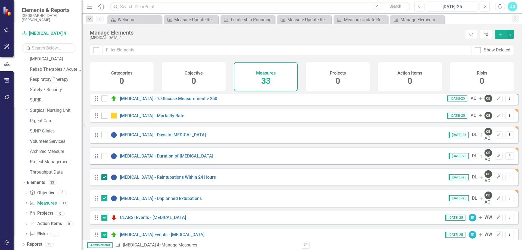
click at [104, 174] on input "checkbox" at bounding box center [104, 176] width 4 height 4
checkbox input "false"
click at [105, 195] on div at bounding box center [105, 198] width 6 height 6
click at [105, 195] on input "checkbox" at bounding box center [104, 197] width 4 height 4
checkbox input "false"
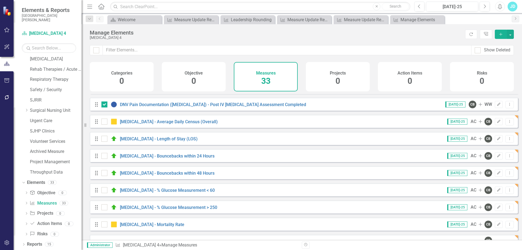
scroll to position [152, 0]
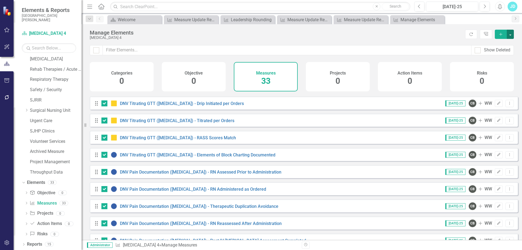
click at [511, 37] on button "button" at bounding box center [510, 34] width 7 height 9
click at [494, 62] on link "Edit Multiple Edit Multiple" at bounding box center [492, 64] width 43 height 10
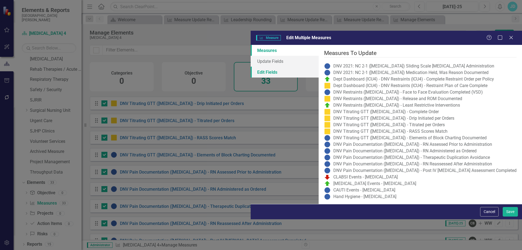
click at [251, 67] on link "Edit Fields" at bounding box center [285, 72] width 68 height 11
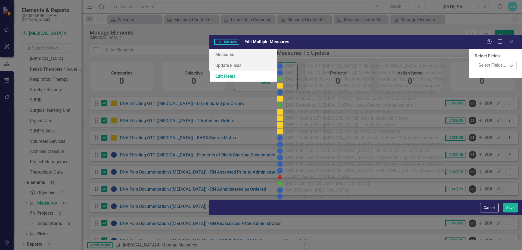
click at [477, 62] on div at bounding box center [492, 65] width 31 height 7
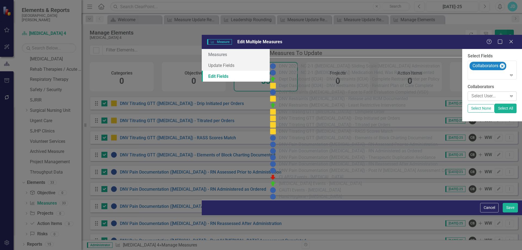
click at [470, 93] on div at bounding box center [489, 96] width 38 height 7
type input "ad"
drag, startPoint x: 176, startPoint y: 72, endPoint x: 182, endPoint y: 77, distance: 7.6
click at [44, 250] on span "Ad rian Cordova" at bounding box center [24, 254] width 38 height 5
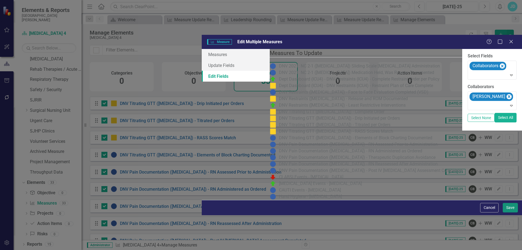
click at [507, 213] on button "Save" at bounding box center [510, 208] width 15 height 10
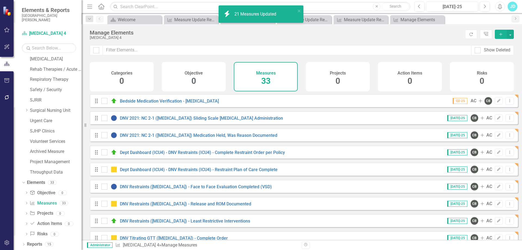
click at [297, 20] on div "icon.bolt 21 Measures Updated" at bounding box center [261, 16] width 87 height 24
checkbox input "false"
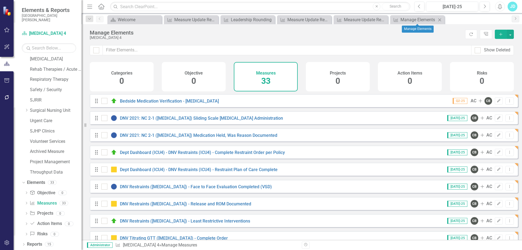
click at [439, 18] on icon "Close" at bounding box center [439, 20] width 5 height 4
click at [440, 19] on icon "Close" at bounding box center [439, 20] width 5 height 4
click at [368, 19] on div "Measure Update Report" at bounding box center [362, 19] width 36 height 7
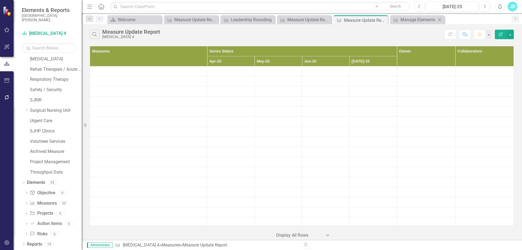
click at [441, 21] on icon "Close" at bounding box center [439, 20] width 5 height 4
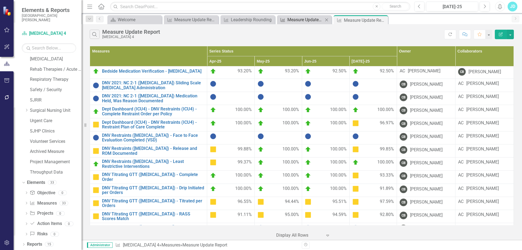
click at [293, 18] on div "Measure Update Report" at bounding box center [306, 19] width 36 height 7
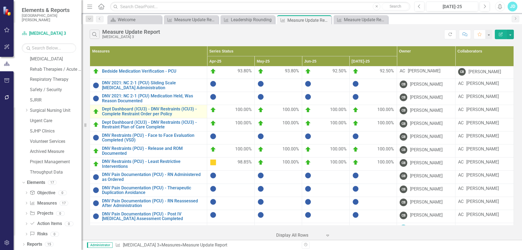
scroll to position [48, 0]
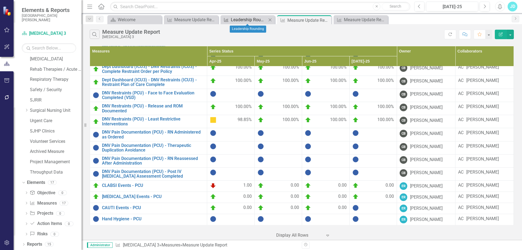
click at [241, 20] on div "Leadership Rounding" at bounding box center [249, 19] width 36 height 7
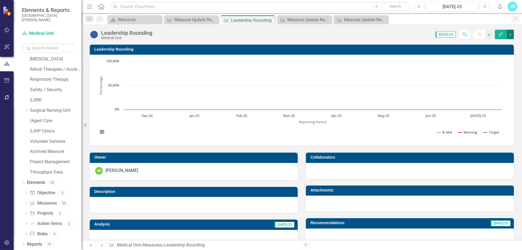
click at [511, 36] on button "button" at bounding box center [510, 35] width 7 height 10
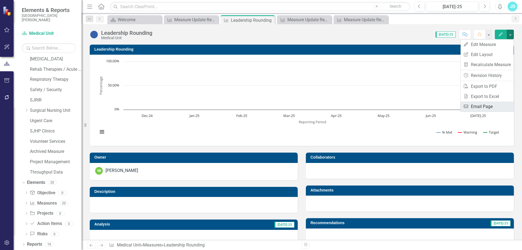
click at [496, 104] on link "Email Email Page" at bounding box center [487, 107] width 53 height 10
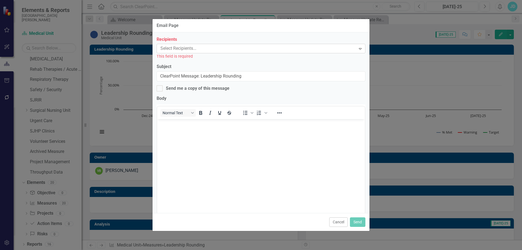
click at [196, 47] on div at bounding box center [257, 48] width 198 height 7
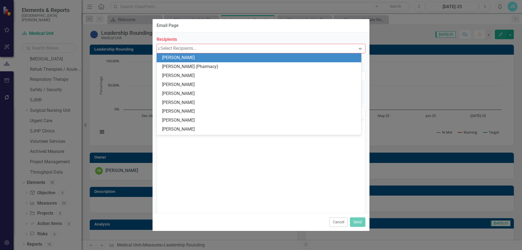
type input "ad"
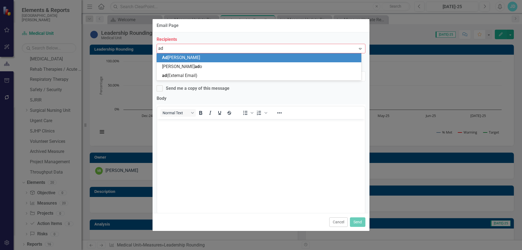
click at [179, 58] on span "Ad rian Cordova" at bounding box center [181, 57] width 38 height 5
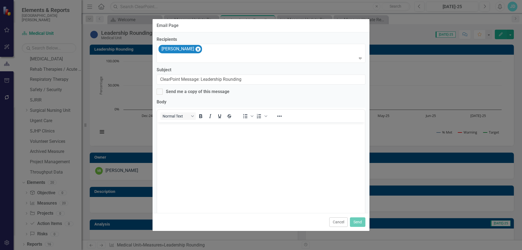
click at [193, 138] on body "Rich Text Area. Press ALT-0 for help." at bounding box center [261, 163] width 208 height 82
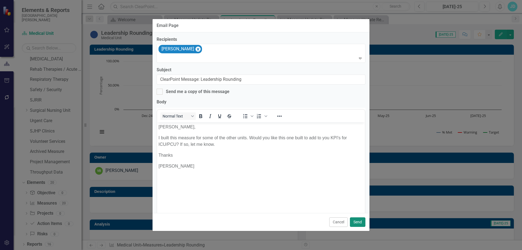
click at [361, 222] on button "Send" at bounding box center [358, 222] width 16 height 10
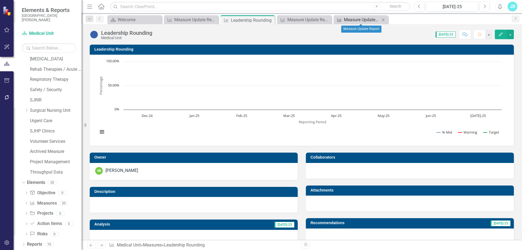
click at [365, 20] on div "Measure Update Report" at bounding box center [362, 19] width 36 height 7
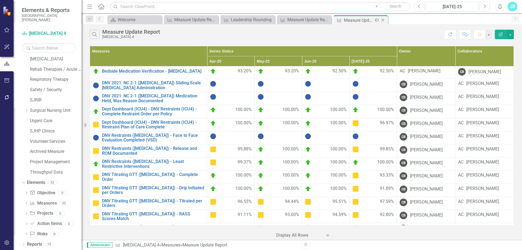
click at [382, 19] on icon "Close" at bounding box center [382, 20] width 5 height 4
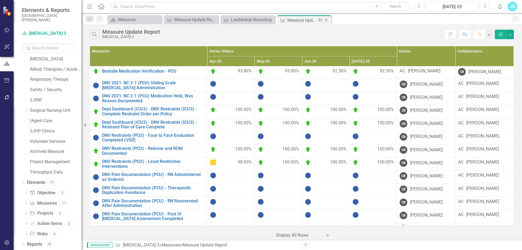
click at [328, 20] on icon "Close" at bounding box center [326, 20] width 5 height 4
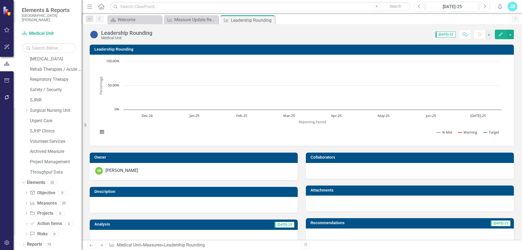
click at [0, 0] on icon "Close" at bounding box center [0, 0] width 0 height 0
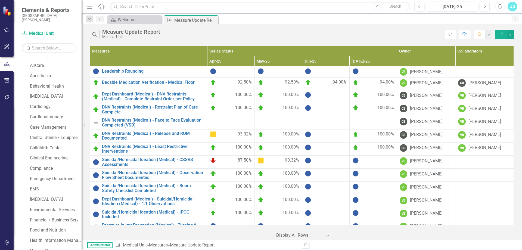
scroll to position [163, 0]
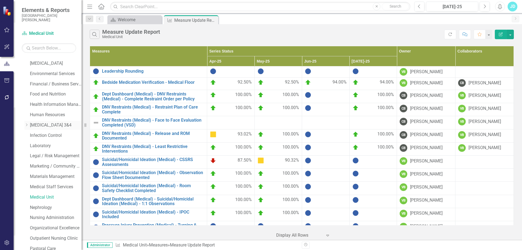
click at [36, 123] on link "[MEDICAL_DATA] 3&4" at bounding box center [56, 125] width 52 height 6
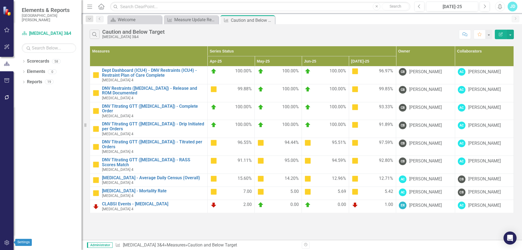
click at [7, 244] on icon "button" at bounding box center [6, 242] width 5 height 5
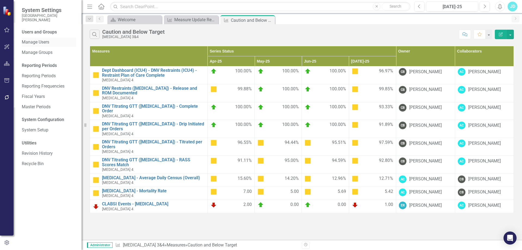
click at [47, 41] on link "Manage Users" at bounding box center [49, 42] width 54 height 6
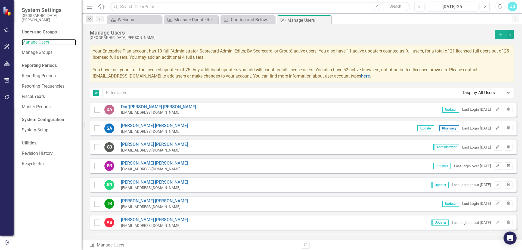
checkbox input "false"
click at [137, 92] on input "text" at bounding box center [281, 93] width 357 height 10
type input "a"
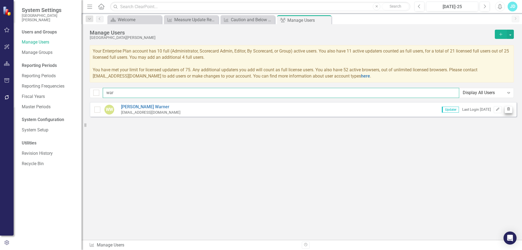
type input "war"
click at [511, 111] on icon "Trash" at bounding box center [509, 109] width 4 height 3
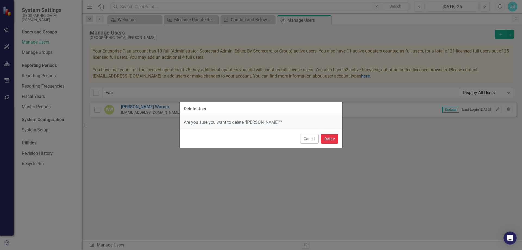
click at [334, 140] on button "Delete" at bounding box center [329, 139] width 17 height 10
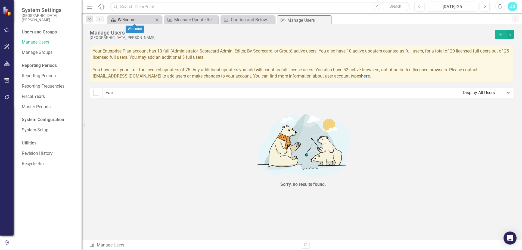
click at [134, 20] on div "Welcome" at bounding box center [136, 19] width 36 height 7
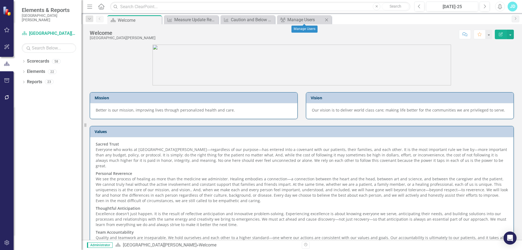
click at [326, 19] on icon "Close" at bounding box center [326, 20] width 5 height 4
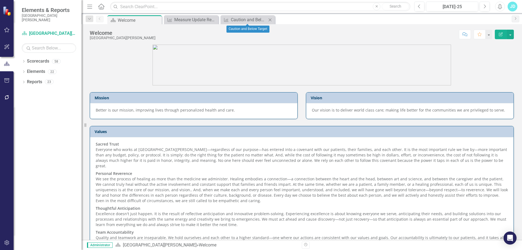
click at [270, 20] on icon at bounding box center [270, 19] width 3 height 3
click at [23, 83] on icon "Dropdown" at bounding box center [24, 82] width 4 height 3
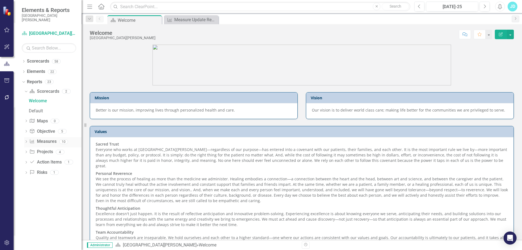
click at [26, 142] on icon "Dropdown" at bounding box center [26, 142] width 4 height 3
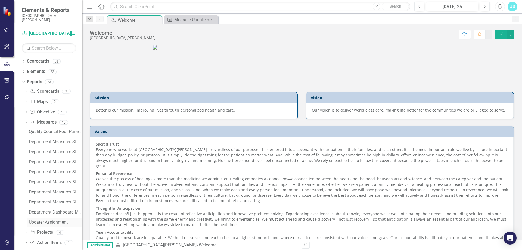
click at [53, 223] on div "Updater Assignment" at bounding box center [55, 222] width 53 height 5
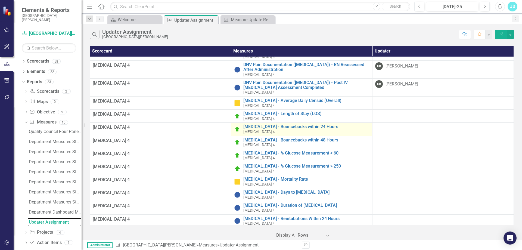
scroll to position [3402, 0]
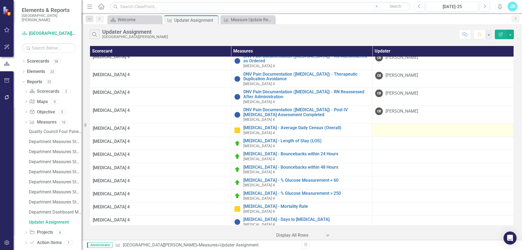
click at [393, 125] on div at bounding box center [444, 128] width 136 height 7
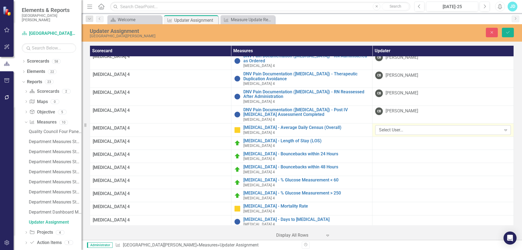
click at [411, 127] on div "Select User..." at bounding box center [440, 130] width 122 height 6
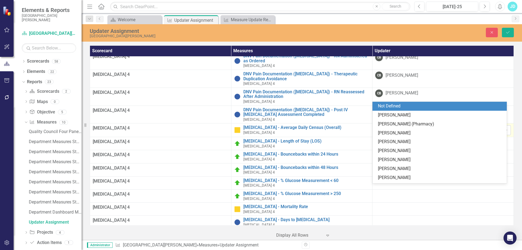
type input "ad"
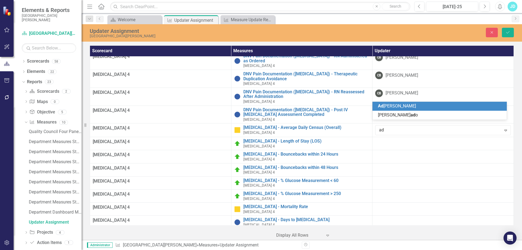
click at [404, 107] on span "Ad rian Cordova" at bounding box center [397, 105] width 38 height 5
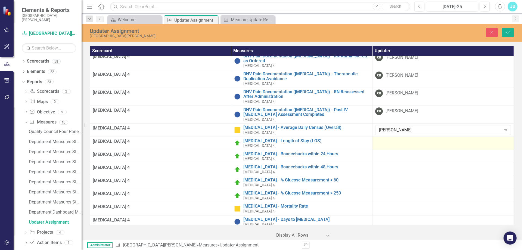
click at [397, 139] on div at bounding box center [444, 142] width 136 height 7
click at [388, 139] on div at bounding box center [444, 142] width 136 height 7
click at [388, 140] on div "Select User..." at bounding box center [440, 143] width 122 height 6
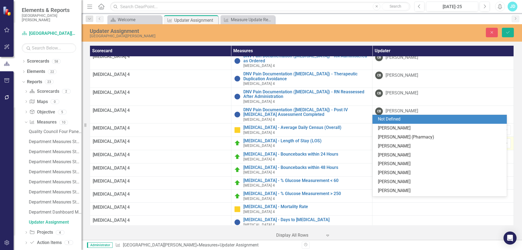
type input "ad"
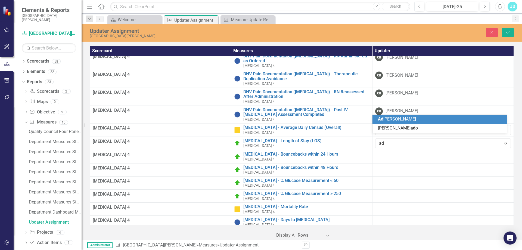
click at [389, 117] on span "Ad rian Cordova" at bounding box center [397, 118] width 38 height 5
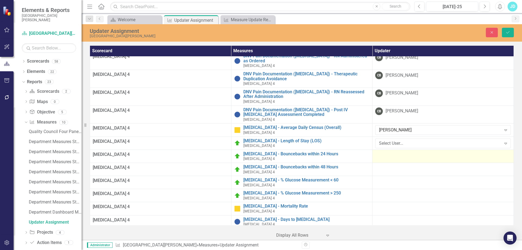
click at [389, 152] on div at bounding box center [444, 155] width 136 height 7
click at [388, 153] on div "Select User..." at bounding box center [440, 156] width 122 height 6
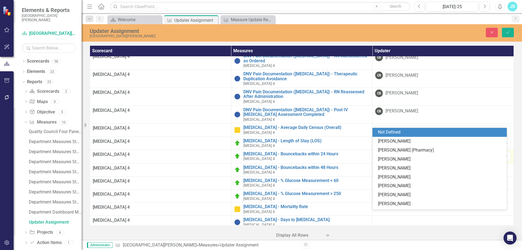
type input "ad"
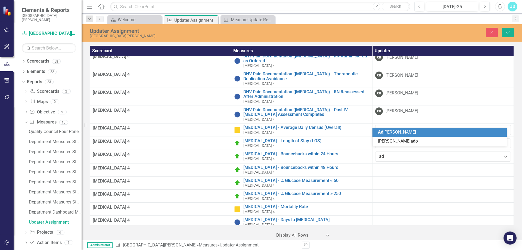
click at [389, 130] on span "Ad rian Cordova" at bounding box center [397, 132] width 38 height 5
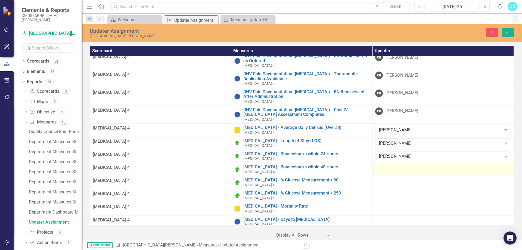
click at [388, 165] on div at bounding box center [444, 168] width 136 height 7
click at [388, 167] on div "Select User..." at bounding box center [440, 170] width 122 height 6
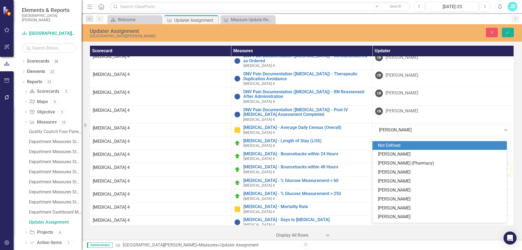
type input "ad"
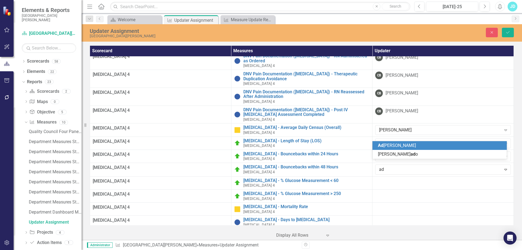
click at [387, 143] on span "Ad rian Cordova" at bounding box center [397, 145] width 38 height 5
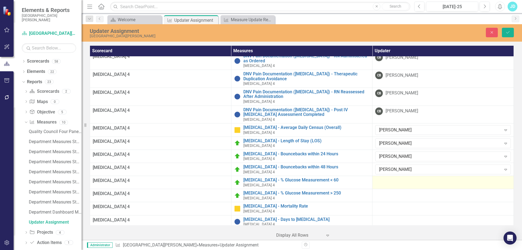
click at [385, 176] on td at bounding box center [444, 182] width 142 height 13
click at [385, 180] on div "Select User..." at bounding box center [440, 183] width 122 height 6
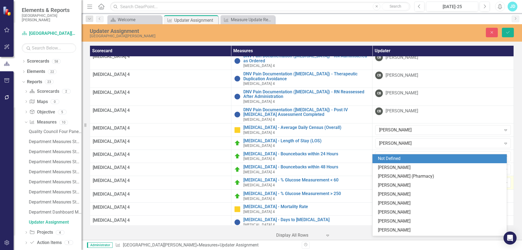
type input "ad"
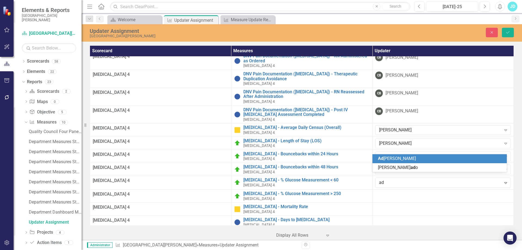
click at [388, 160] on span "Ad rian Cordova" at bounding box center [397, 158] width 38 height 5
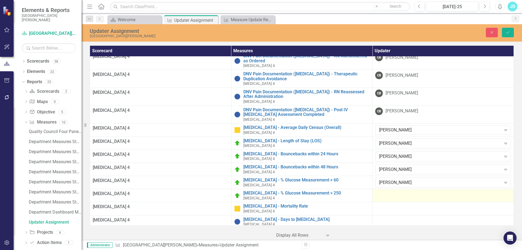
click at [387, 191] on div at bounding box center [444, 194] width 136 height 7
click at [387, 193] on div "Select User..." at bounding box center [440, 196] width 122 height 6
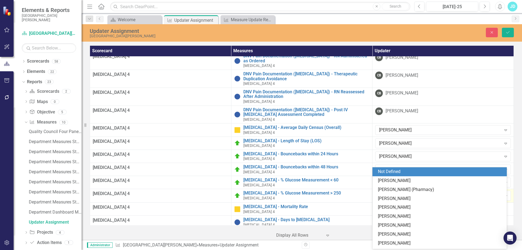
type input "ad"
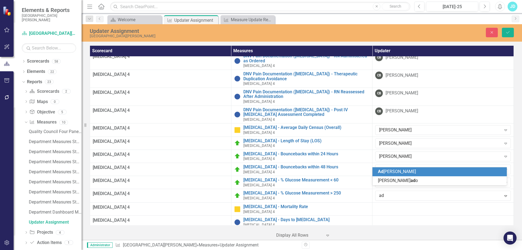
click at [388, 170] on span "Ad rian Cordova" at bounding box center [397, 171] width 38 height 5
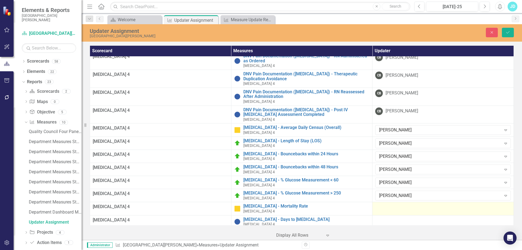
click at [389, 204] on div at bounding box center [444, 207] width 136 height 7
click at [388, 206] on div "Select User..." at bounding box center [440, 209] width 122 height 6
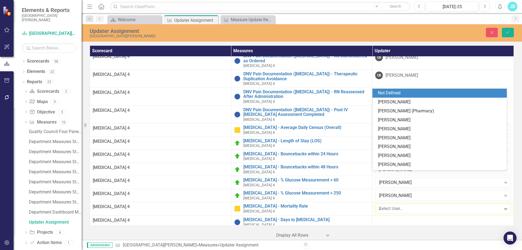
type input "ad"
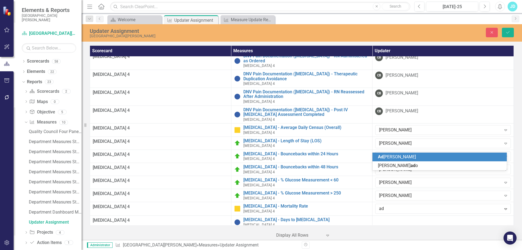
click at [388, 158] on span "Ad rian Cordova" at bounding box center [397, 156] width 38 height 5
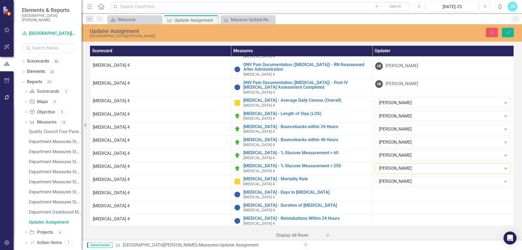
scroll to position [3456, 0]
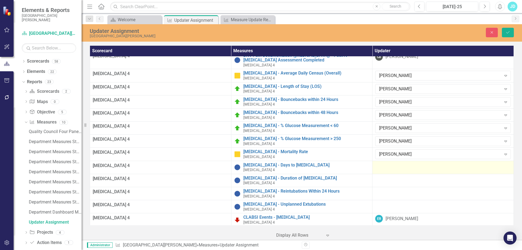
click at [387, 163] on div at bounding box center [444, 166] width 136 height 7
click at [387, 164] on div "Select User..." at bounding box center [440, 167] width 122 height 6
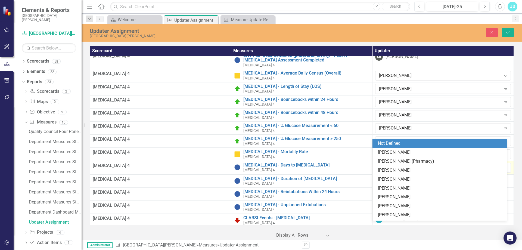
type input "ad"
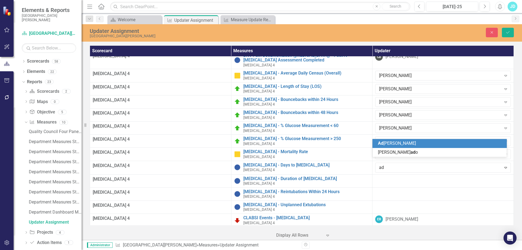
click at [389, 143] on span "Ad rian Cordova" at bounding box center [397, 143] width 38 height 5
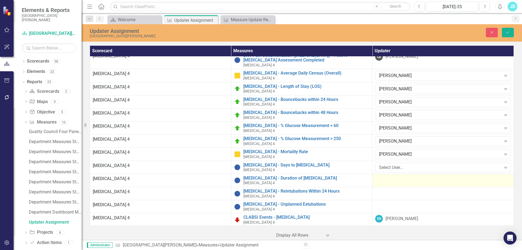
click at [388, 176] on div at bounding box center [444, 179] width 136 height 7
click at [387, 178] on div "Select User..." at bounding box center [440, 181] width 122 height 6
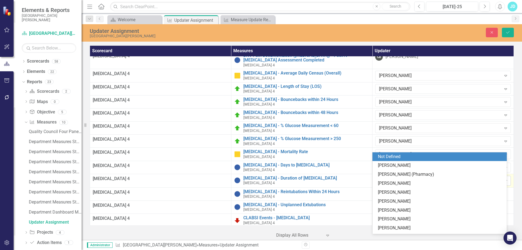
type input "ad"
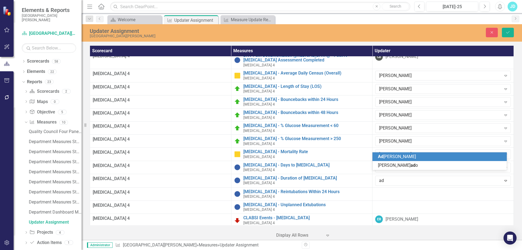
click at [390, 155] on span "Ad rian Cordova" at bounding box center [397, 156] width 38 height 5
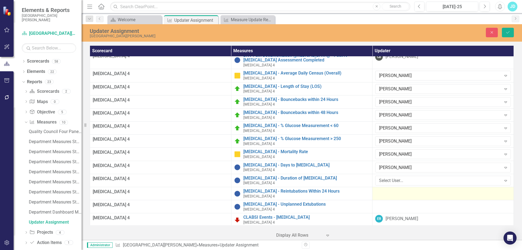
click at [389, 189] on div at bounding box center [444, 192] width 136 height 7
click at [388, 191] on div "Select User..." at bounding box center [440, 194] width 122 height 6
type input "ad"
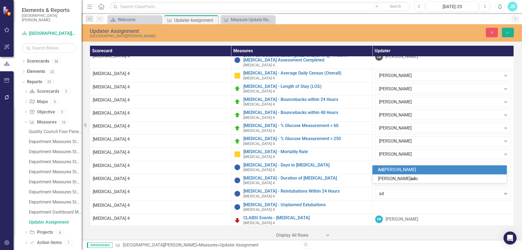
click at [389, 170] on span "Ad rian Cordova" at bounding box center [397, 169] width 38 height 5
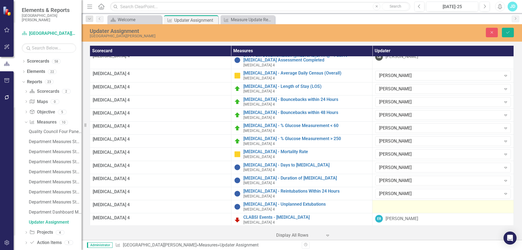
click at [389, 202] on div at bounding box center [444, 205] width 136 height 7
click at [388, 204] on div "Select User..." at bounding box center [440, 207] width 122 height 6
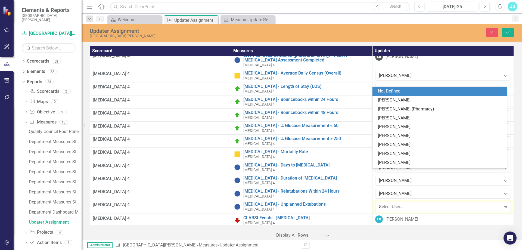
type input "ad"
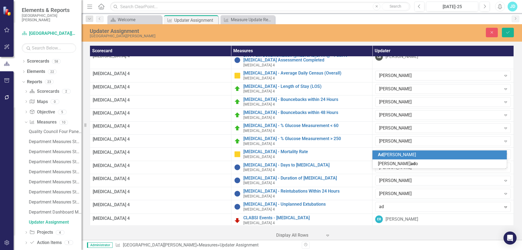
click at [388, 156] on span "Ad rian Cordova" at bounding box center [397, 154] width 38 height 5
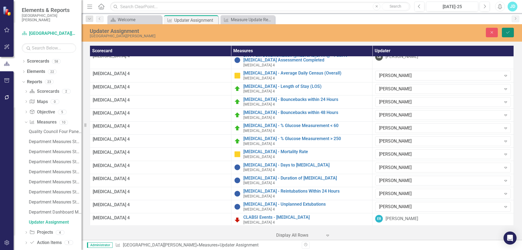
click at [510, 34] on button "Save" at bounding box center [508, 33] width 12 height 10
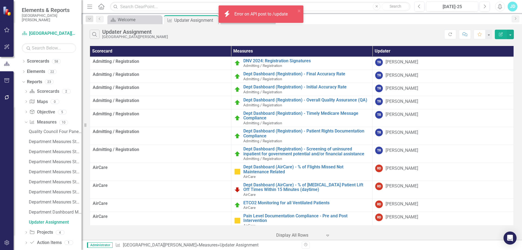
scroll to position [844, 0]
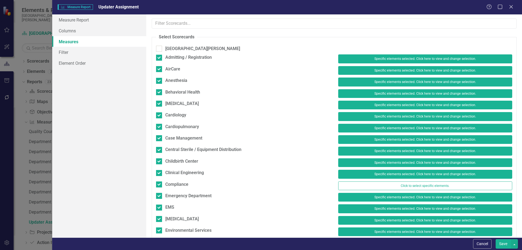
scroll to position [218, 0]
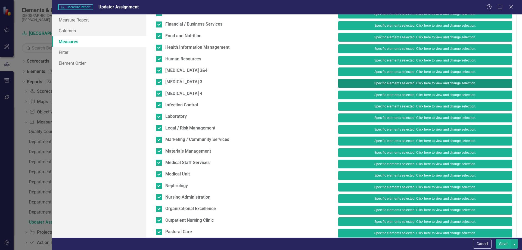
click at [365, 83] on button "Specific elements selected. Click here to view and change selection." at bounding box center [426, 83] width 174 height 9
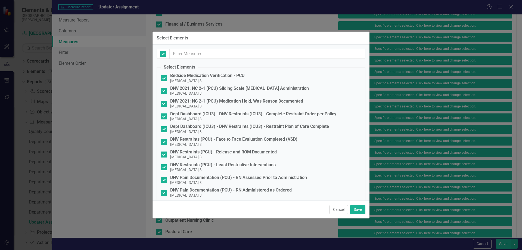
checkbox input "true"
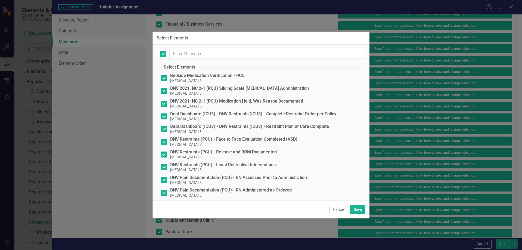
checkbox input "true"
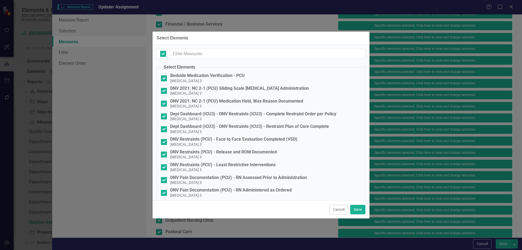
checkbox input "true"
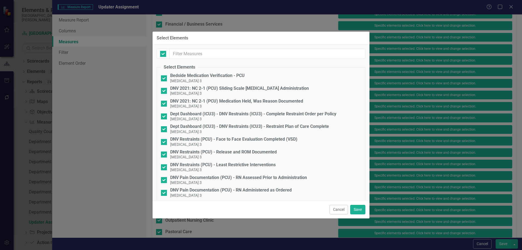
checkbox input "true"
click at [343, 208] on button "Cancel" at bounding box center [339, 210] width 19 height 10
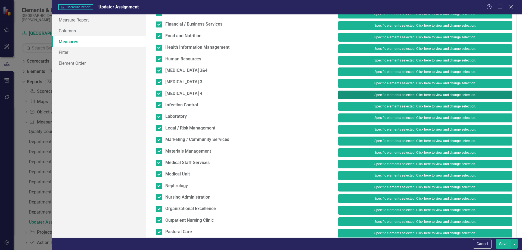
click at [361, 96] on button "Specific elements selected. Click here to view and change selection." at bounding box center [426, 95] width 174 height 9
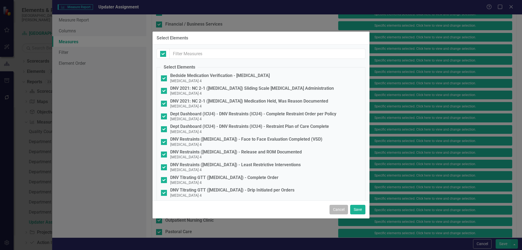
click at [339, 208] on button "Cancel" at bounding box center [339, 210] width 19 height 10
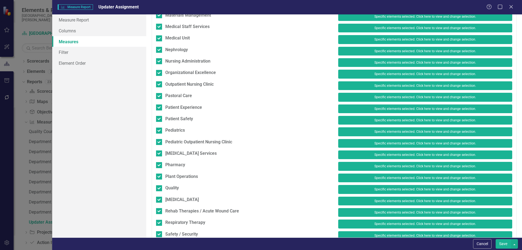
scroll to position [435, 0]
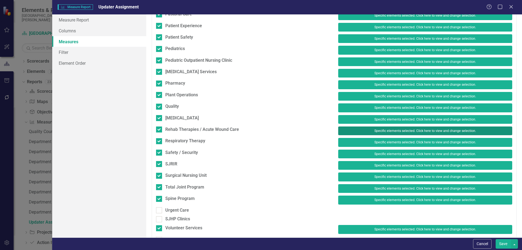
click at [350, 131] on button "Specific elements selected. Click here to view and change selection." at bounding box center [426, 131] width 174 height 9
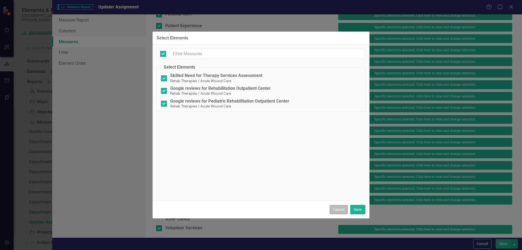
click at [334, 210] on button "Cancel" at bounding box center [339, 210] width 19 height 10
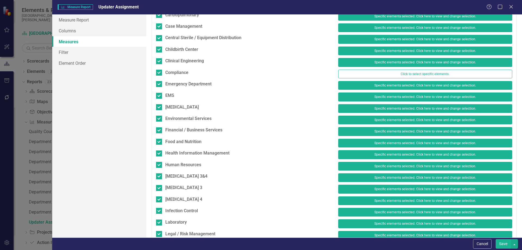
scroll to position [85, 0]
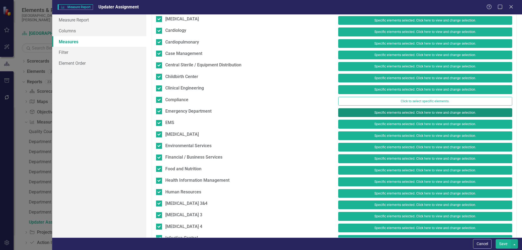
click at [354, 112] on button "Specific elements selected. Click here to view and change selection." at bounding box center [426, 112] width 174 height 9
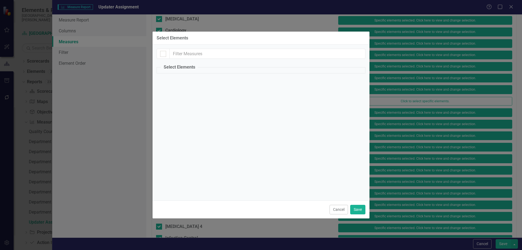
checkbox input "true"
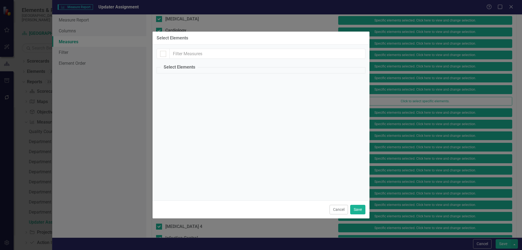
checkbox input "true"
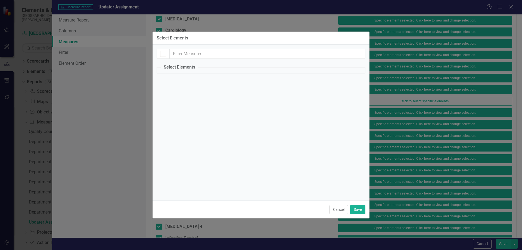
checkbox input "true"
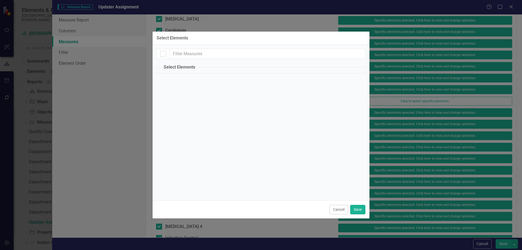
checkbox input "true"
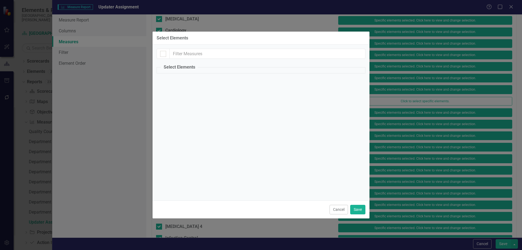
checkbox input "true"
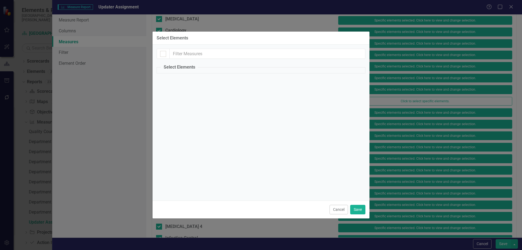
checkbox input "true"
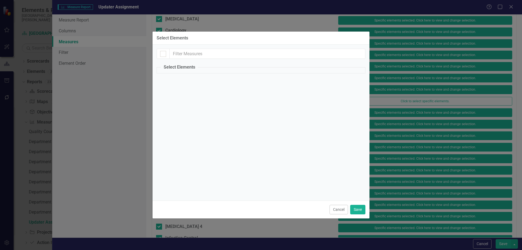
checkbox input "true"
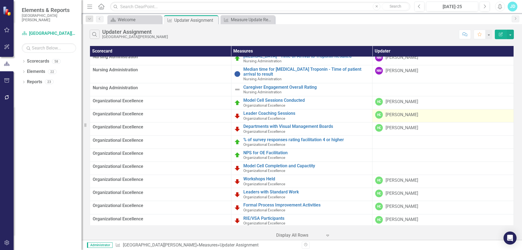
scroll to position [5443, 0]
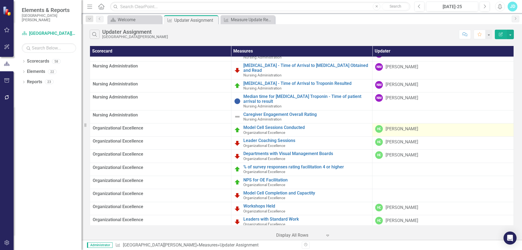
click at [396, 126] on div "[PERSON_NAME]" at bounding box center [402, 129] width 33 height 6
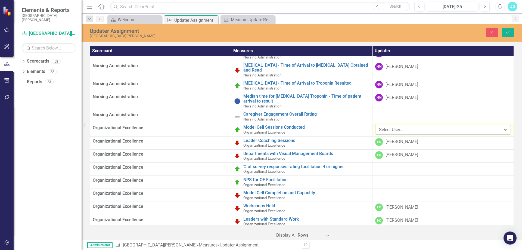
click at [404, 127] on div "Select User..." at bounding box center [440, 130] width 122 height 6
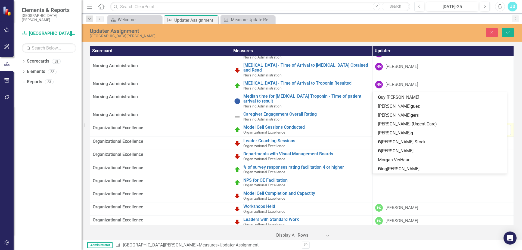
scroll to position [0, 0]
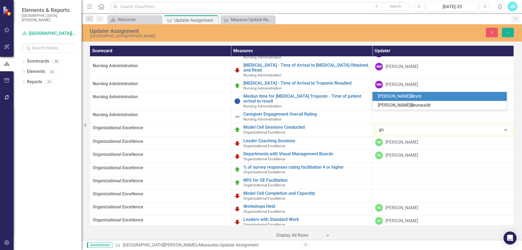
type input "grant"
click at [411, 94] on span "Grant" at bounding box center [416, 96] width 11 height 5
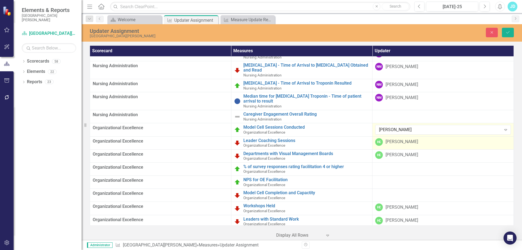
click at [398, 139] on div "[PERSON_NAME]" at bounding box center [402, 142] width 33 height 6
click at [397, 139] on div "[PERSON_NAME]" at bounding box center [402, 142] width 33 height 6
click at [395, 140] on div "Select User..." at bounding box center [440, 143] width 122 height 6
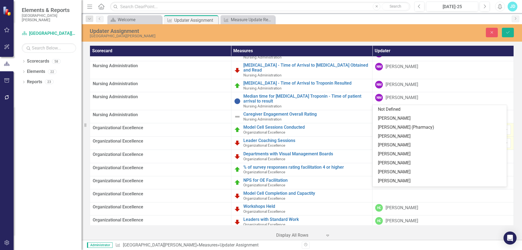
scroll to position [250, 0]
type input "gra"
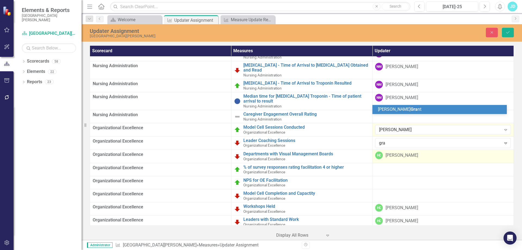
click at [411, 109] on span "Gra" at bounding box center [414, 109] width 7 height 5
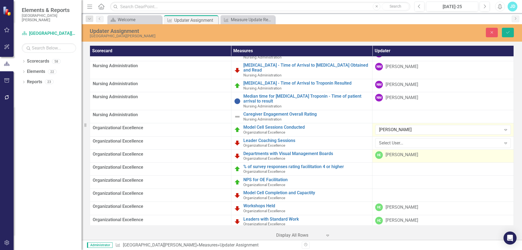
click at [390, 152] on div "[PERSON_NAME]" at bounding box center [402, 155] width 33 height 6
click at [403, 153] on div "Select User..." at bounding box center [440, 156] width 122 height 6
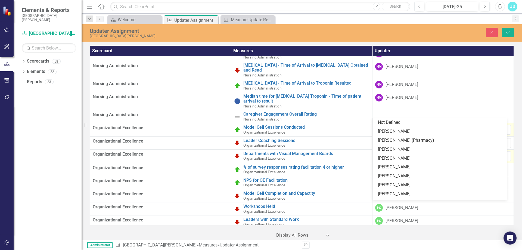
scroll to position [250, 0]
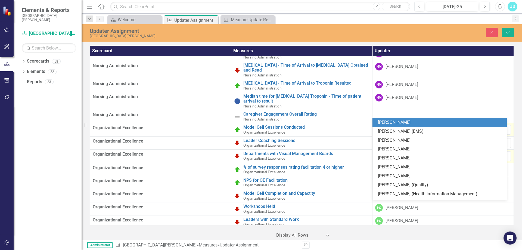
type input "gra"
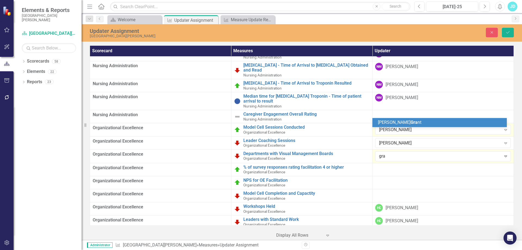
scroll to position [0, 0]
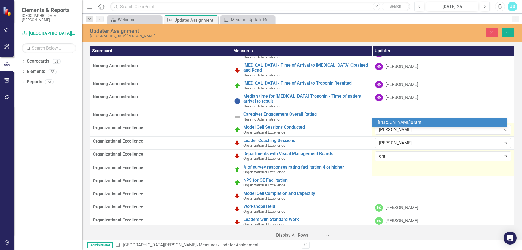
click at [411, 122] on span "Gra" at bounding box center [414, 122] width 7 height 5
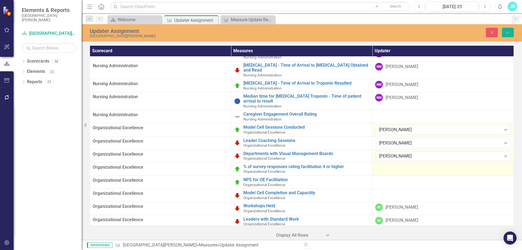
click at [389, 164] on div at bounding box center [444, 167] width 136 height 7
click at [389, 166] on div "Select User..." at bounding box center [440, 169] width 122 height 6
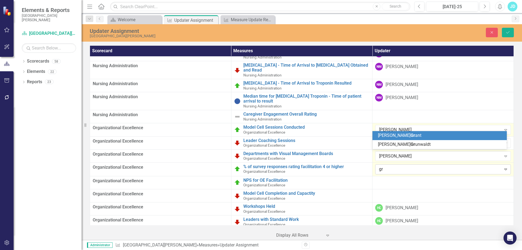
type input "gra"
click at [390, 134] on span "Kristin Gra nt" at bounding box center [400, 135] width 44 height 5
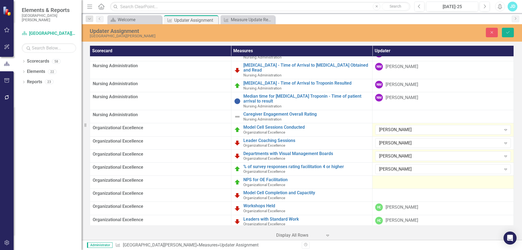
click at [391, 177] on div at bounding box center [444, 180] width 136 height 7
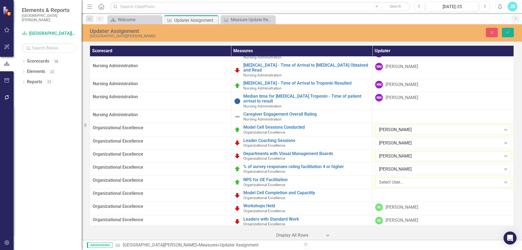
click at [387, 179] on div "Select User..." at bounding box center [440, 182] width 122 height 6
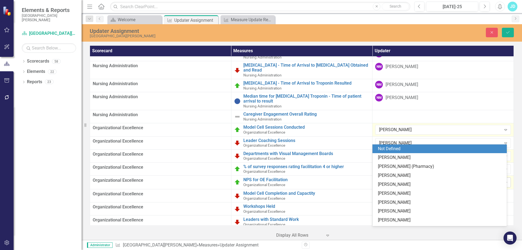
type input "gra"
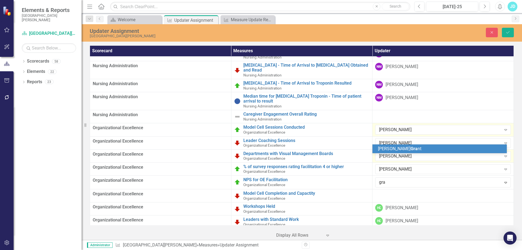
click at [390, 149] on span "Kristin Gra nt" at bounding box center [400, 148] width 44 height 5
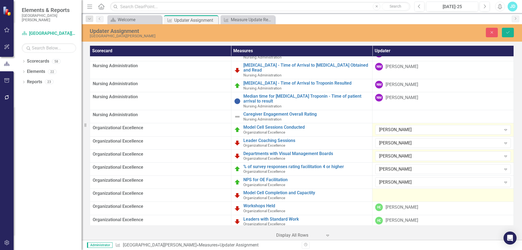
click at [389, 190] on div at bounding box center [444, 193] width 136 height 7
click at [389, 192] on div "Select User..." at bounding box center [440, 195] width 122 height 6
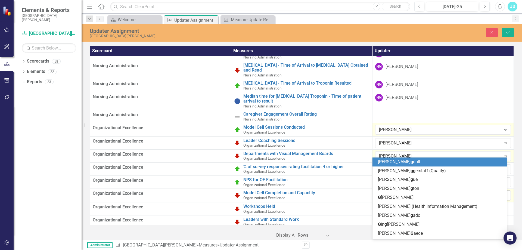
type input "gra"
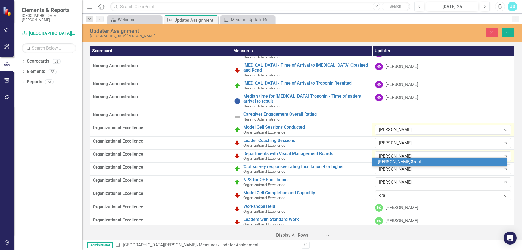
click at [391, 161] on span "Kristin Gra nt" at bounding box center [400, 161] width 44 height 5
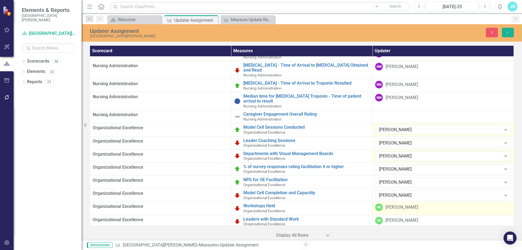
scroll to position [5470, 0]
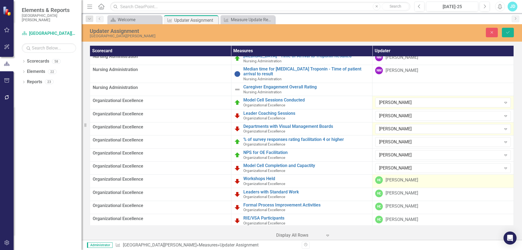
click at [393, 177] on div "[PERSON_NAME]" at bounding box center [402, 180] width 33 height 6
click at [394, 178] on div "Select User..." at bounding box center [440, 181] width 122 height 6
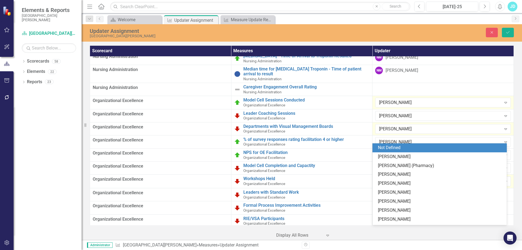
scroll to position [250, 0]
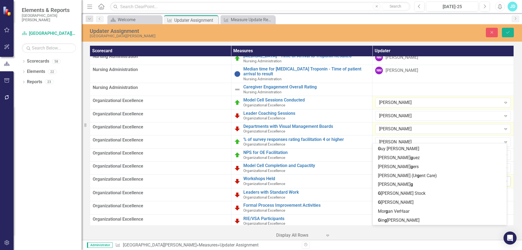
type input "gra"
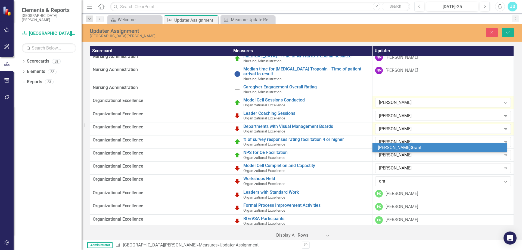
scroll to position [0, 0]
click at [411, 147] on span "Gra" at bounding box center [414, 147] width 7 height 5
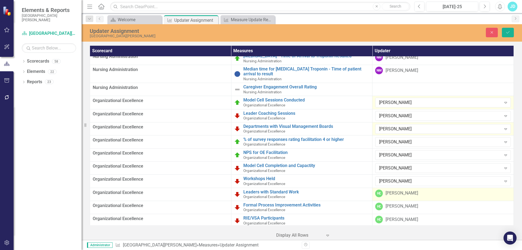
click at [393, 190] on div "[PERSON_NAME]" at bounding box center [402, 193] width 33 height 6
click at [393, 191] on div "Select User..." at bounding box center [440, 194] width 122 height 6
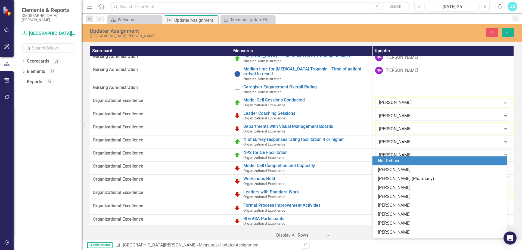
scroll to position [250, 0]
type input "gra"
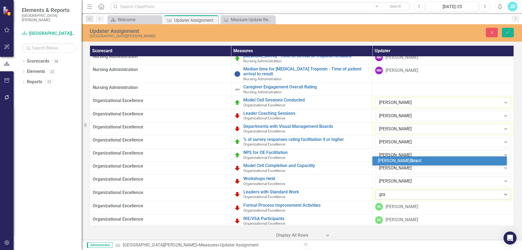
scroll to position [0, 0]
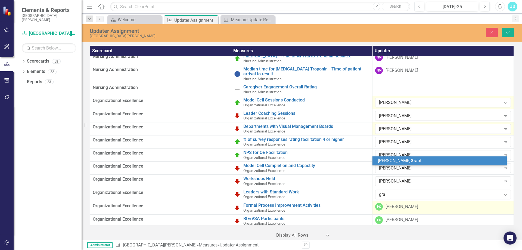
click at [411, 159] on span "Gra" at bounding box center [414, 160] width 7 height 5
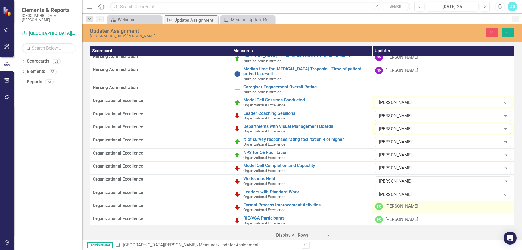
click at [395, 203] on div "[PERSON_NAME]" at bounding box center [402, 206] width 33 height 6
click at [395, 204] on div "Select User..." at bounding box center [440, 207] width 122 height 6
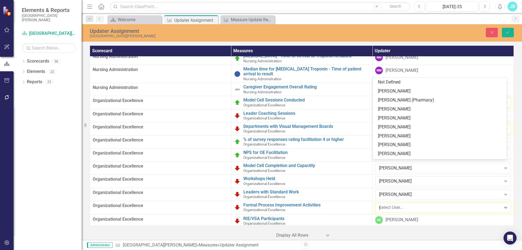
type input "gra"
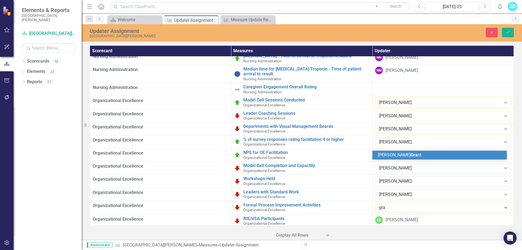
click at [391, 156] on span "Kristin Gra nt" at bounding box center [400, 154] width 44 height 5
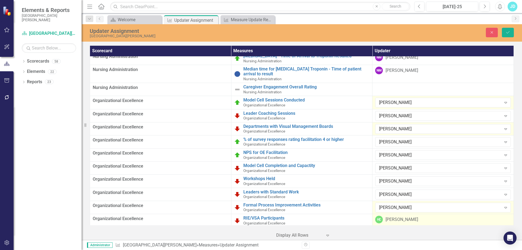
click at [390, 217] on div "[PERSON_NAME]" at bounding box center [402, 220] width 33 height 6
click at [390, 218] on div "Select User..." at bounding box center [440, 221] width 122 height 6
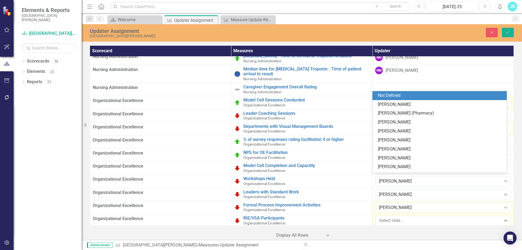
scroll to position [250, 0]
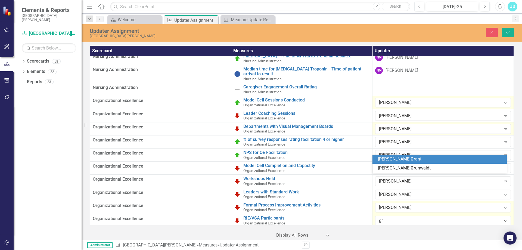
type input "gra"
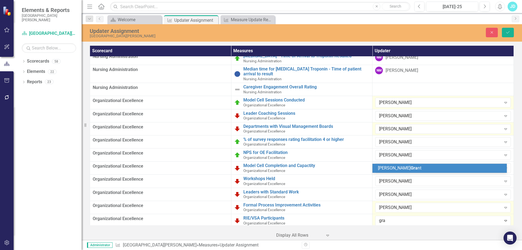
click at [390, 167] on span "Kristin Gra nt" at bounding box center [400, 167] width 44 height 5
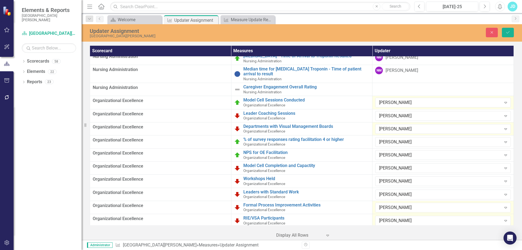
click at [387, 229] on div at bounding box center [444, 232] width 136 height 7
click at [387, 231] on div "Select User..." at bounding box center [440, 234] width 122 height 6
type input "gra"
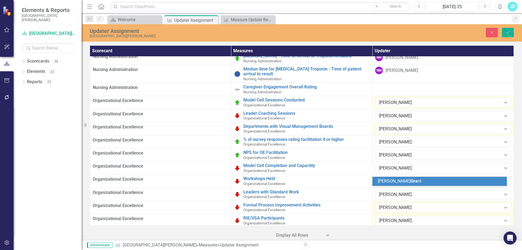
click at [386, 182] on span "Kristin Gra nt" at bounding box center [400, 181] width 44 height 5
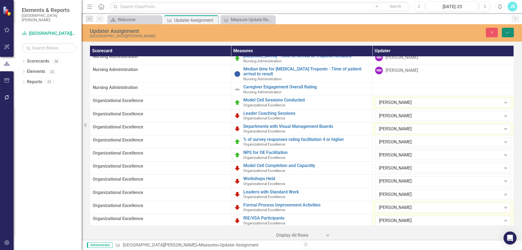
click at [508, 33] on icon "submit" at bounding box center [508, 32] width 3 height 2
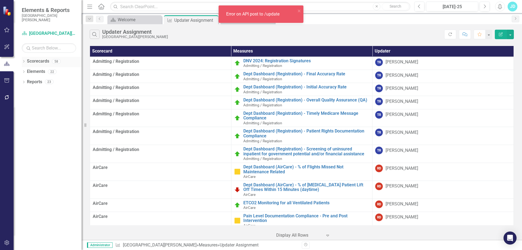
click at [24, 62] on icon "Dropdown" at bounding box center [24, 61] width 4 height 3
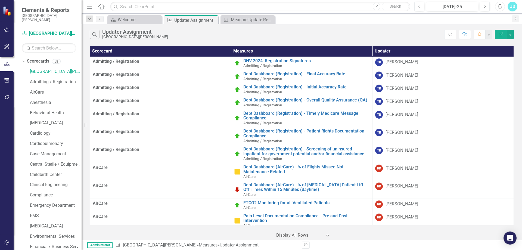
scroll to position [327, 0]
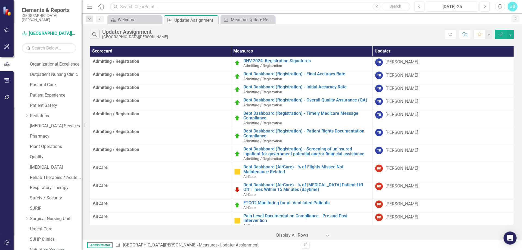
click at [44, 65] on link "Organizational Excellence" at bounding box center [56, 64] width 52 height 6
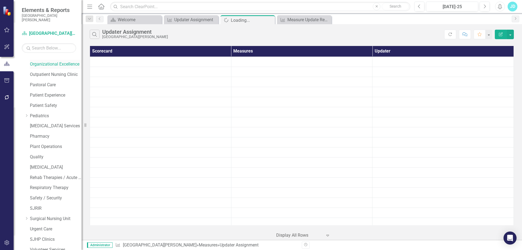
click at [54, 62] on link "Organizational Excellence" at bounding box center [56, 64] width 52 height 6
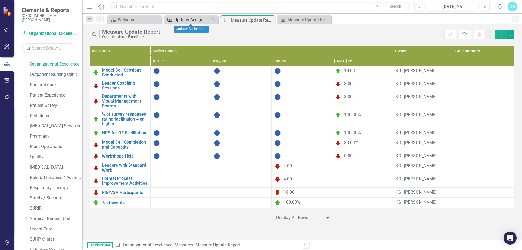
click at [186, 20] on div "Updater Assignment" at bounding box center [192, 19] width 36 height 7
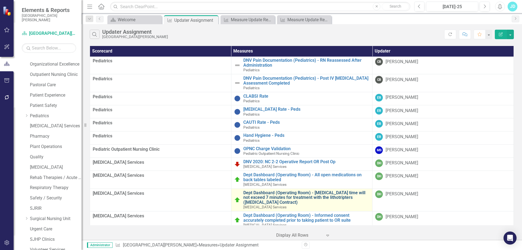
scroll to position [7211, 0]
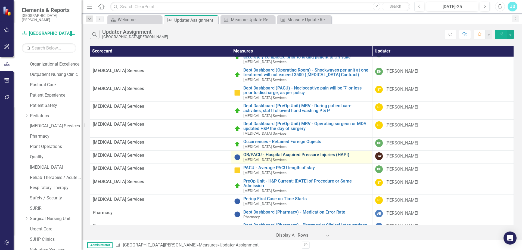
click at [330, 152] on link "OR/PACU - Hospital Acquired Pressure Injuries (HAPI)" at bounding box center [307, 154] width 127 height 5
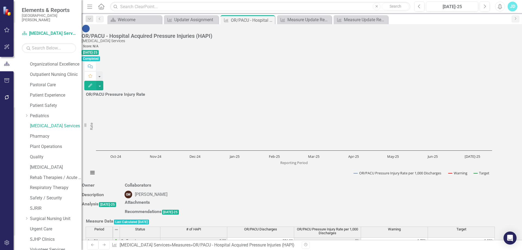
click at [116, 191] on div at bounding box center [99, 191] width 35 height 0
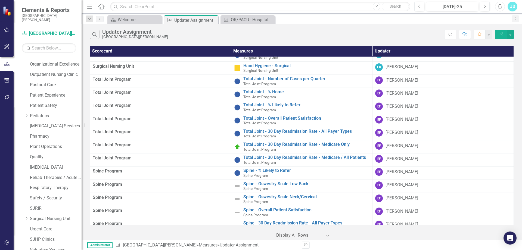
scroll to position [8994, 0]
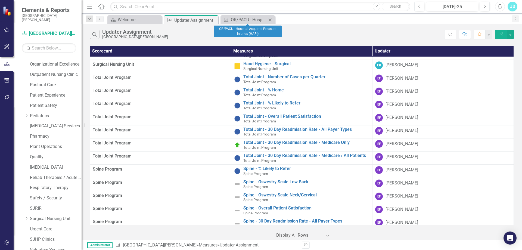
click at [270, 20] on icon "Close" at bounding box center [270, 20] width 5 height 4
